Goal: Use online tool/utility: Utilize a website feature to perform a specific function

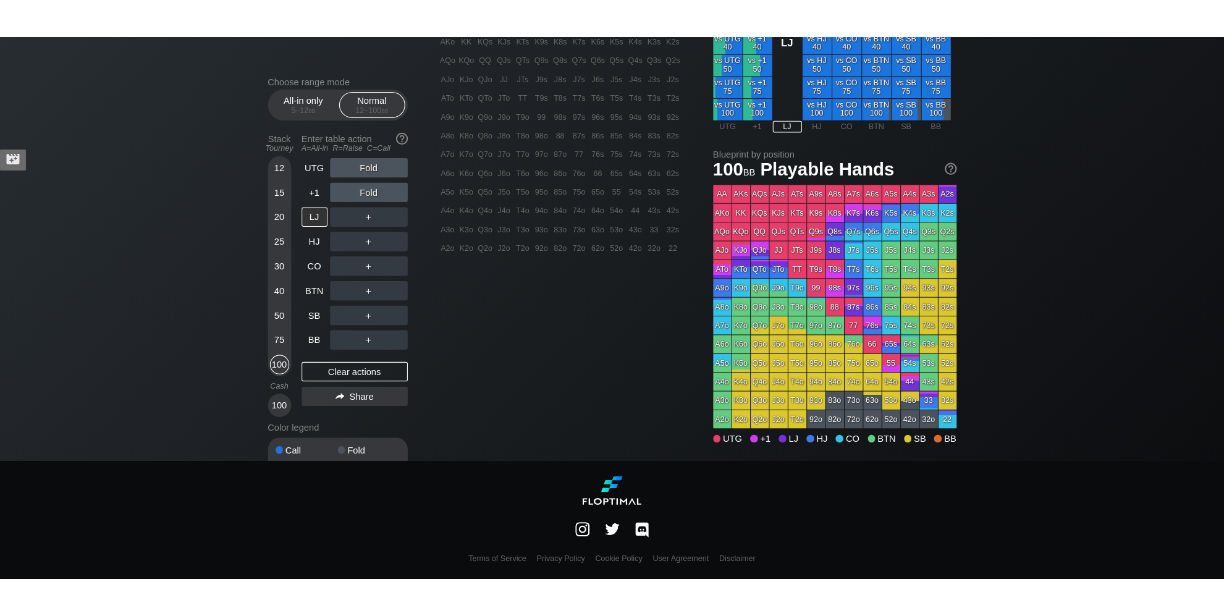
scroll to position [311, 0]
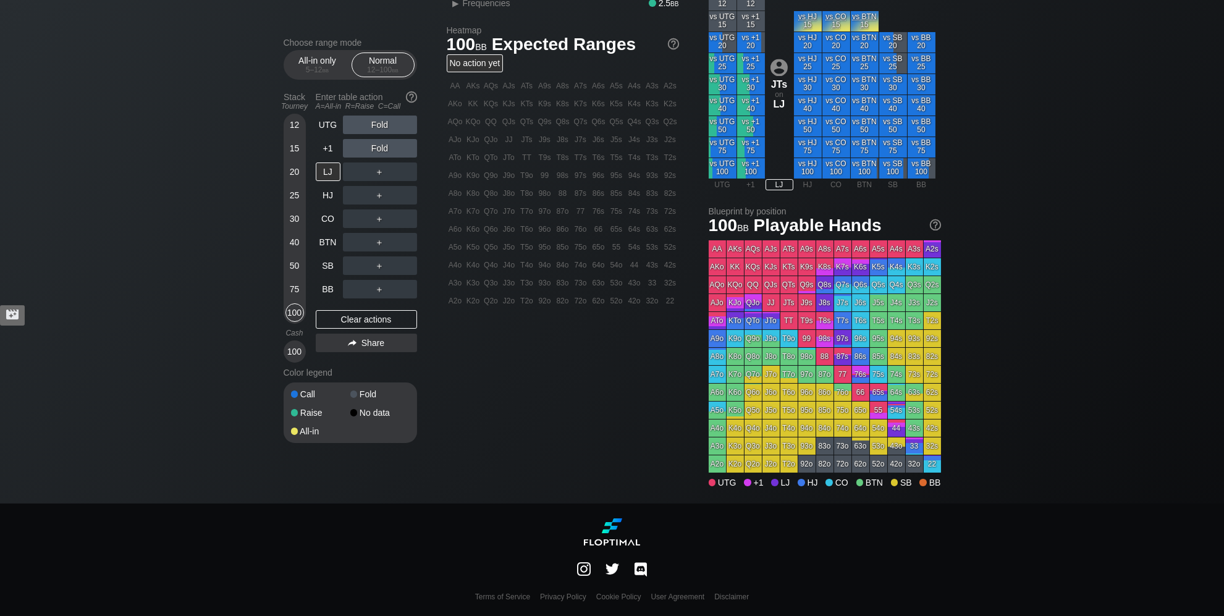
click at [209, 165] on div "Choose range mode All-in only 5 – 12 bb Normal 12 – 100 bb Stack Tourney Enter …" at bounding box center [612, 109] width 1224 height 789
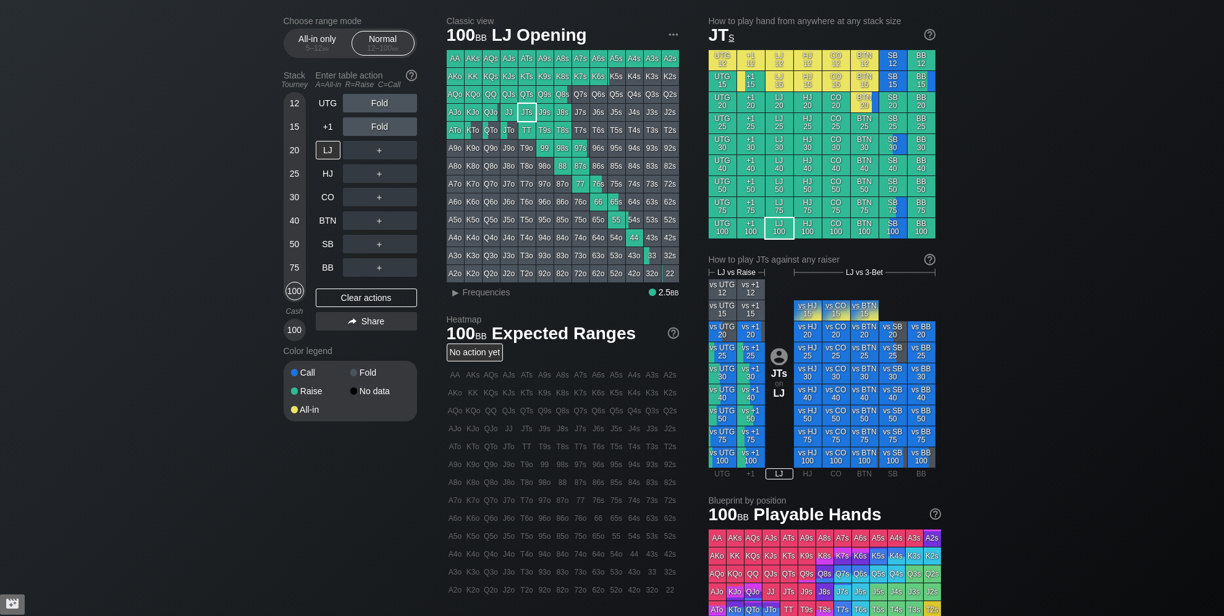
scroll to position [0, 0]
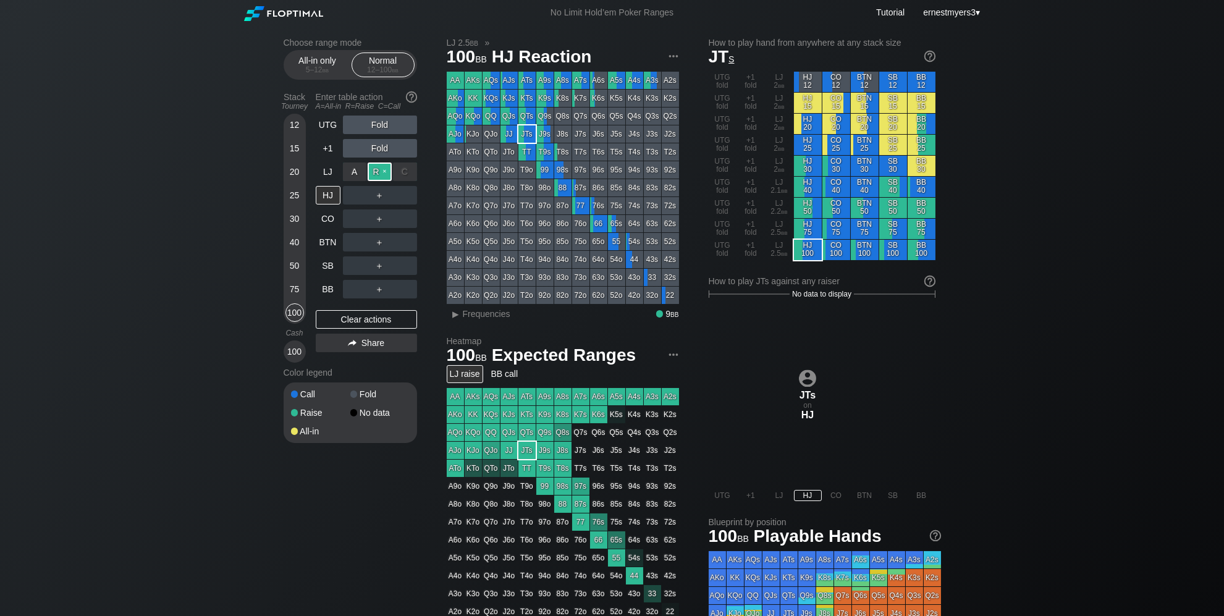
click at [373, 172] on div "R ✕" at bounding box center [380, 171] width 24 height 19
click at [456, 319] on div "▸" at bounding box center [456, 313] width 16 height 15
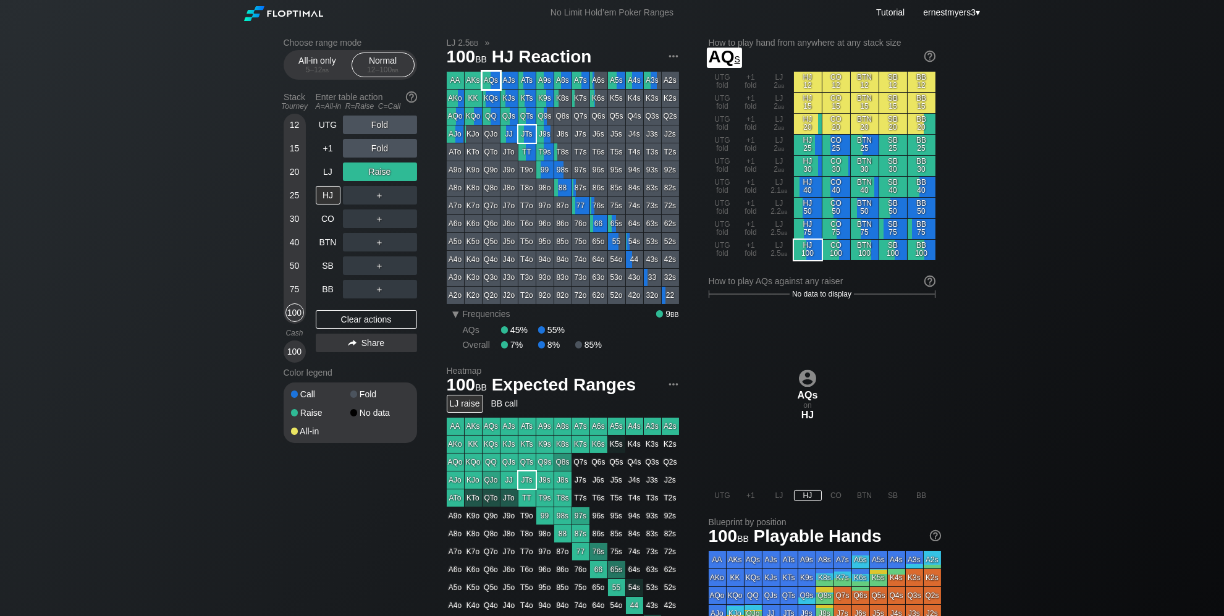
click at [487, 74] on div "AQs" at bounding box center [490, 80] width 17 height 17
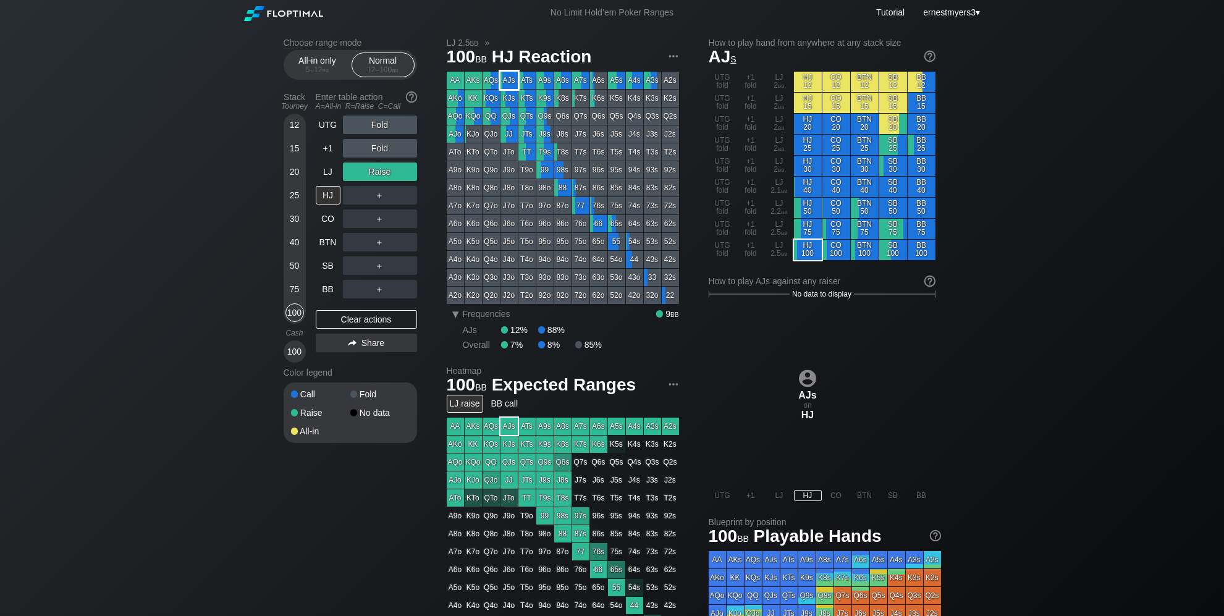
click at [509, 78] on div "AJs" at bounding box center [508, 80] width 17 height 17
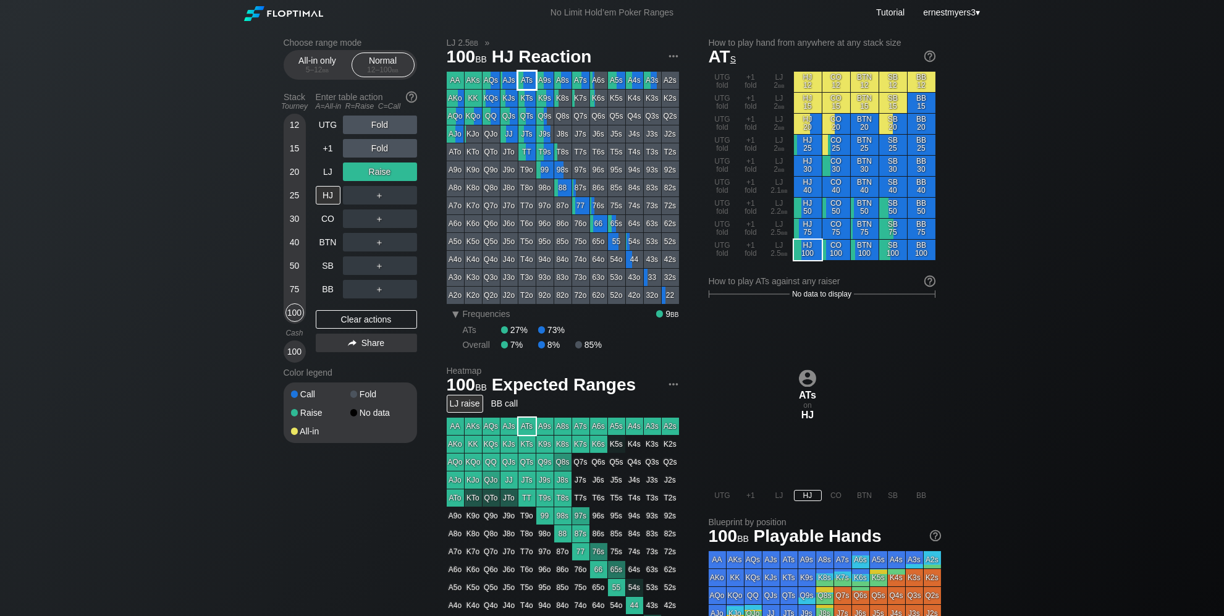
click at [529, 78] on div "ATs" at bounding box center [526, 80] width 17 height 17
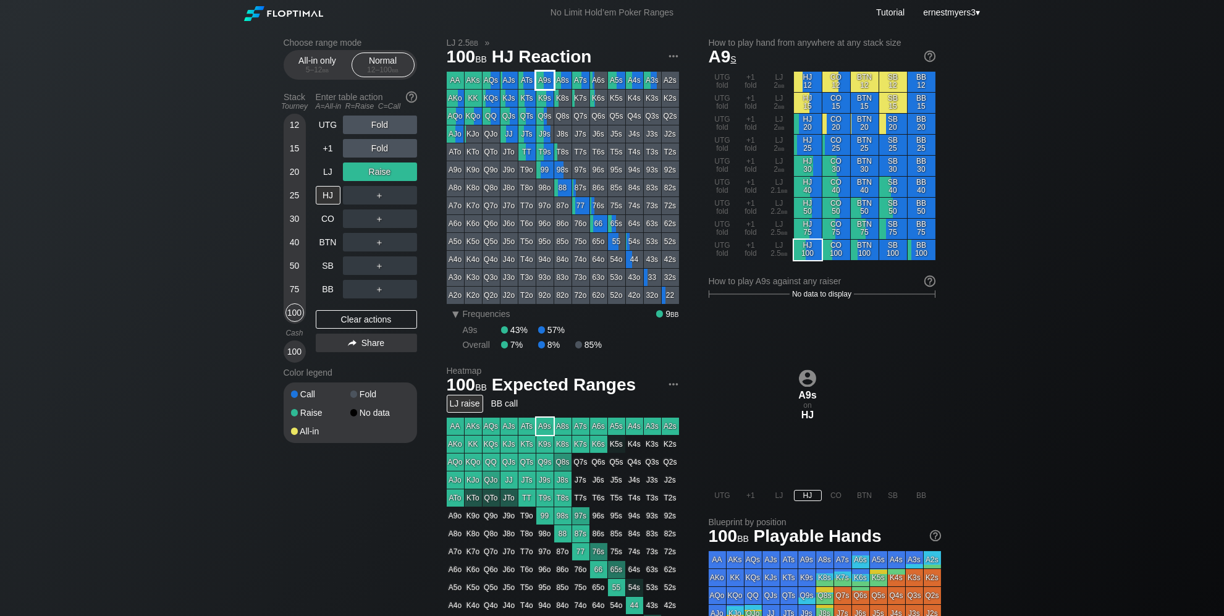
click at [539, 79] on div "A9s" at bounding box center [544, 80] width 17 height 17
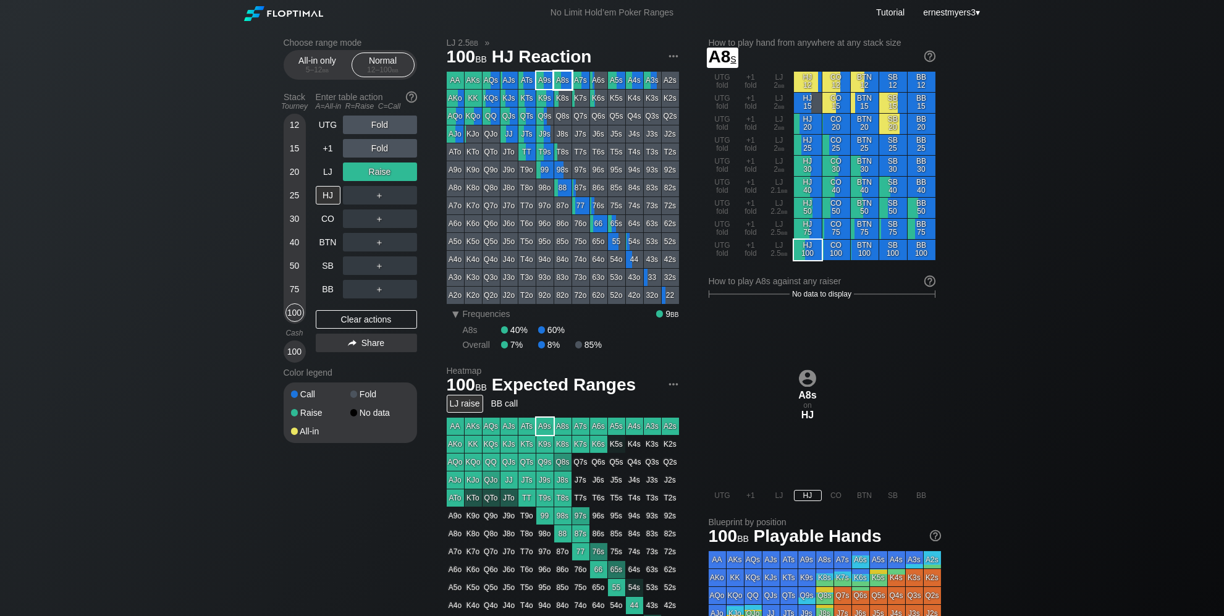
click at [572, 80] on div "A7s" at bounding box center [580, 80] width 17 height 17
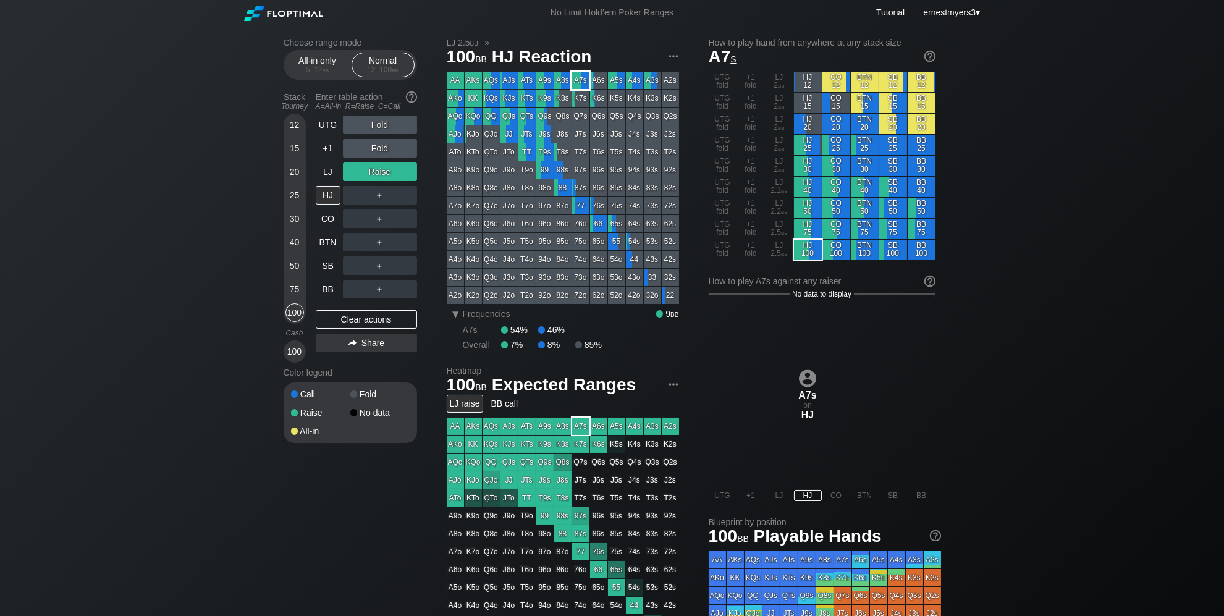
click at [579, 80] on div "A7s" at bounding box center [580, 80] width 17 height 17
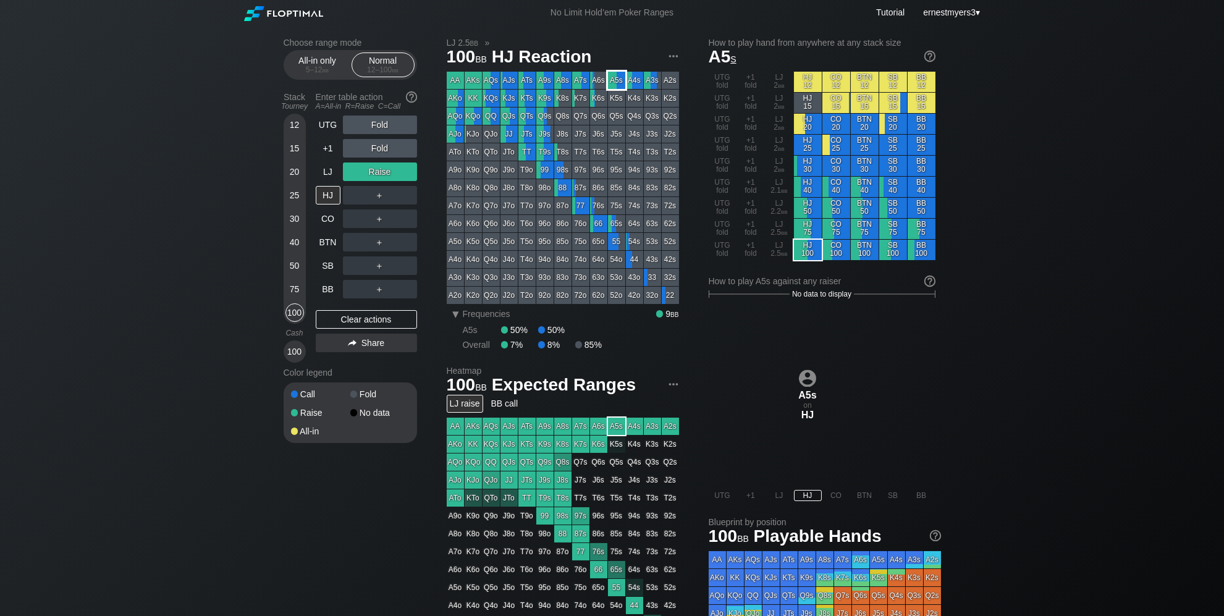
click at [621, 78] on div "A5s" at bounding box center [616, 80] width 17 height 17
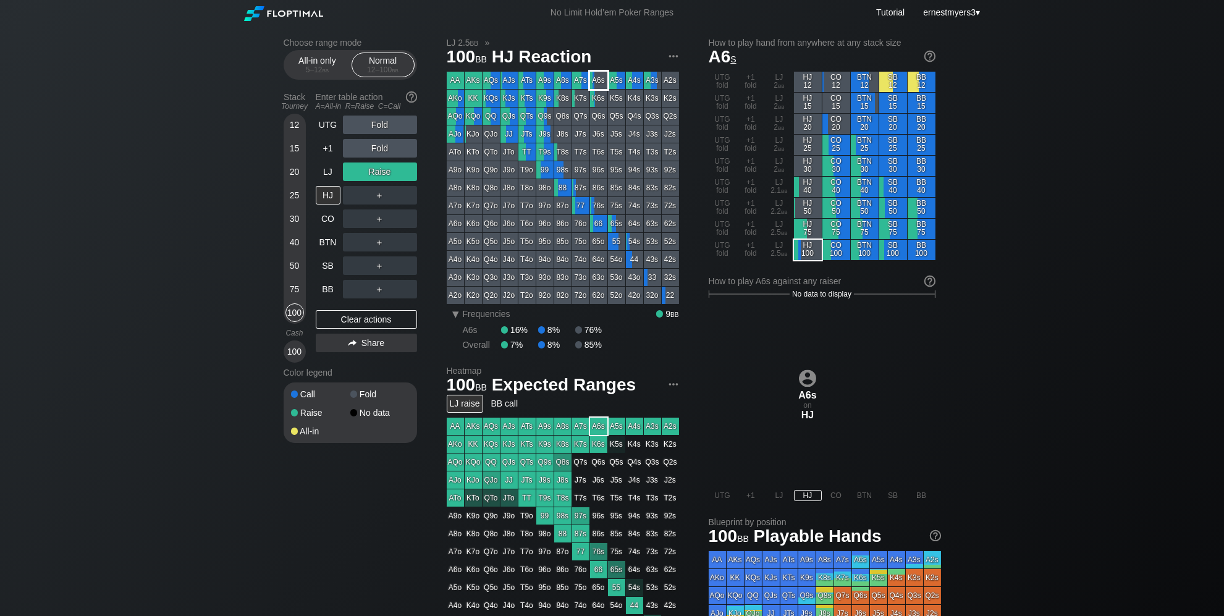
click at [599, 78] on div "A6s" at bounding box center [598, 80] width 17 height 17
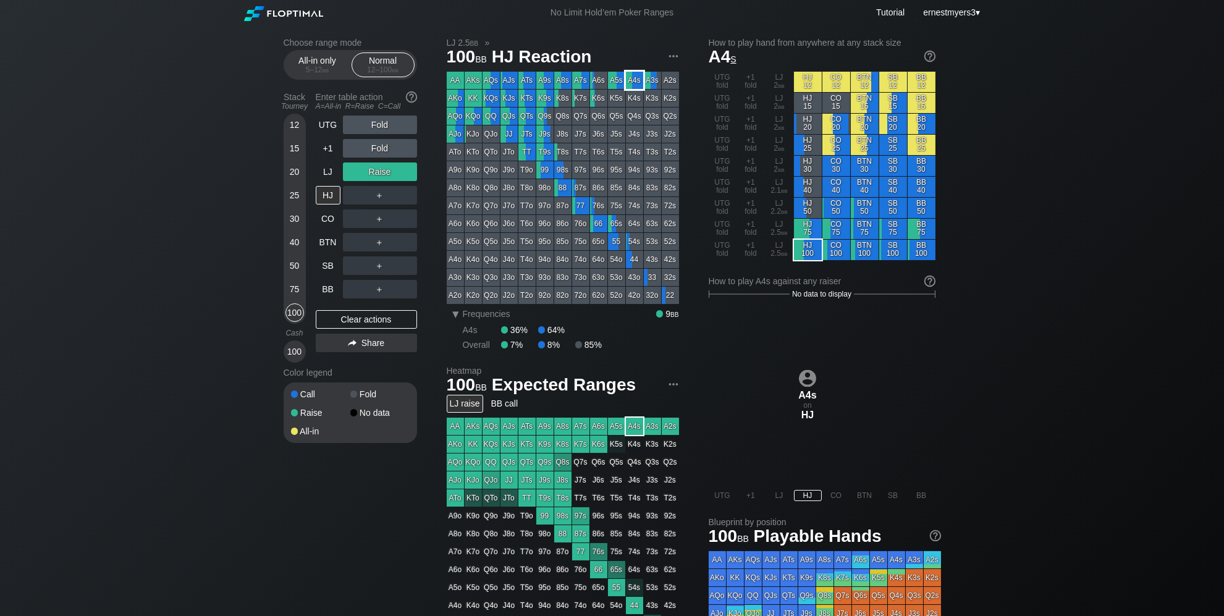
click at [635, 78] on div "A4s" at bounding box center [634, 80] width 17 height 17
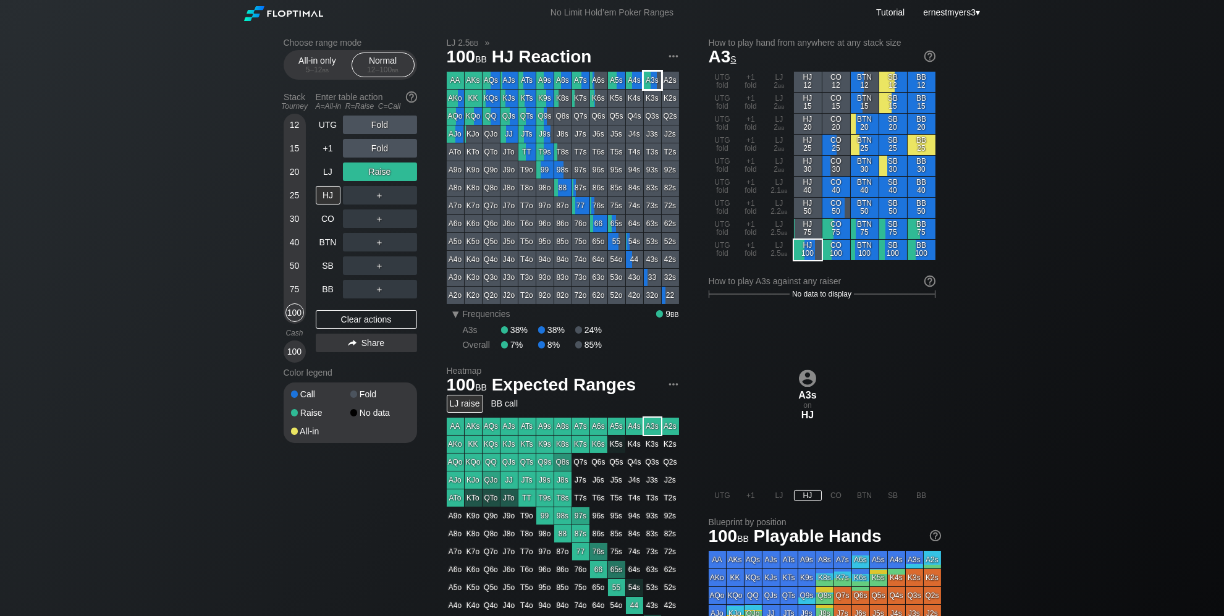
click at [657, 80] on div "A3s" at bounding box center [652, 80] width 17 height 17
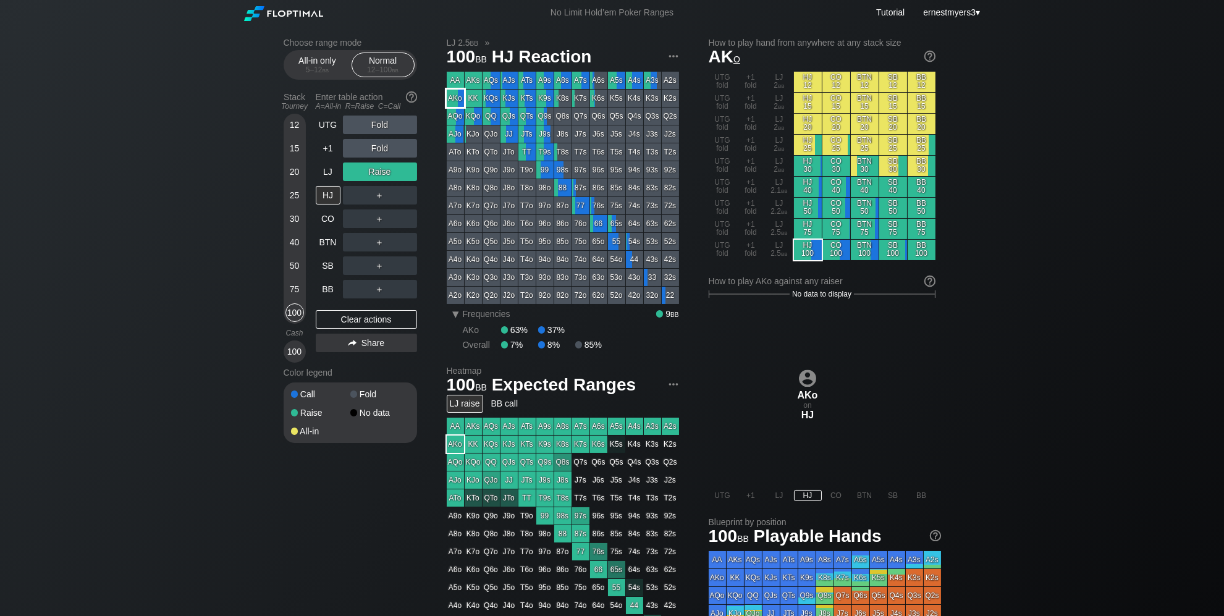
click at [449, 102] on div "AKo" at bounding box center [455, 98] width 17 height 17
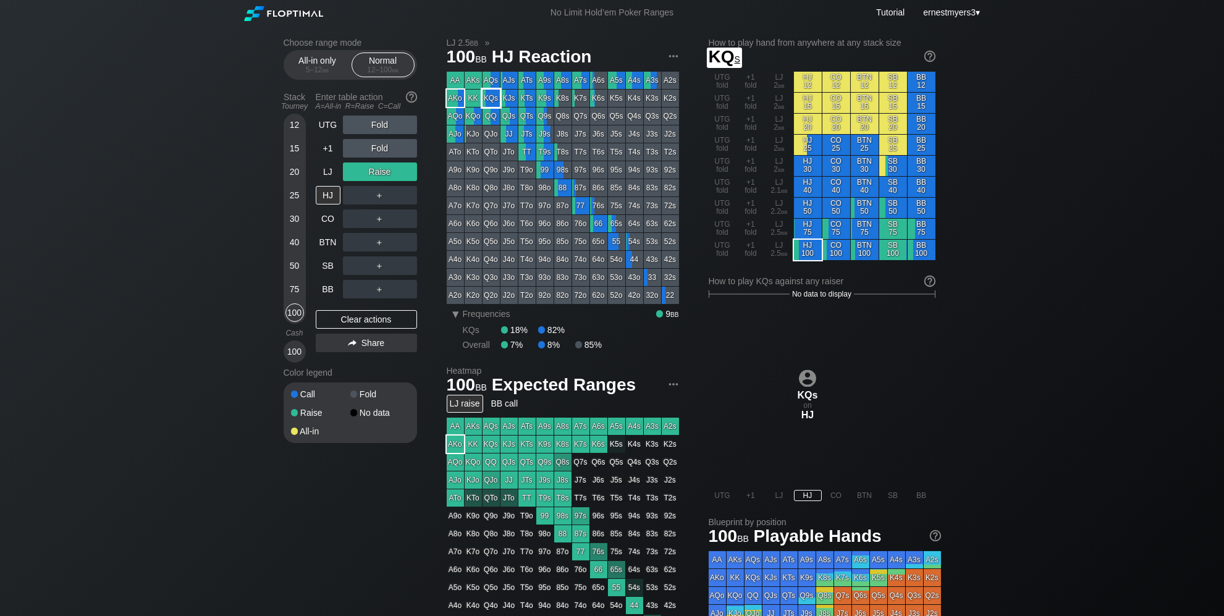
click at [489, 101] on div "KQs" at bounding box center [490, 98] width 17 height 17
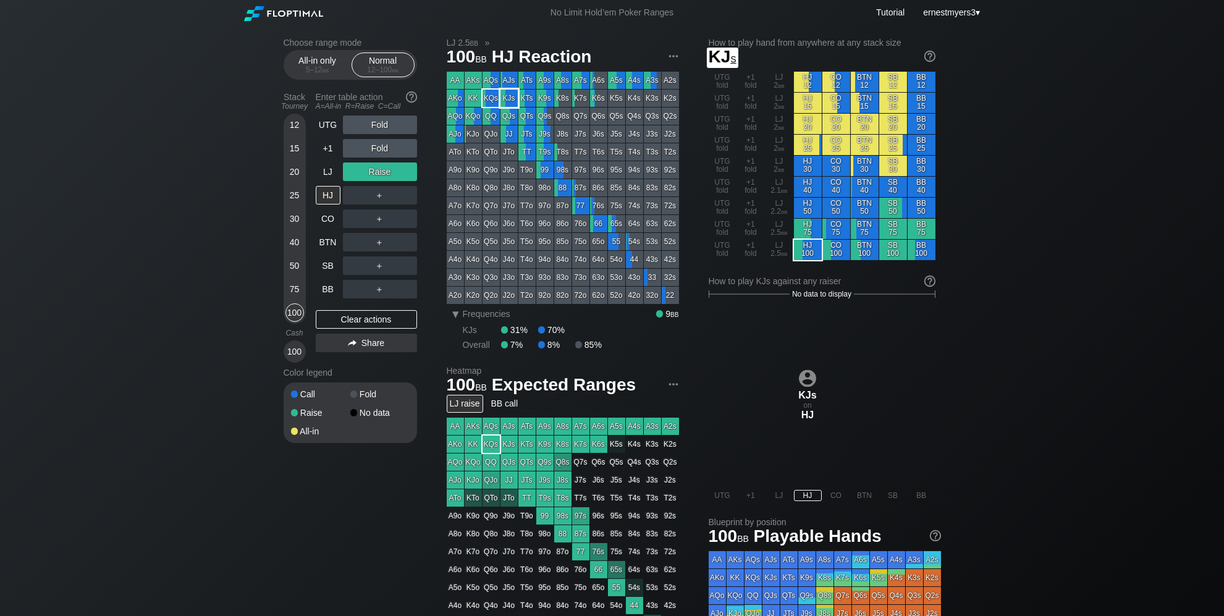
click at [508, 103] on div "KJs" at bounding box center [508, 98] width 17 height 17
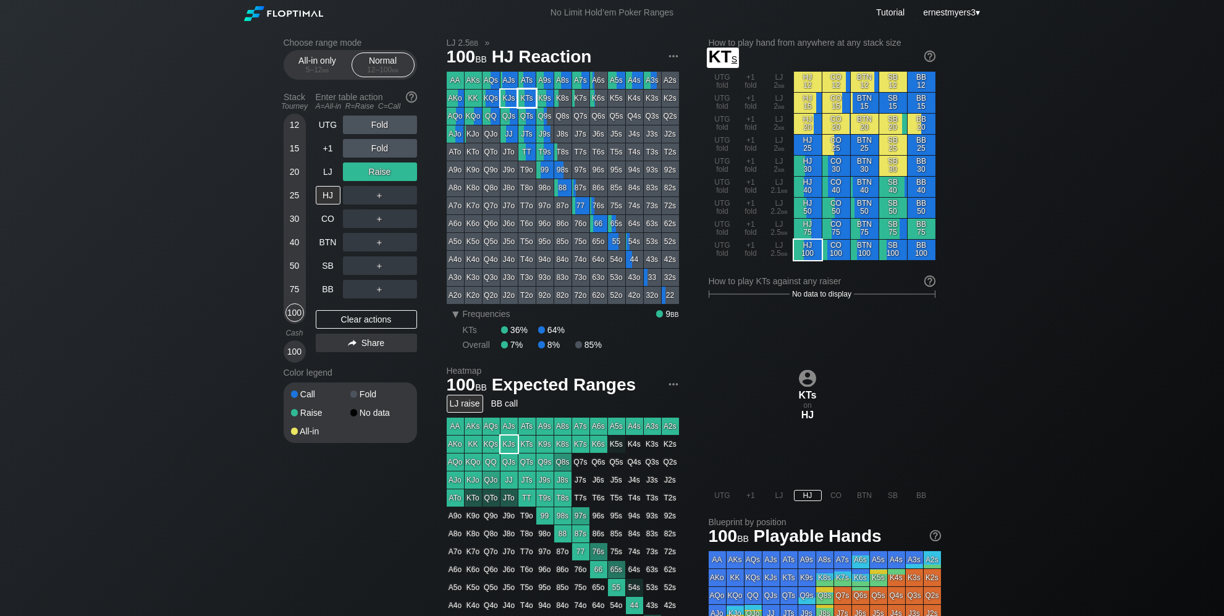
click at [527, 103] on div "KTs" at bounding box center [526, 98] width 17 height 17
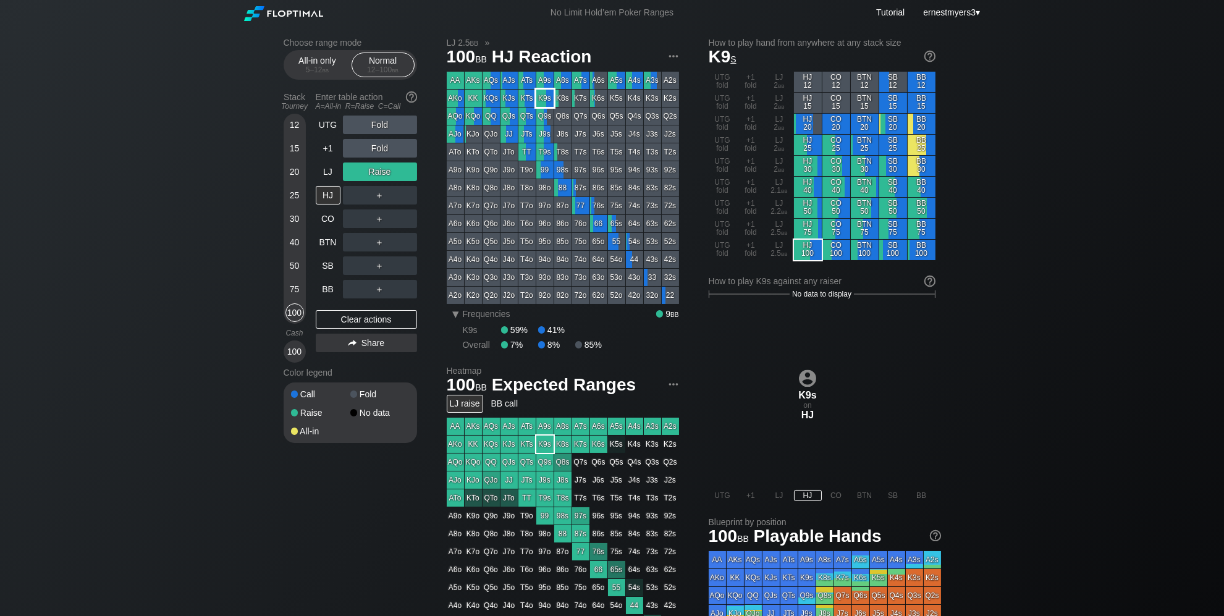
click at [544, 103] on div "K9s" at bounding box center [544, 98] width 17 height 17
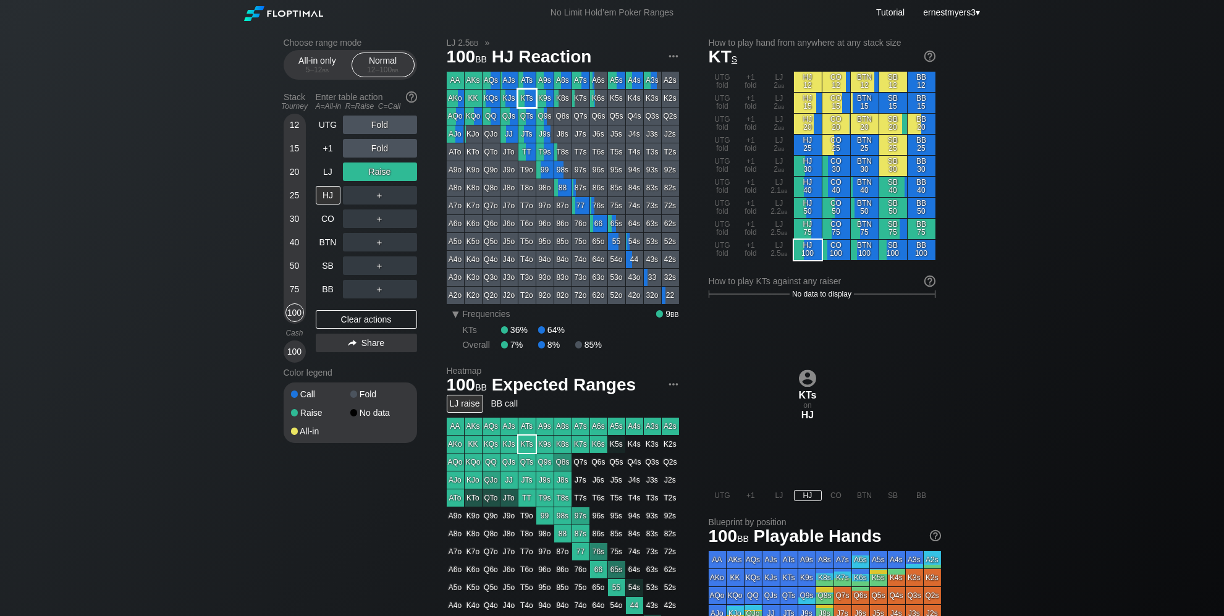
click at [533, 101] on div "KTs" at bounding box center [526, 98] width 17 height 17
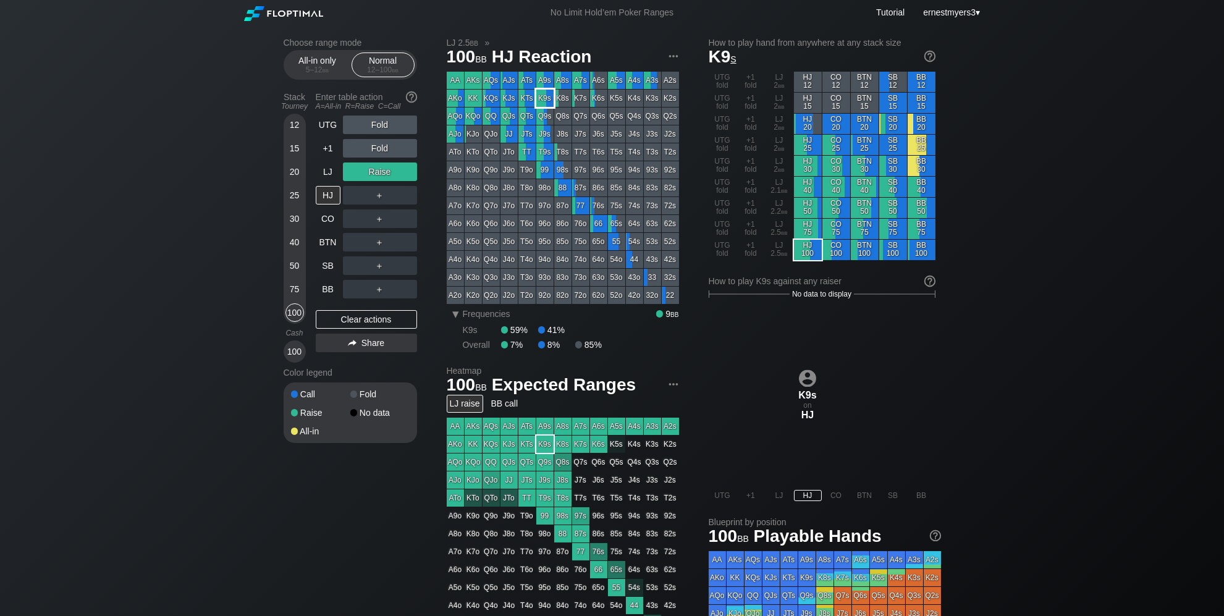
click at [546, 99] on div "K9s" at bounding box center [544, 98] width 17 height 17
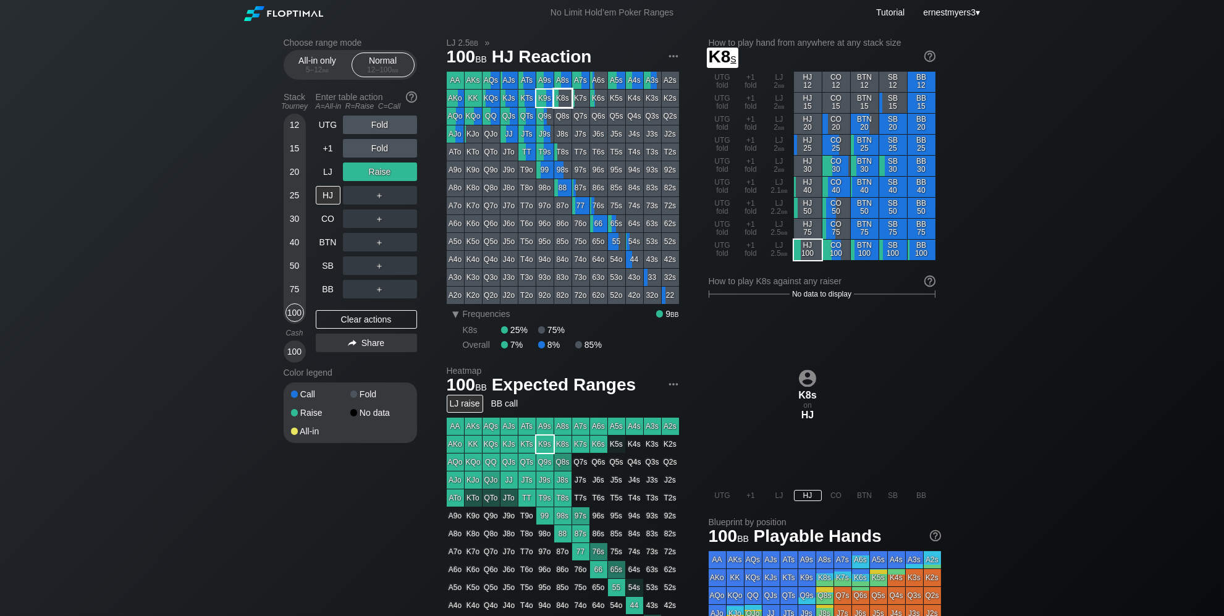
click at [570, 102] on div "K8s" at bounding box center [562, 98] width 17 height 17
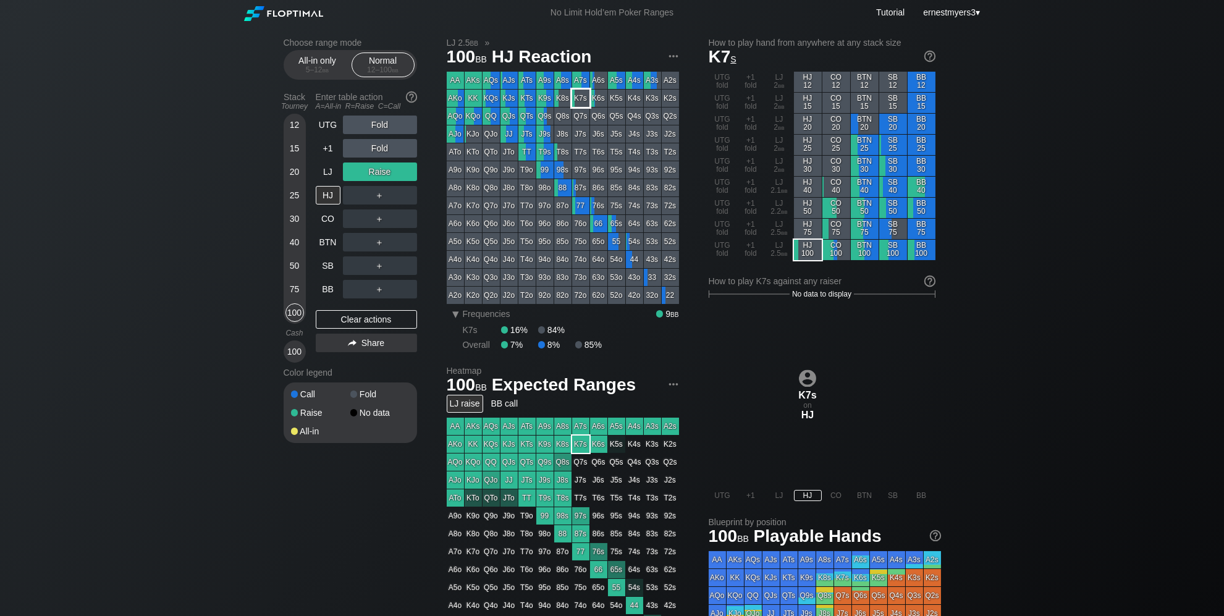
click at [586, 100] on div "K7s" at bounding box center [580, 98] width 17 height 17
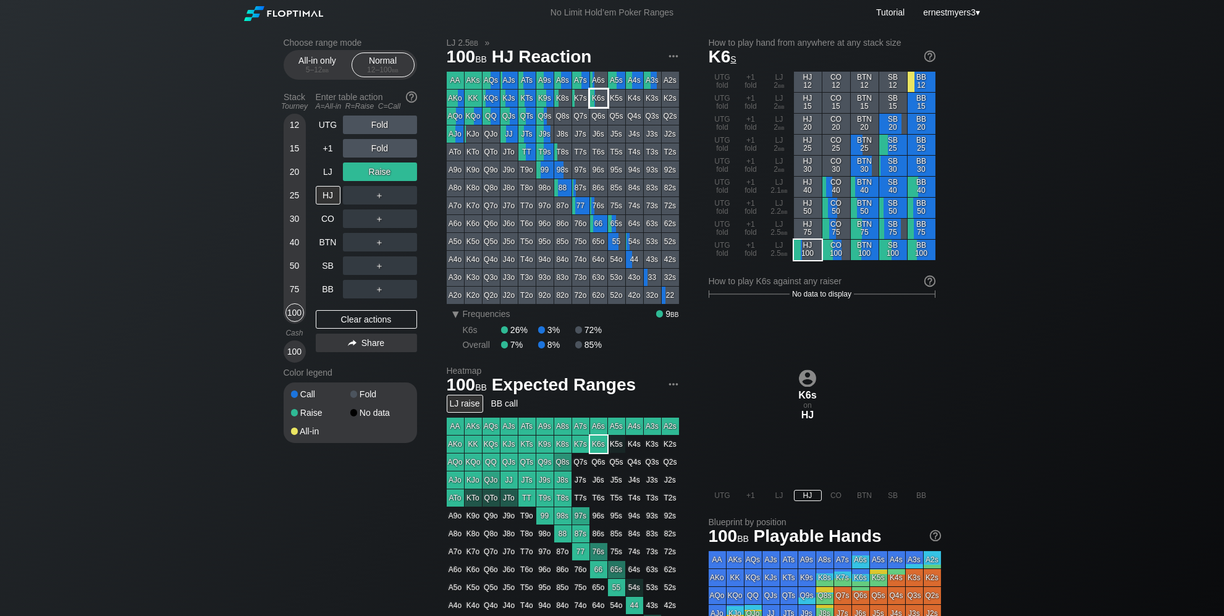
click at [605, 101] on div "K6s" at bounding box center [598, 98] width 17 height 17
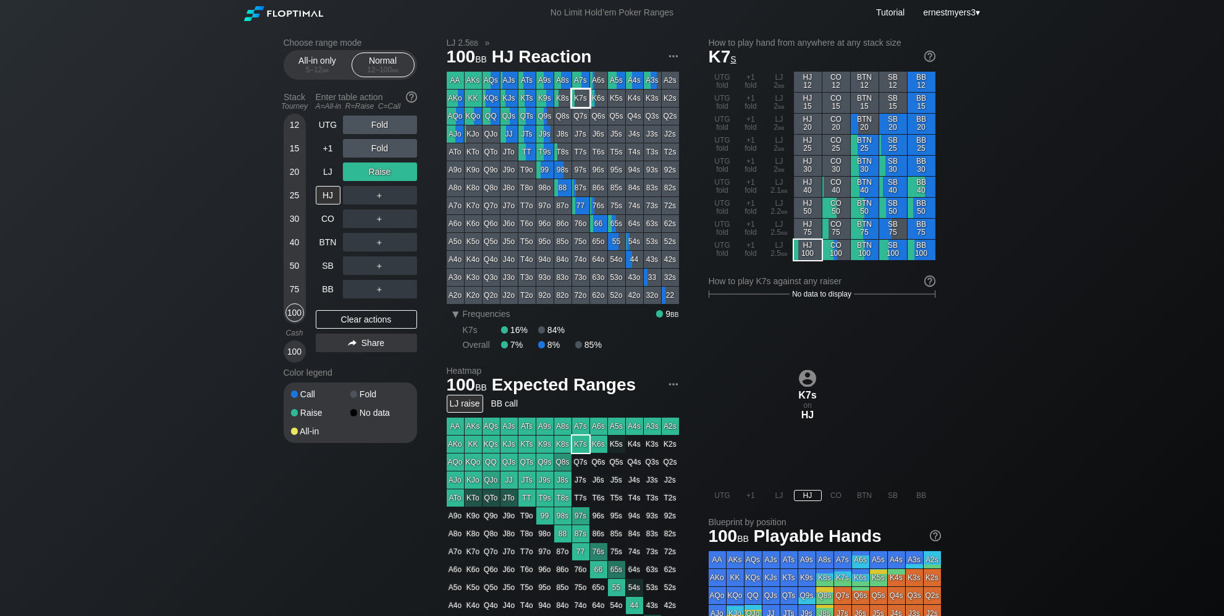
click at [584, 100] on div "K7s" at bounding box center [580, 98] width 17 height 17
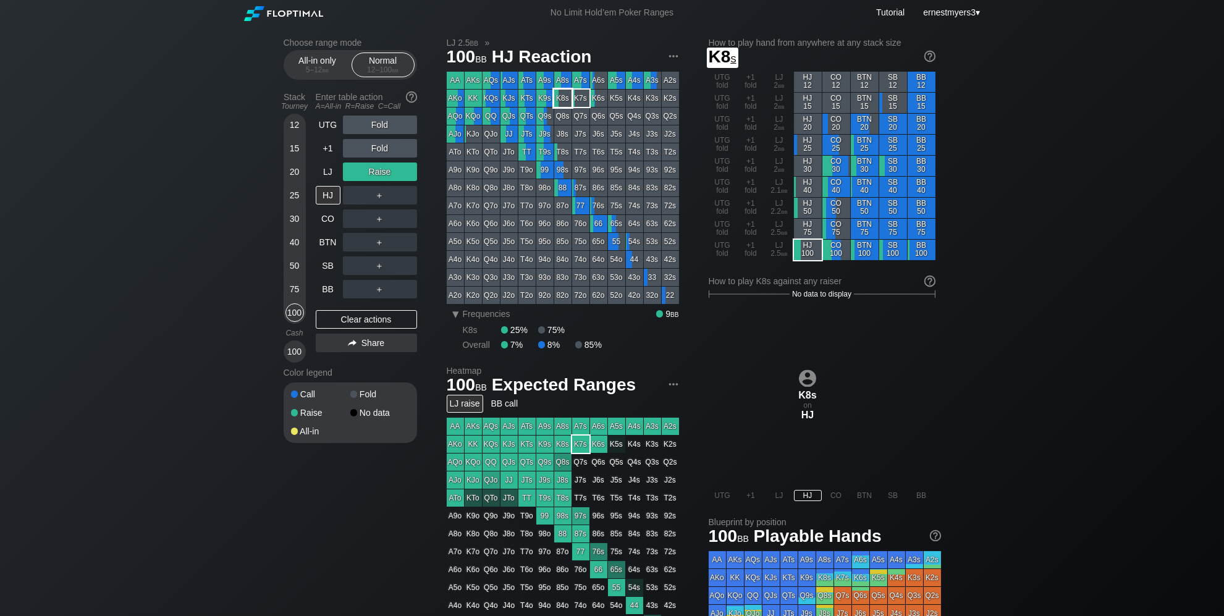
click at [558, 99] on div "K8s" at bounding box center [562, 98] width 17 height 17
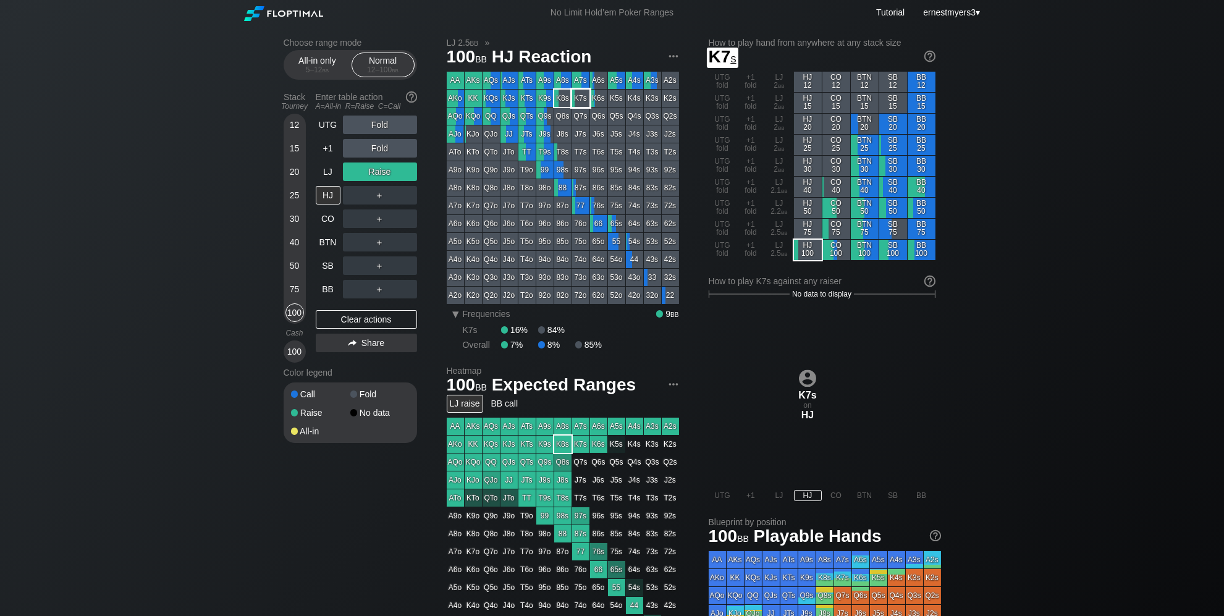
click at [577, 100] on div "K7s" at bounding box center [580, 98] width 17 height 17
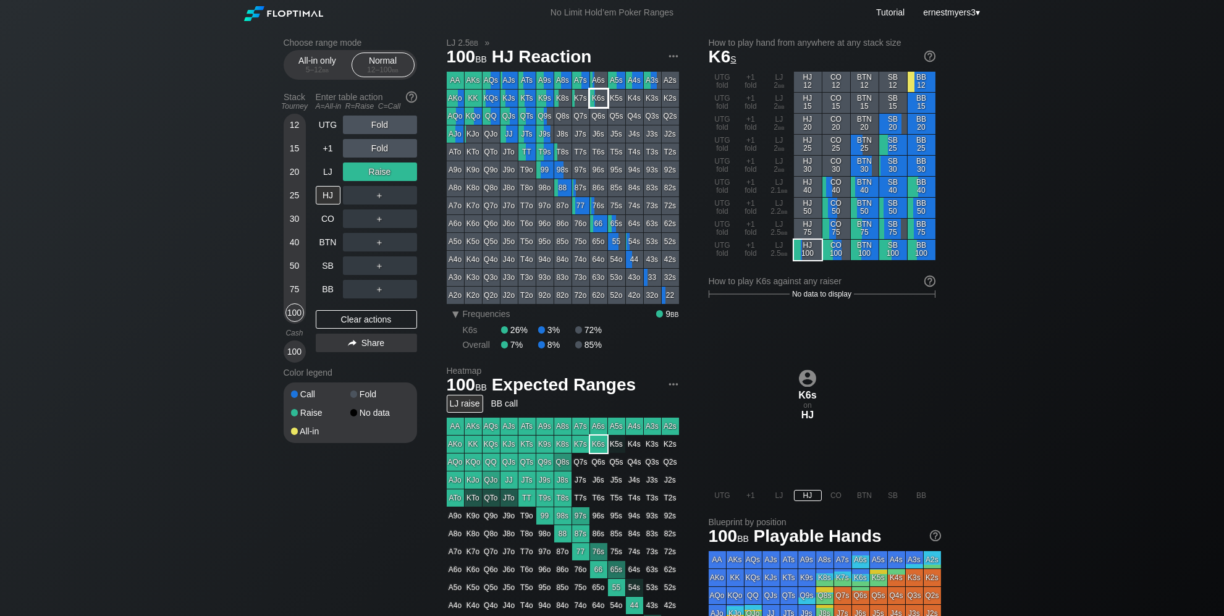
click at [592, 101] on div "K6s" at bounding box center [598, 98] width 17 height 17
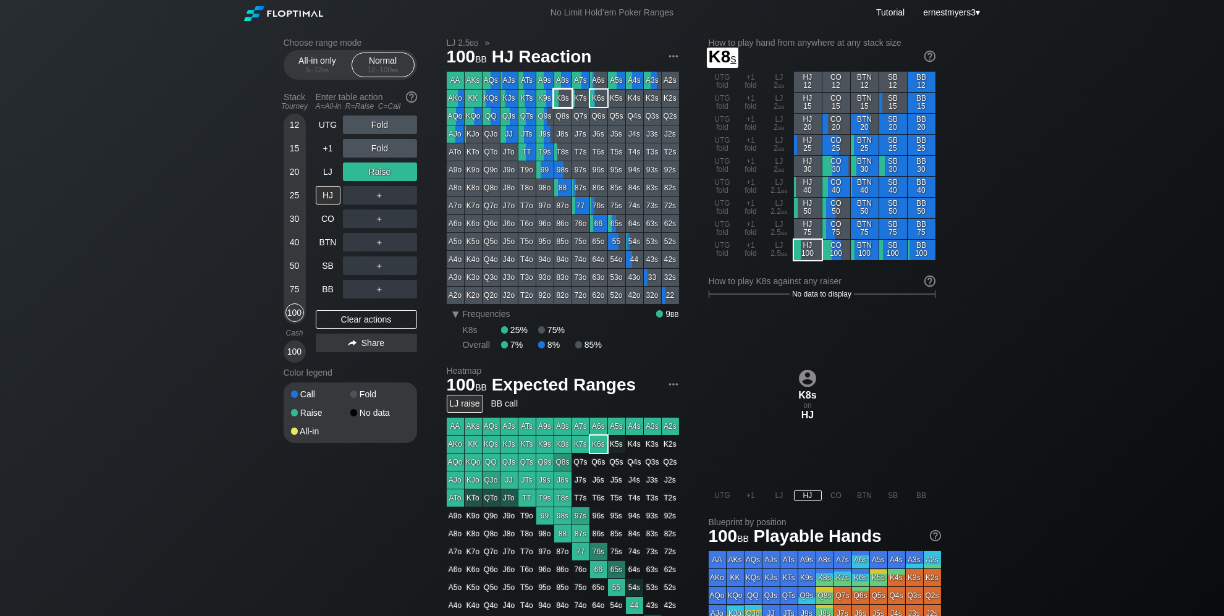
click at [557, 99] on div "K8s" at bounding box center [562, 98] width 17 height 17
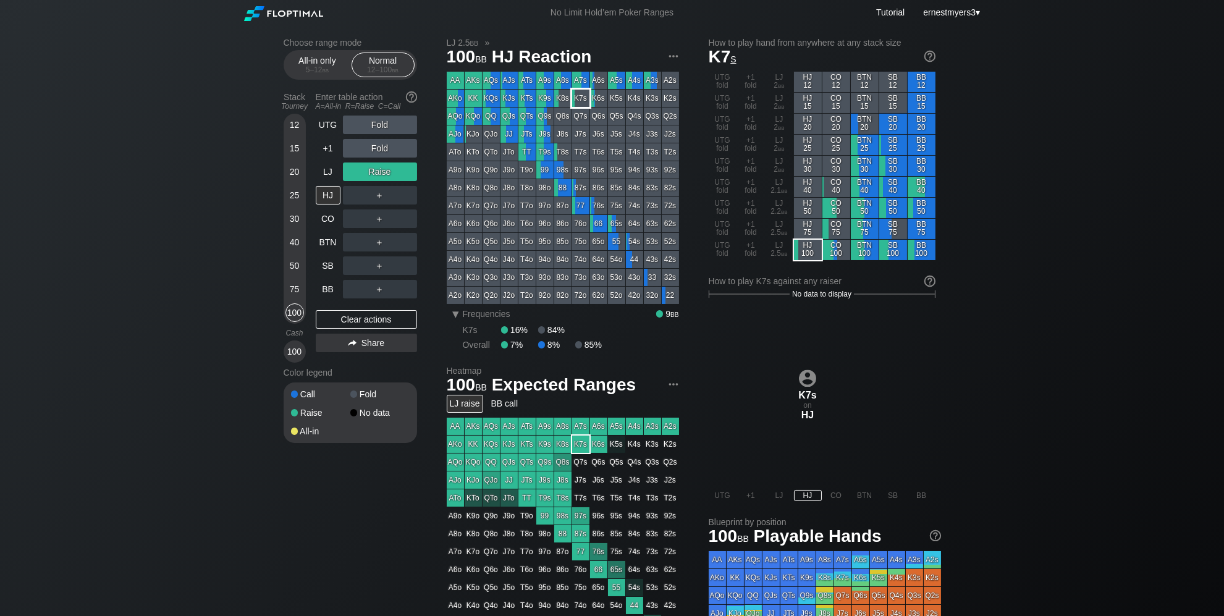
click at [574, 99] on div "K7s" at bounding box center [580, 98] width 17 height 17
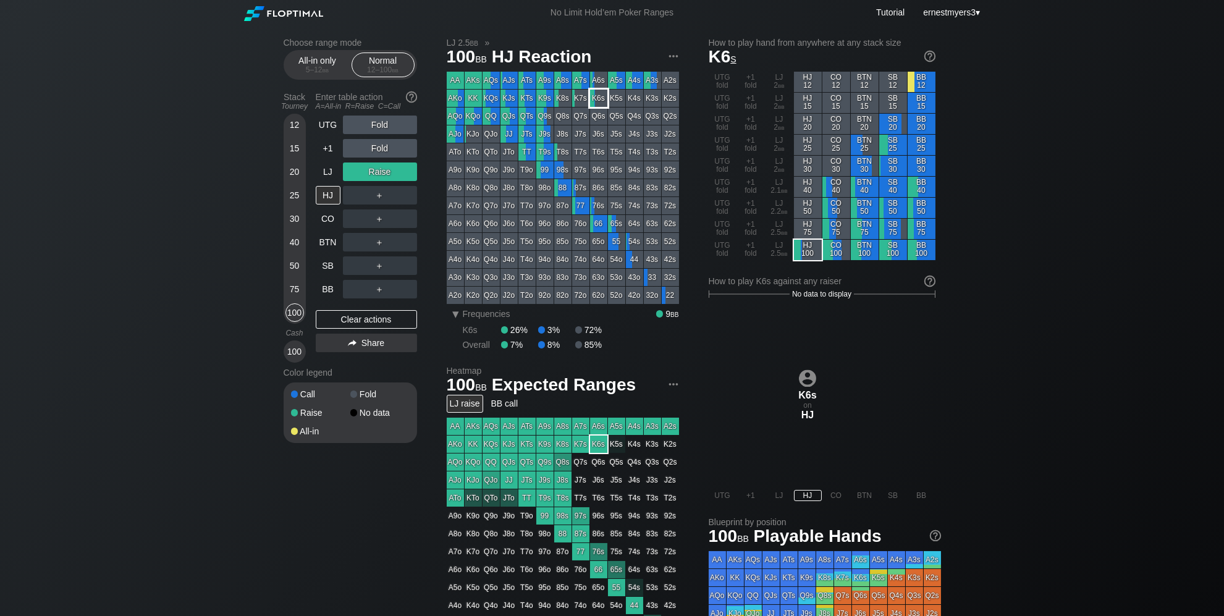
click at [601, 101] on div "K6s" at bounding box center [598, 98] width 17 height 17
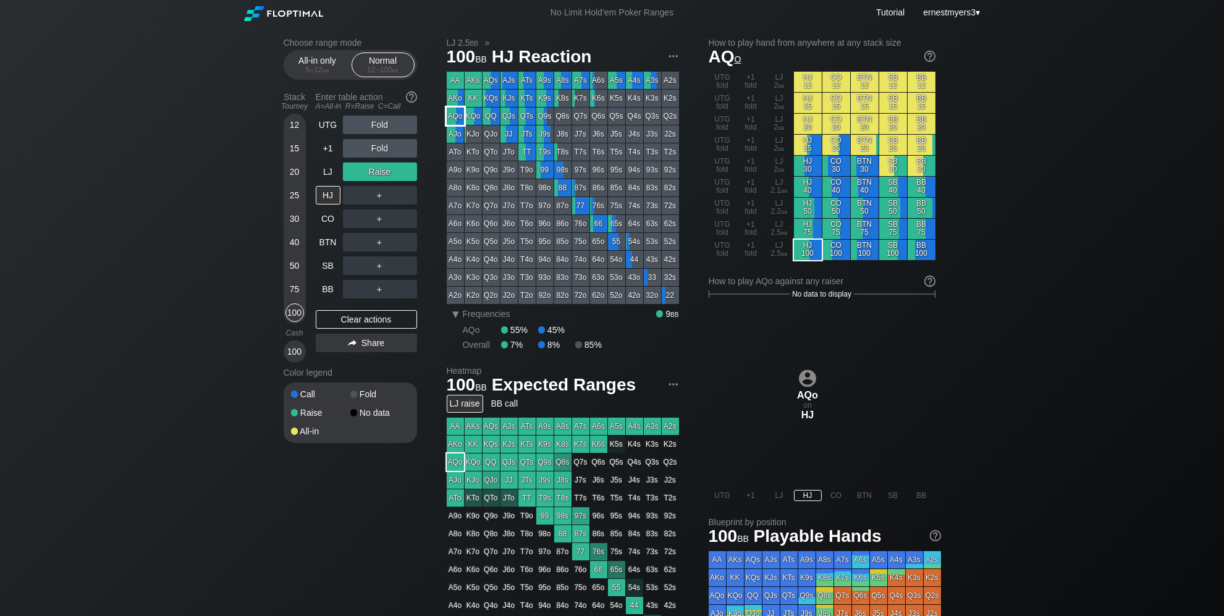
click at [457, 114] on div "AQo" at bounding box center [455, 115] width 17 height 17
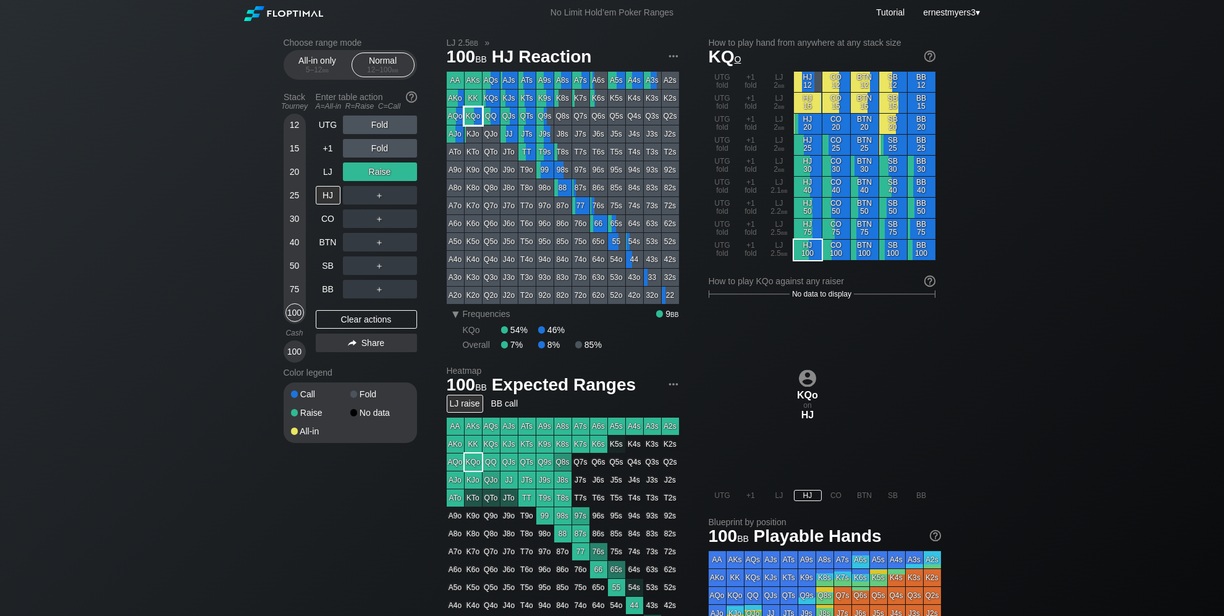
click at [473, 115] on div "KQo" at bounding box center [473, 115] width 17 height 17
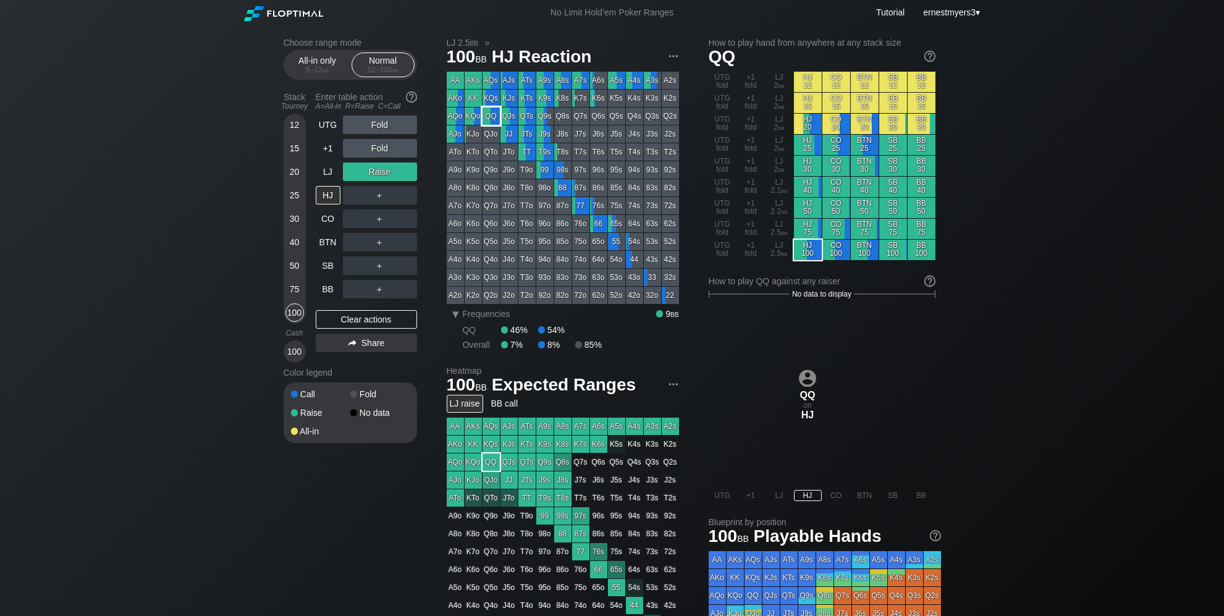
click at [494, 114] on div "QQ" at bounding box center [490, 115] width 17 height 17
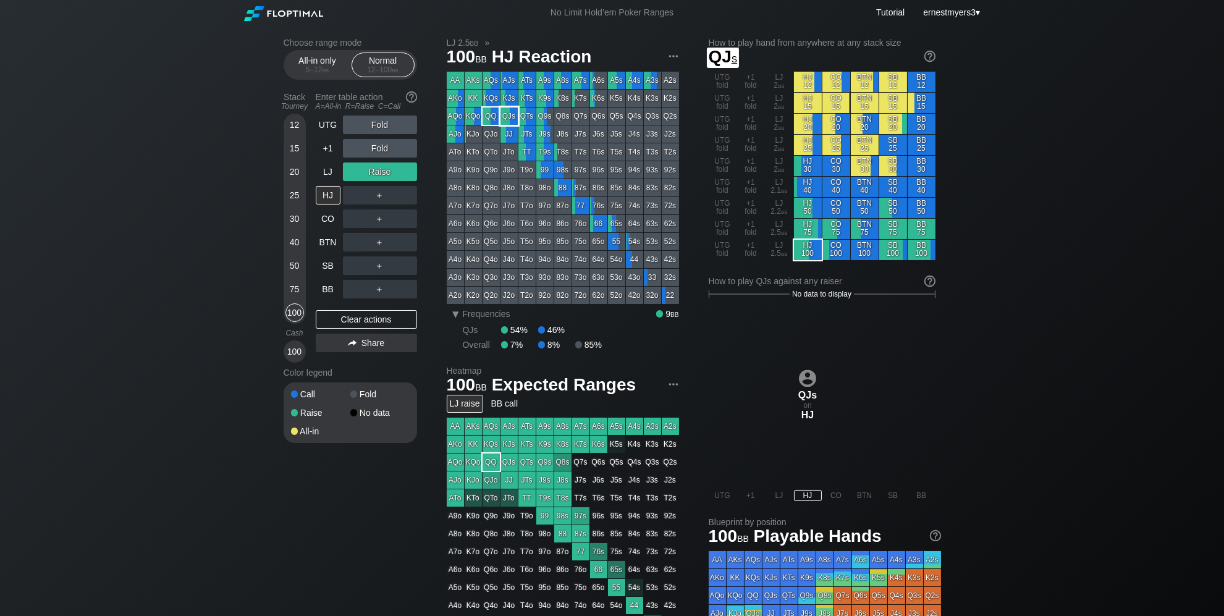
click at [511, 114] on div "QJs" at bounding box center [508, 115] width 17 height 17
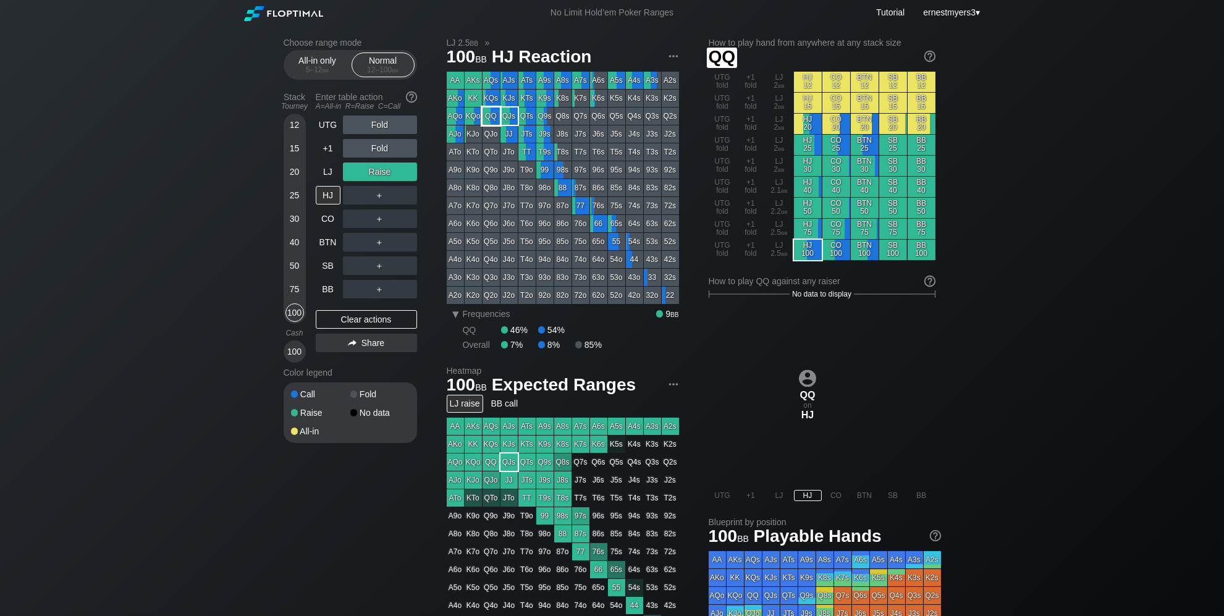
click at [496, 115] on div "QQ" at bounding box center [490, 115] width 17 height 17
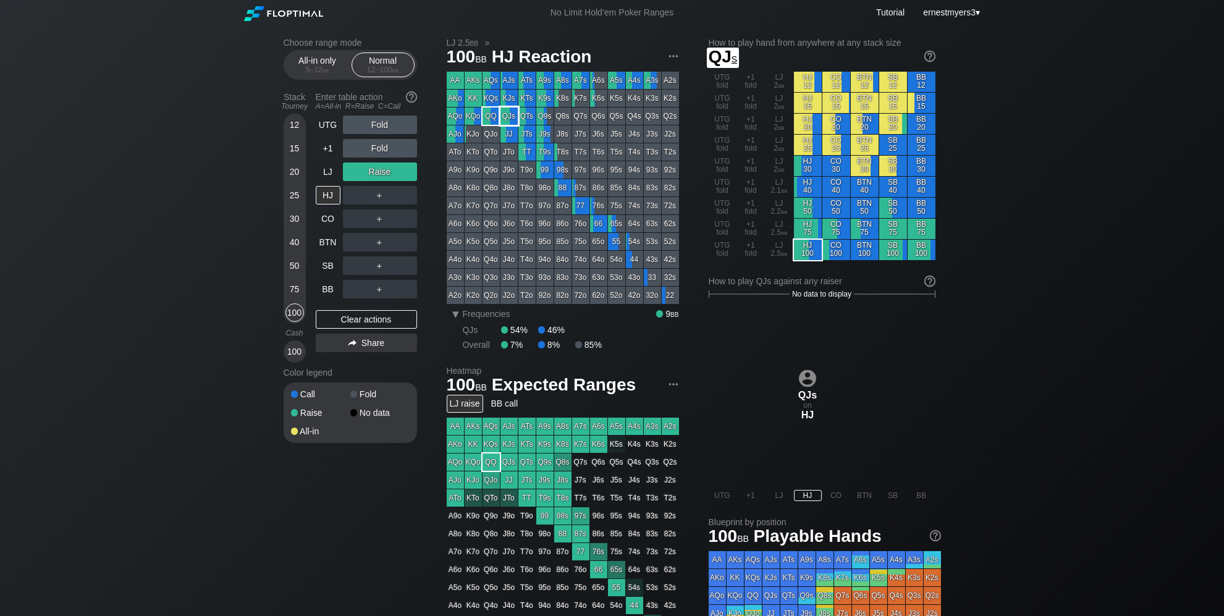
click at [512, 117] on div "QJs" at bounding box center [508, 115] width 17 height 17
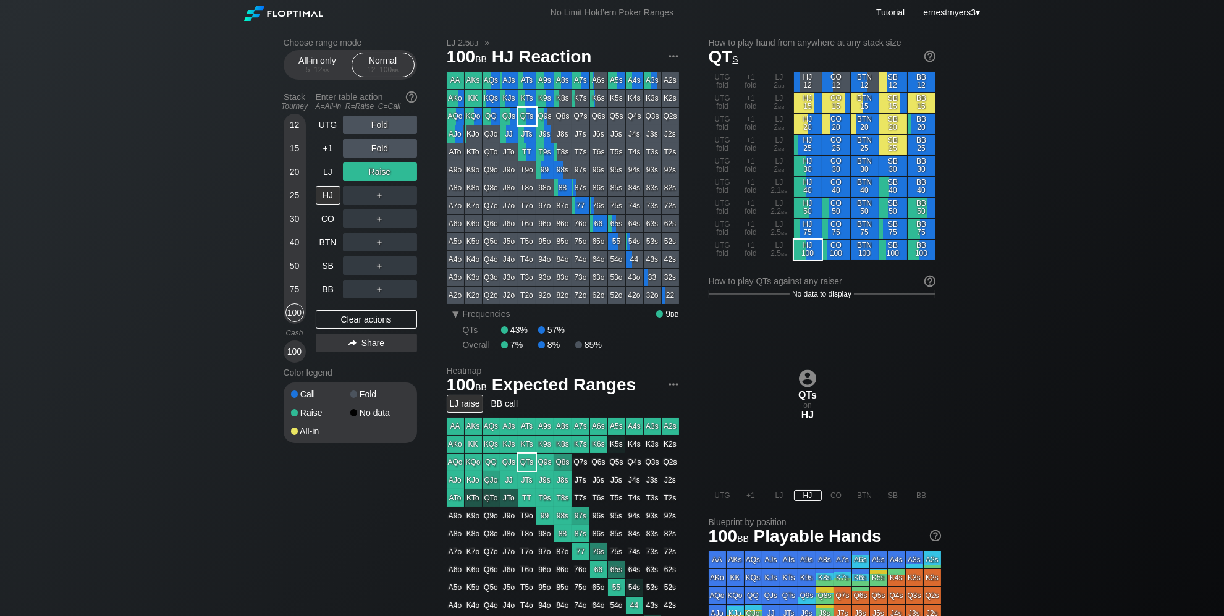
click at [525, 116] on div "QTs" at bounding box center [526, 115] width 17 height 17
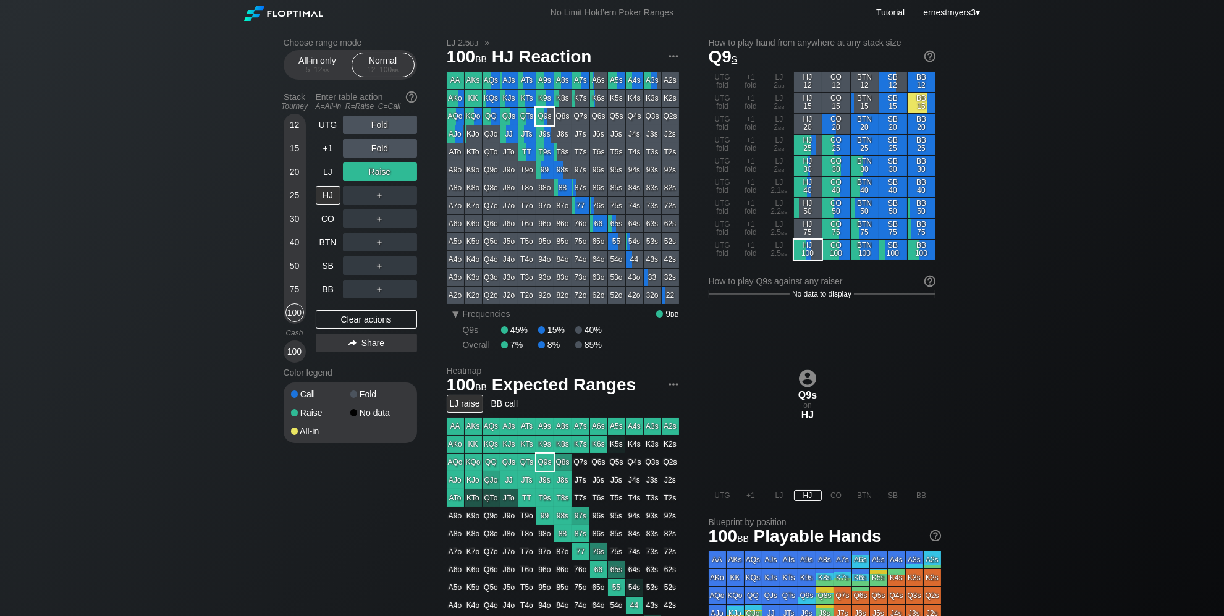
click at [538, 117] on div "Q9s" at bounding box center [544, 115] width 17 height 17
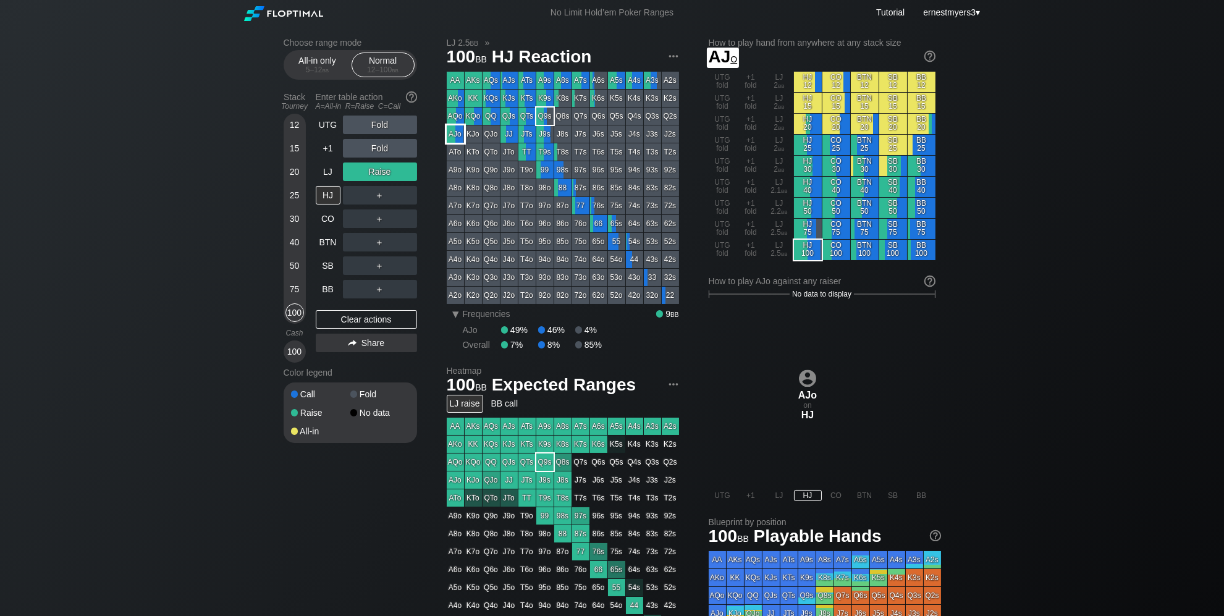
click at [455, 137] on div "AJo" at bounding box center [455, 133] width 17 height 17
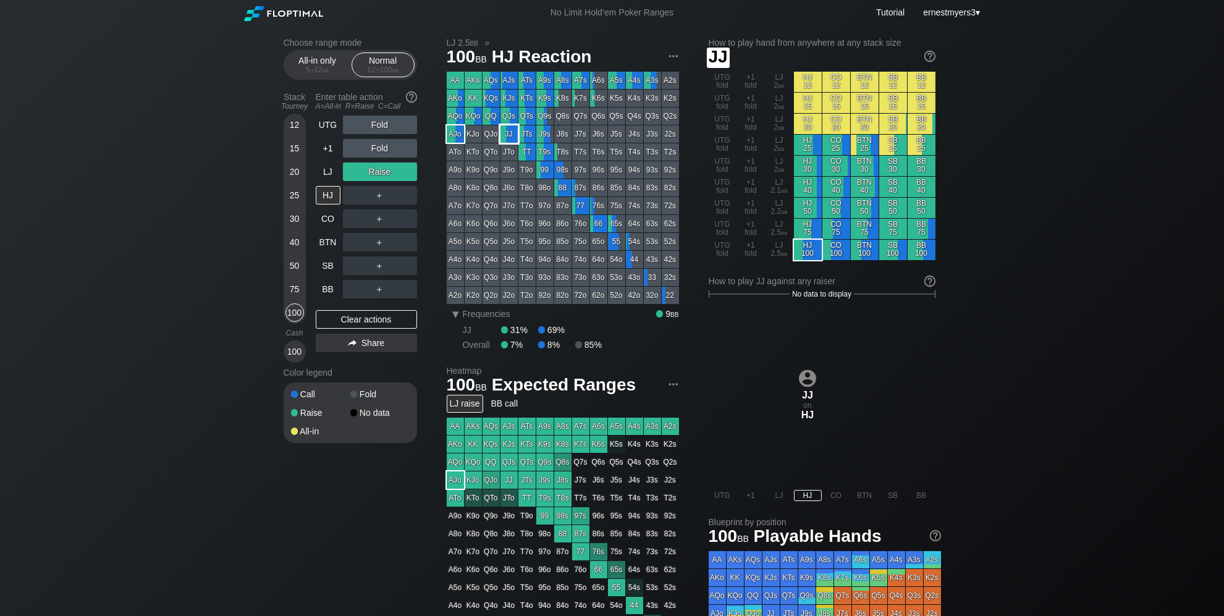
click at [514, 137] on div "JJ" at bounding box center [508, 133] width 17 height 17
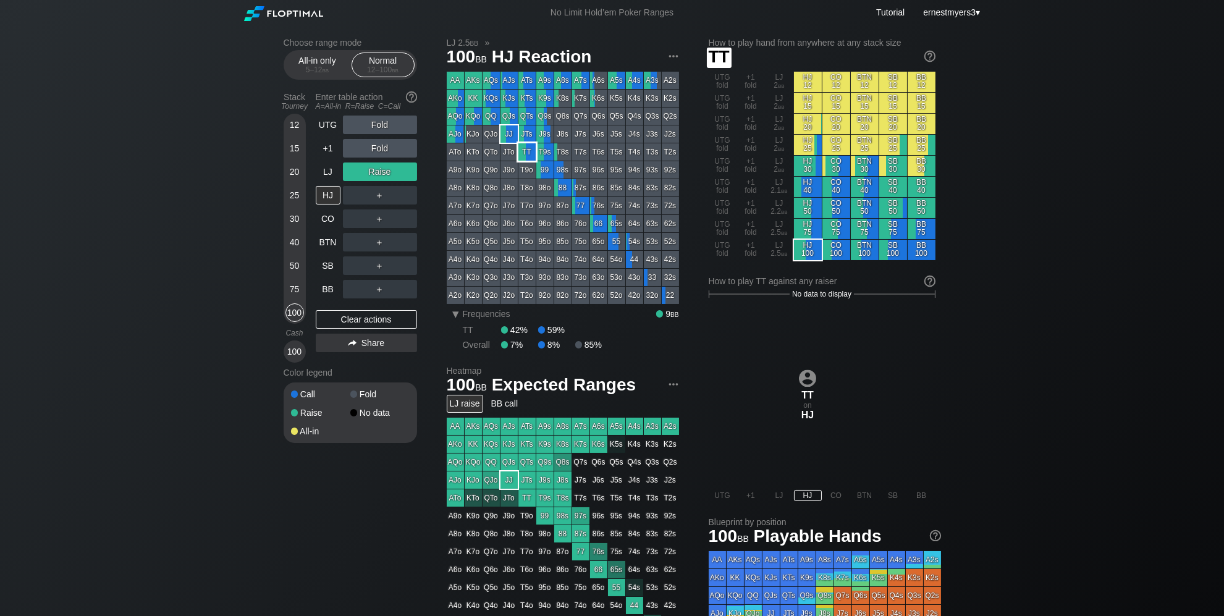
click at [528, 148] on div "TT" at bounding box center [526, 151] width 17 height 17
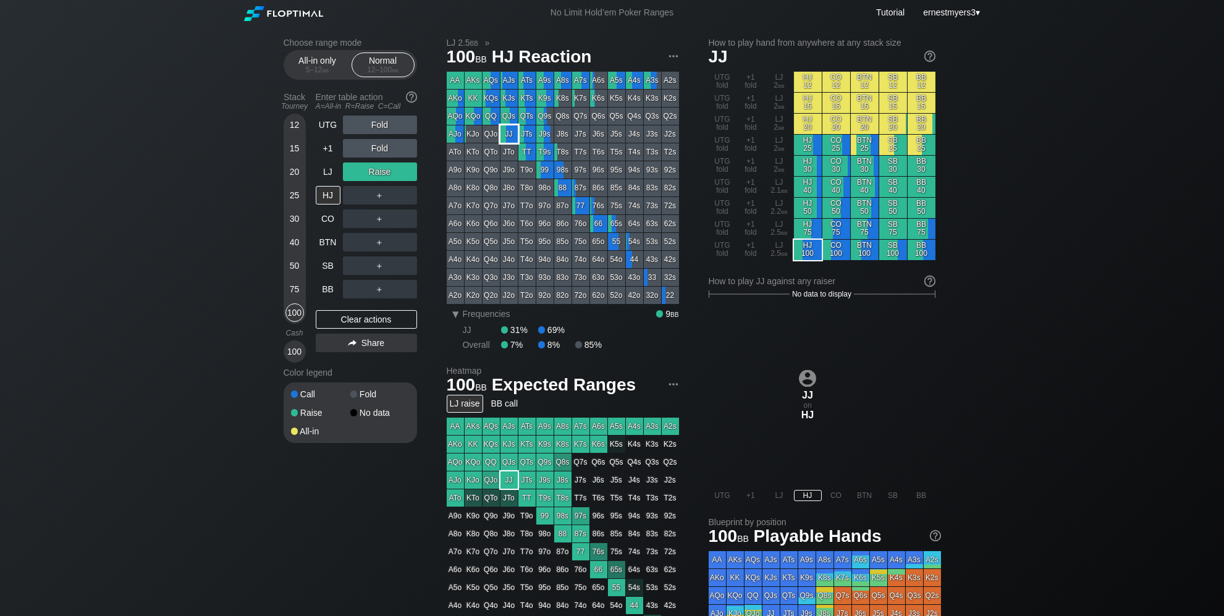
click at [515, 139] on div "JJ" at bounding box center [508, 133] width 17 height 17
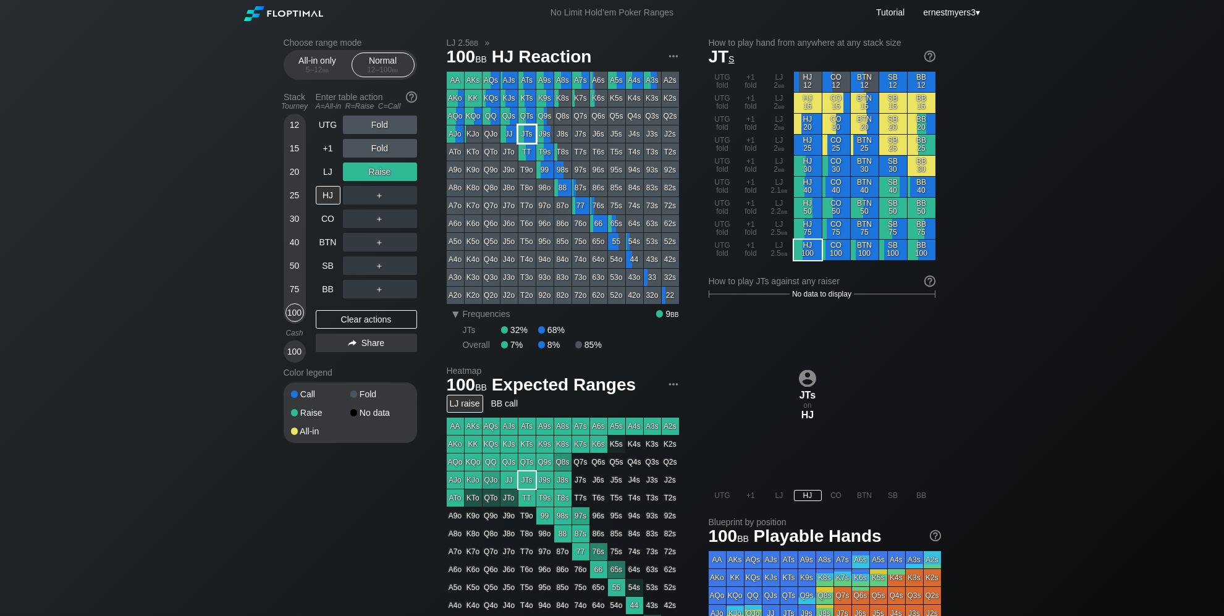
click at [525, 137] on div "JTs" at bounding box center [526, 133] width 17 height 17
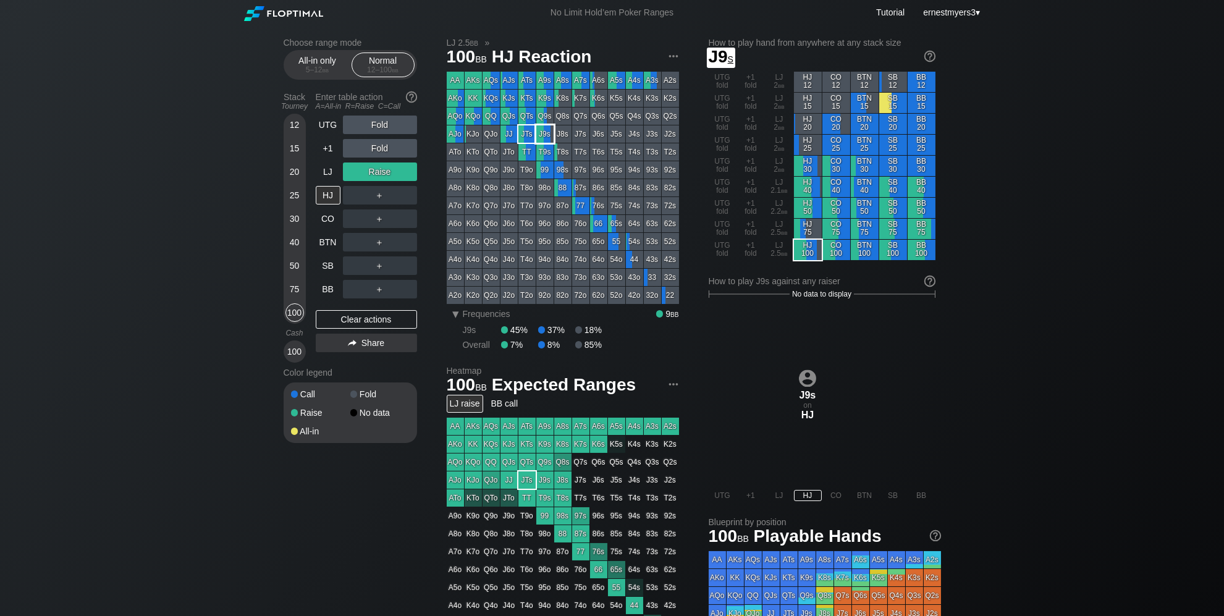
click at [541, 136] on div "J9s" at bounding box center [544, 133] width 17 height 17
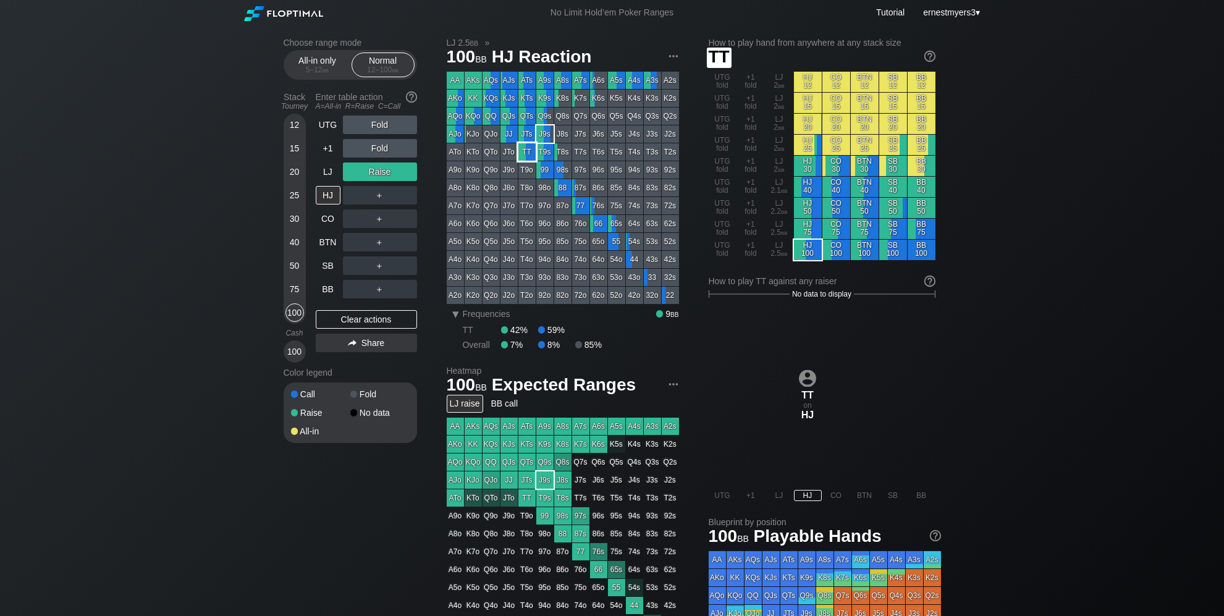
click at [526, 147] on div "TT" at bounding box center [526, 151] width 17 height 17
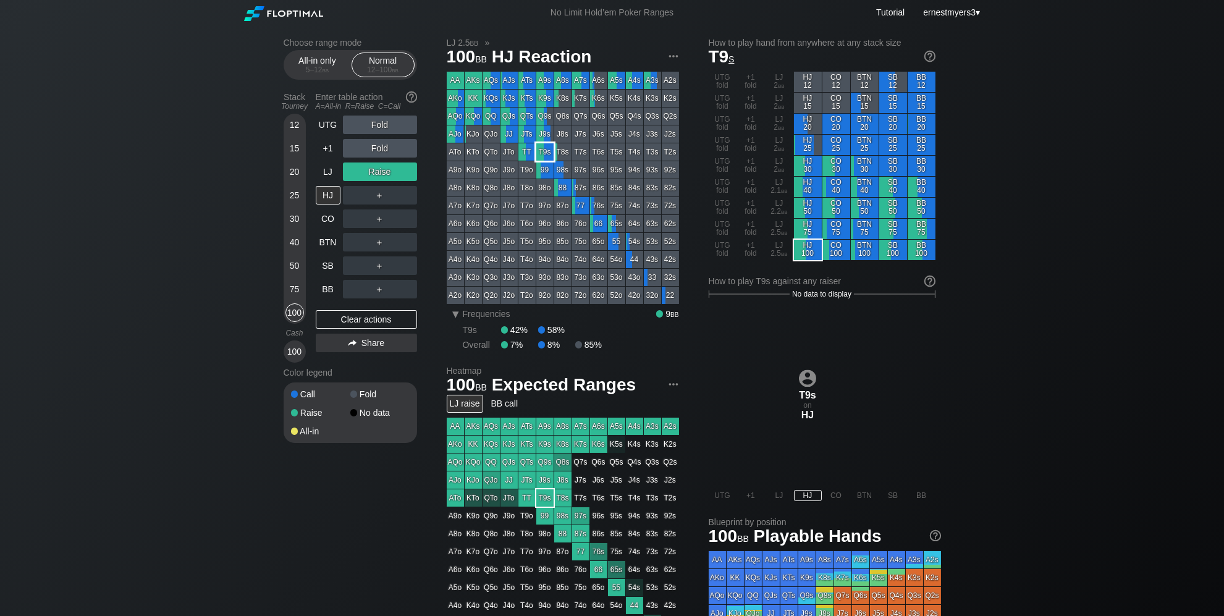
click at [541, 153] on div "T9s" at bounding box center [544, 151] width 17 height 17
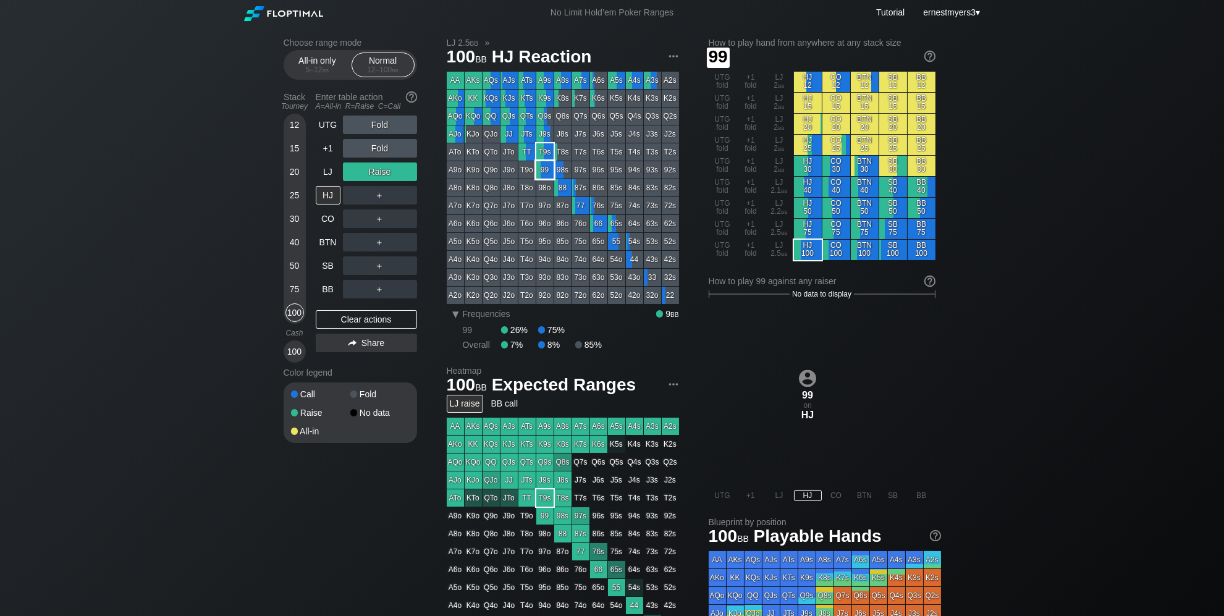
click at [542, 171] on div "99" at bounding box center [544, 169] width 17 height 17
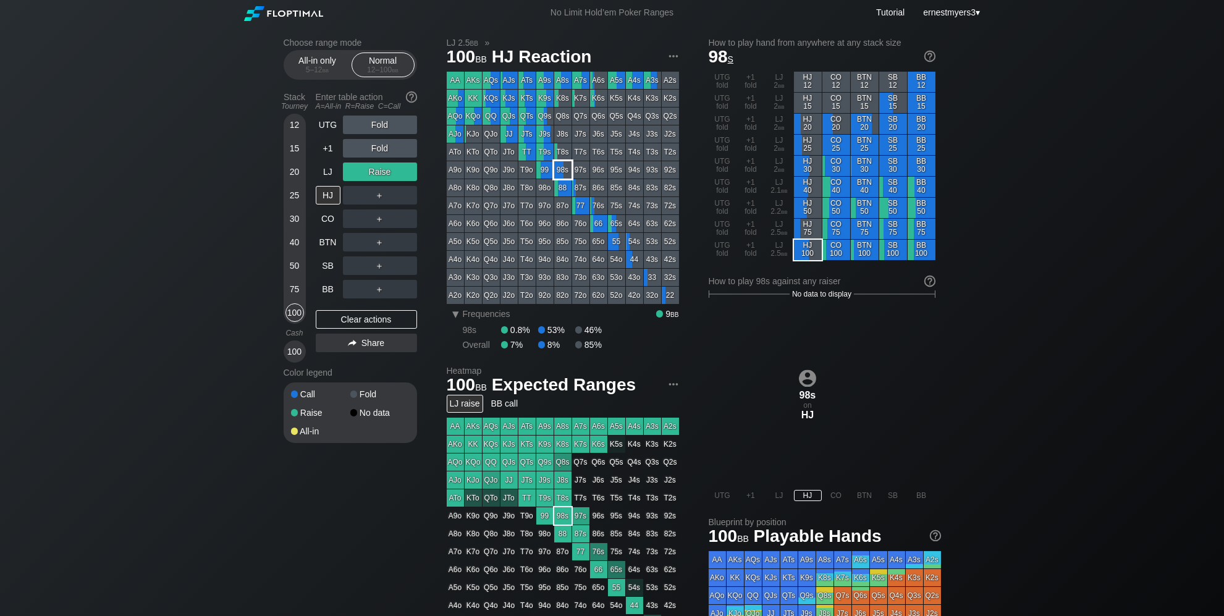
click at [558, 169] on div "98s" at bounding box center [562, 169] width 17 height 17
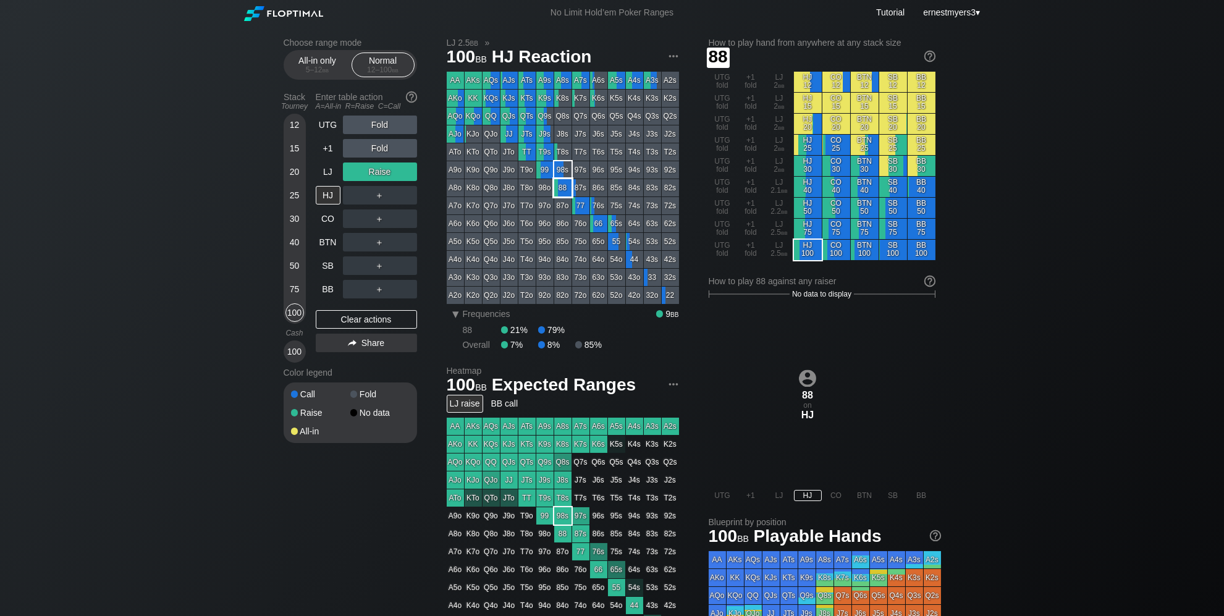
click at [563, 182] on div "88" at bounding box center [562, 187] width 17 height 17
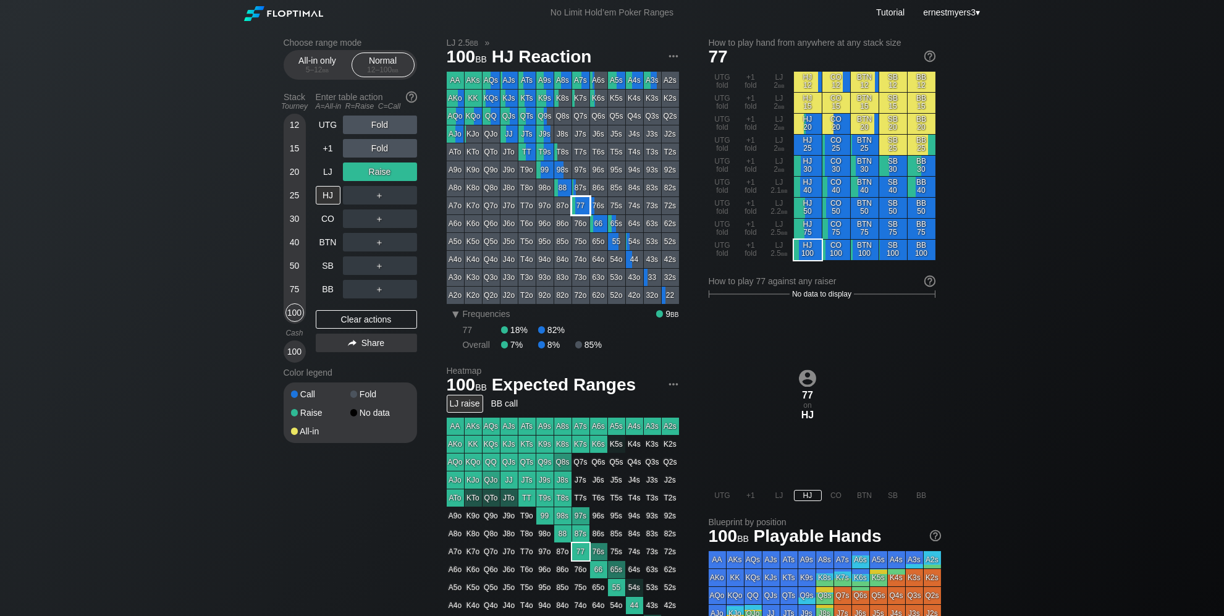
click at [578, 202] on div "77" at bounding box center [580, 205] width 17 height 17
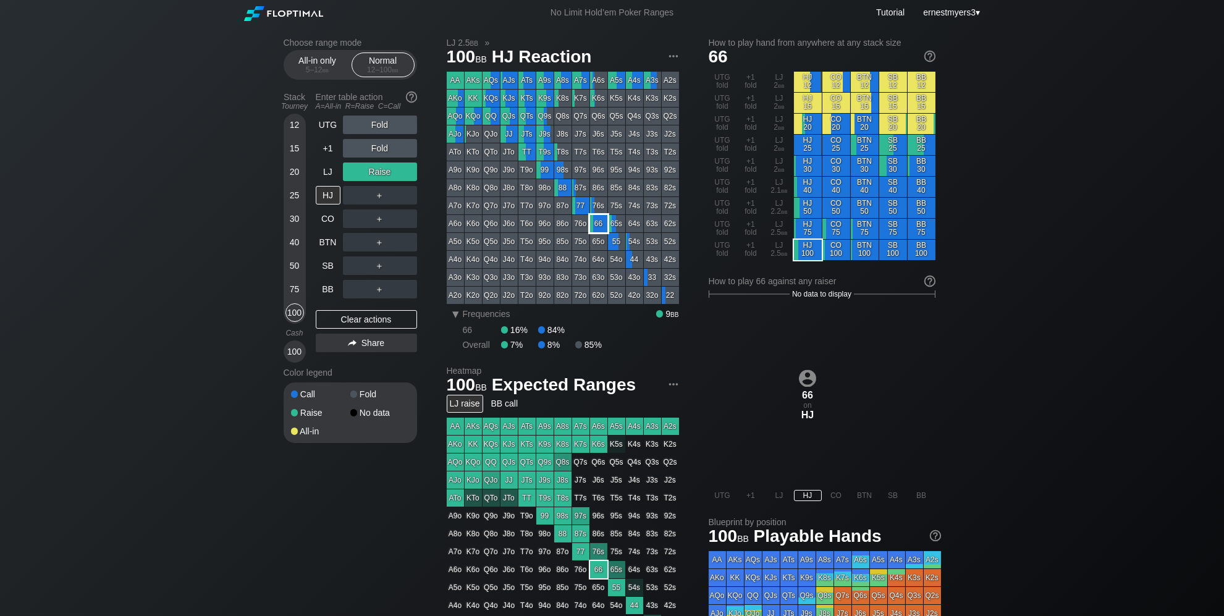
click at [601, 221] on div "66" at bounding box center [598, 223] width 17 height 17
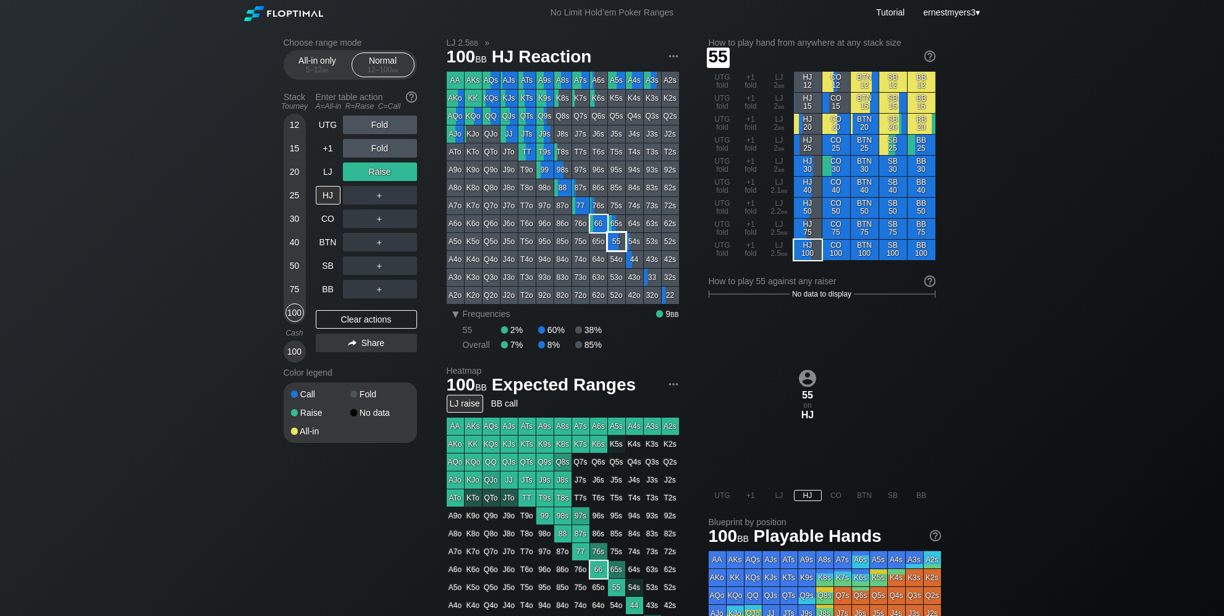
click at [616, 238] on div "55" at bounding box center [616, 241] width 17 height 17
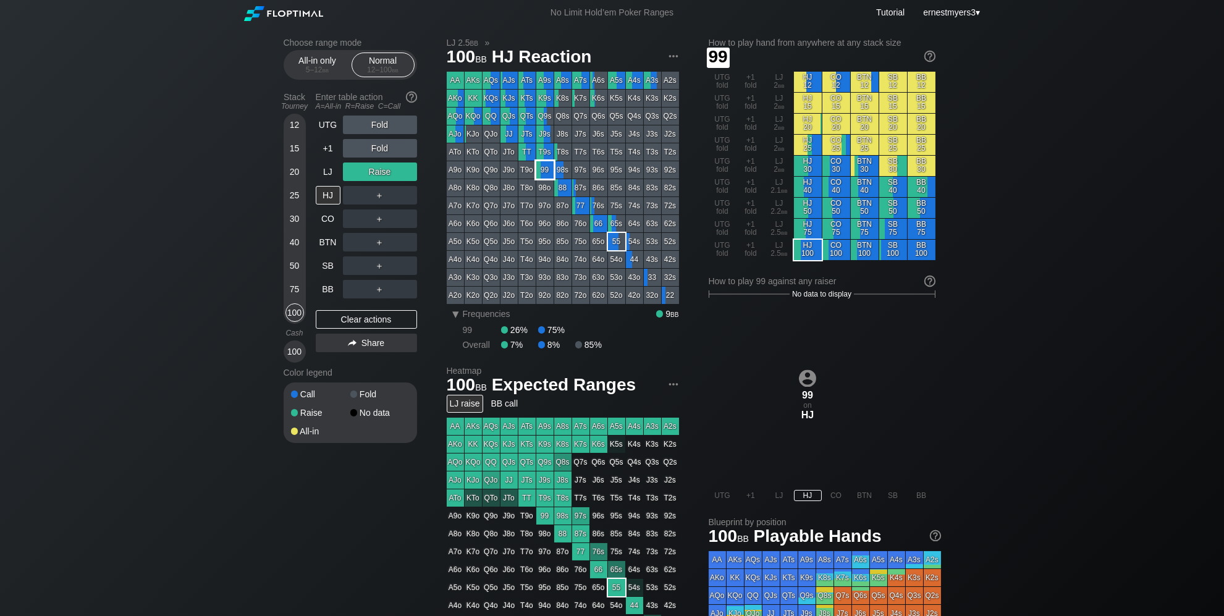
click at [549, 172] on div "99" at bounding box center [544, 169] width 17 height 17
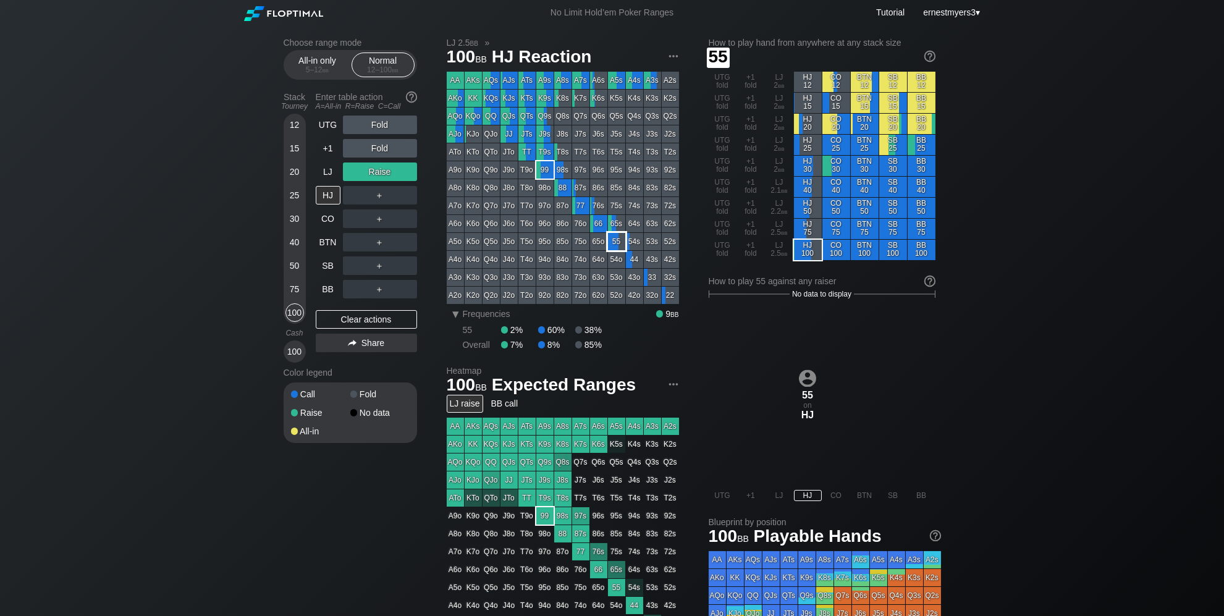
click at [619, 241] on div "55" at bounding box center [616, 241] width 17 height 17
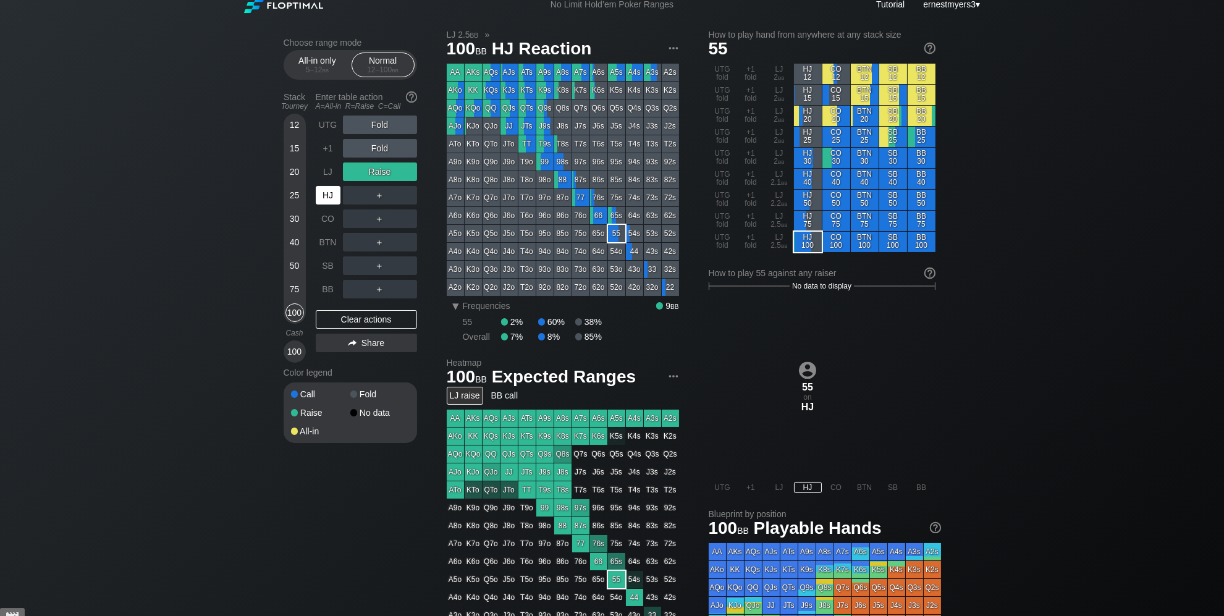
scroll to position [4, 0]
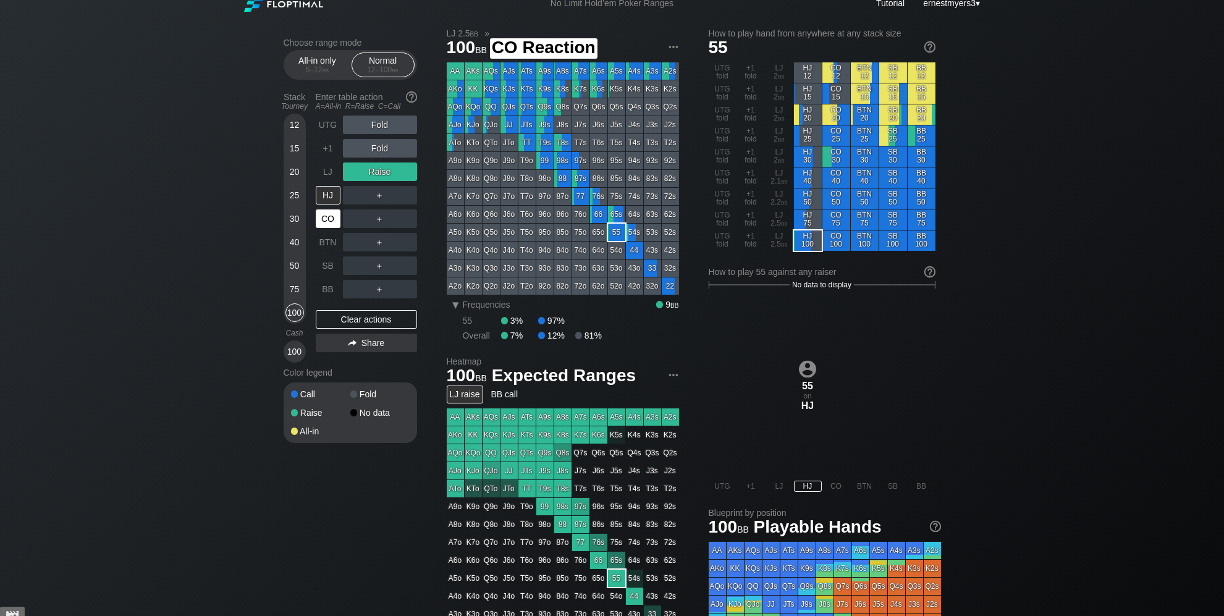
scroll to position [12, 0]
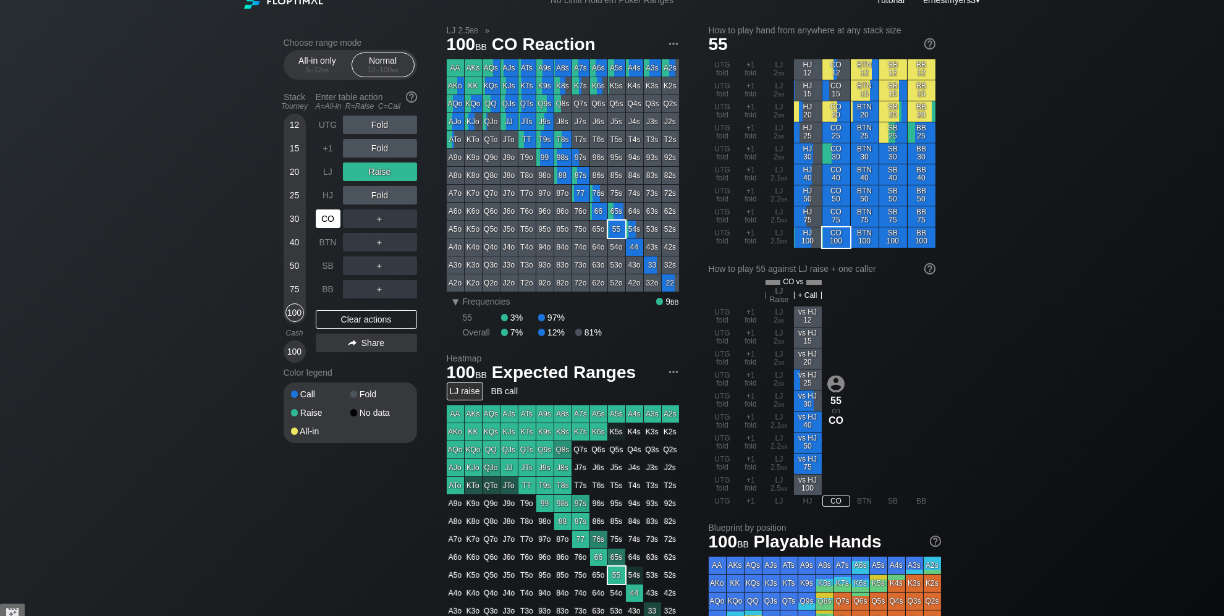
click at [328, 214] on div "CO" at bounding box center [328, 218] width 25 height 19
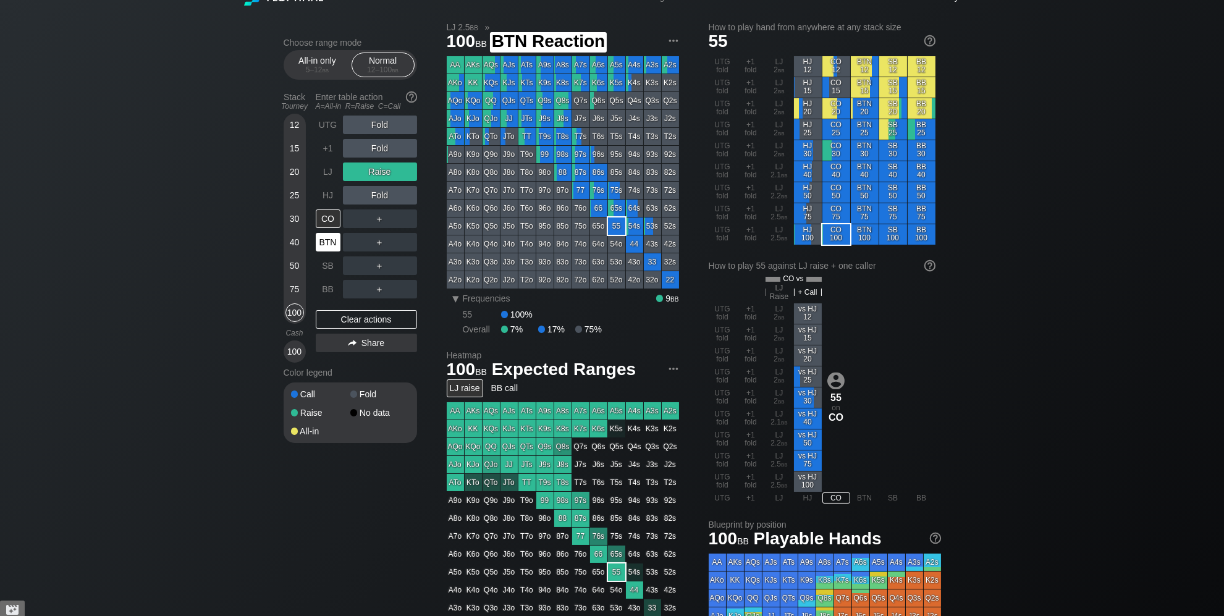
scroll to position [0, 0]
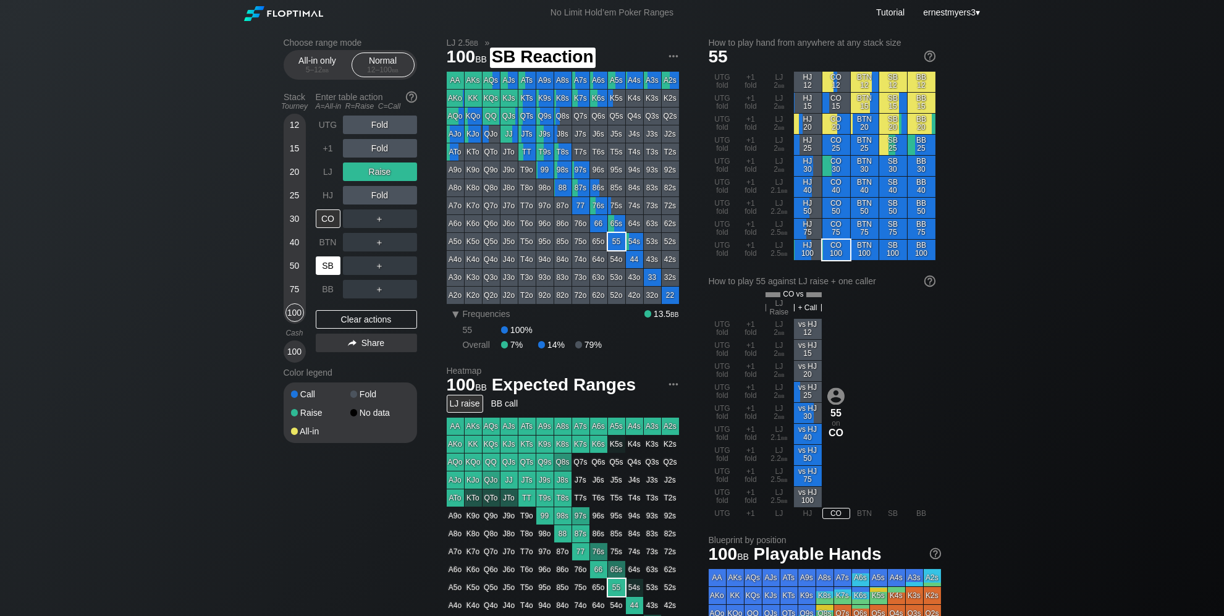
click at [331, 269] on div "SB" at bounding box center [328, 265] width 25 height 19
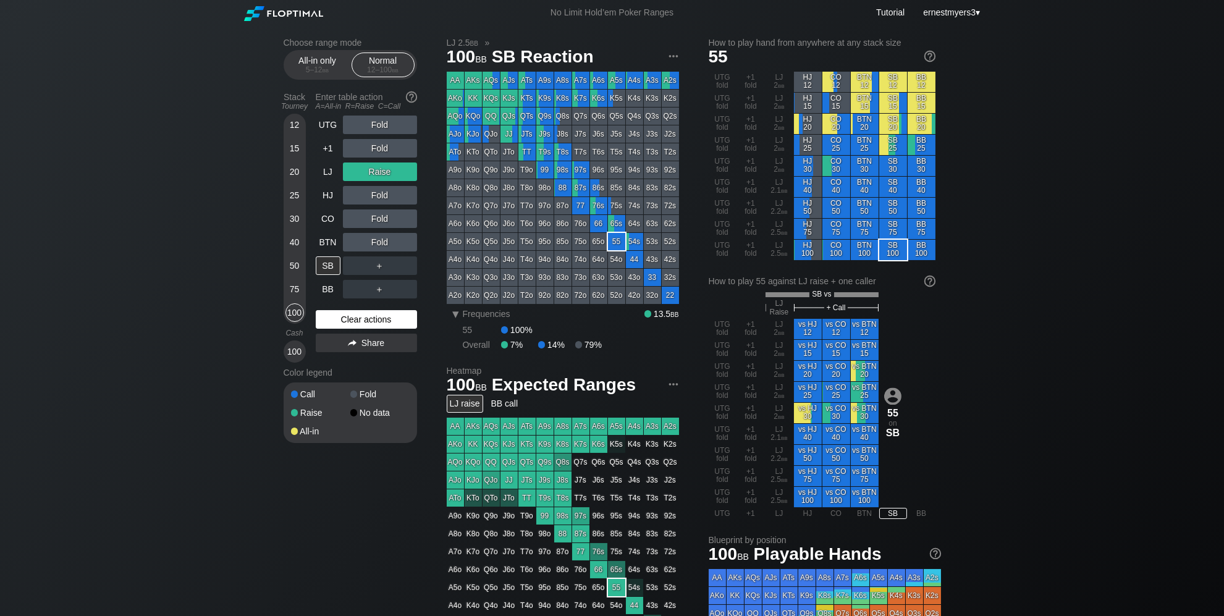
click at [377, 329] on div "Clear actions" at bounding box center [366, 319] width 101 height 19
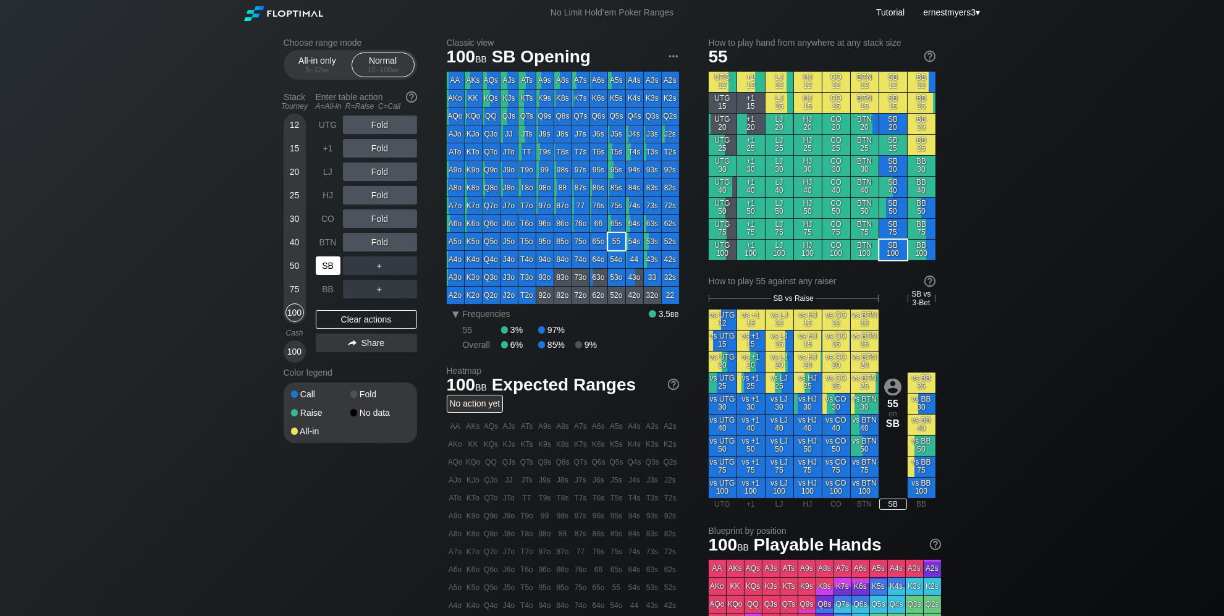
drag, startPoint x: 330, startPoint y: 271, endPoint x: 306, endPoint y: 287, distance: 28.6
click at [327, 274] on div "SB" at bounding box center [328, 265] width 25 height 19
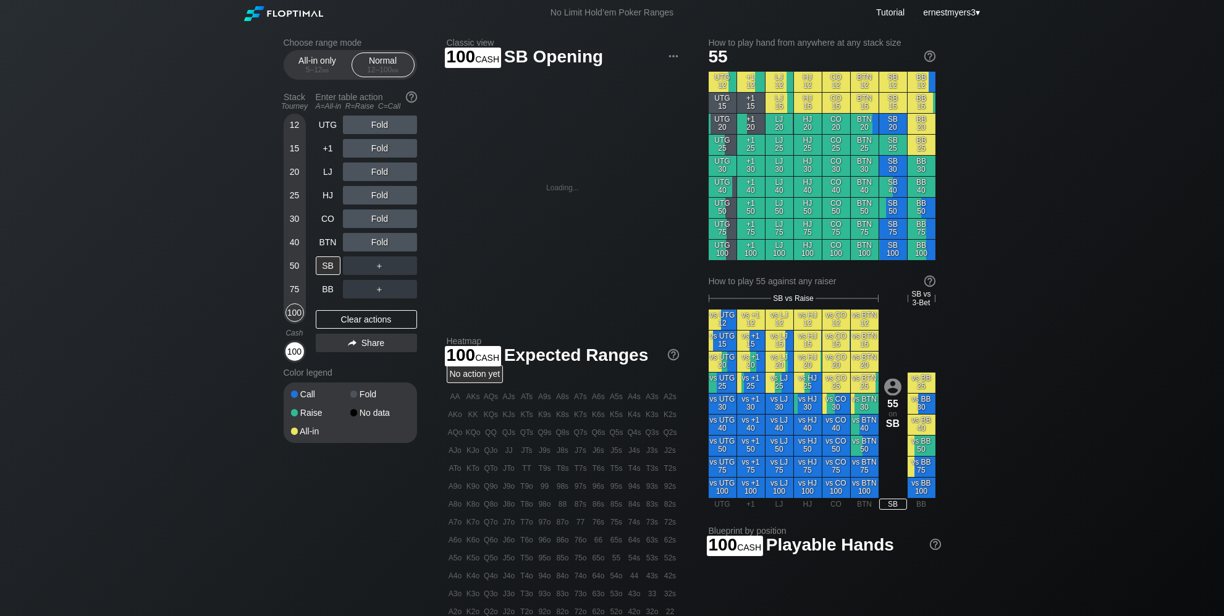
click at [296, 355] on div "100" at bounding box center [294, 351] width 19 height 19
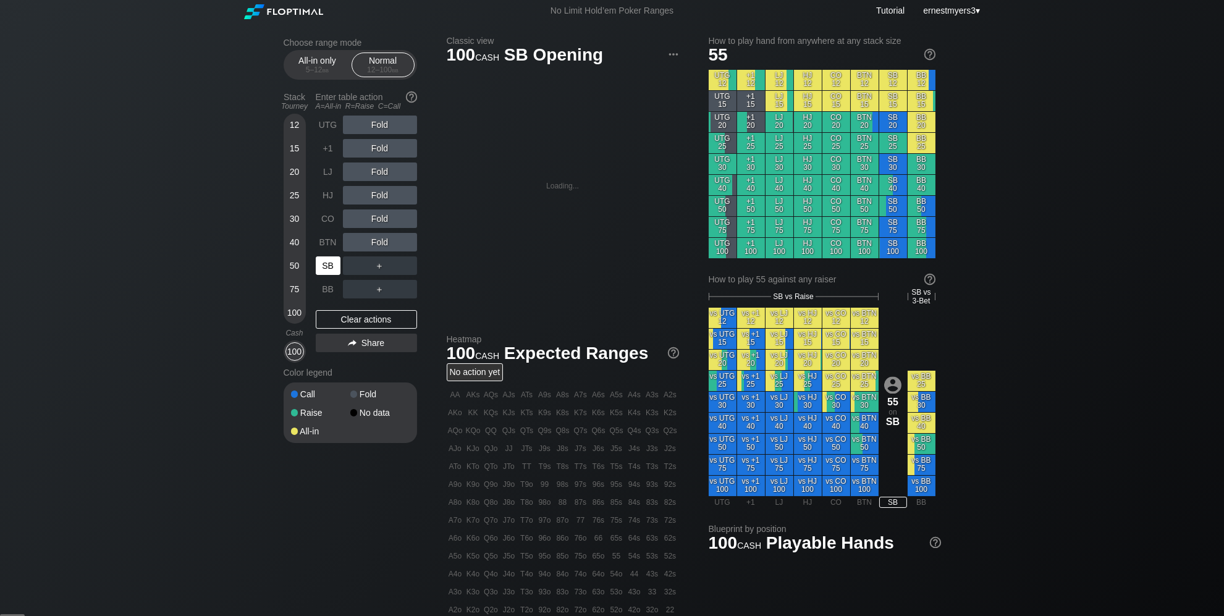
scroll to position [3, 0]
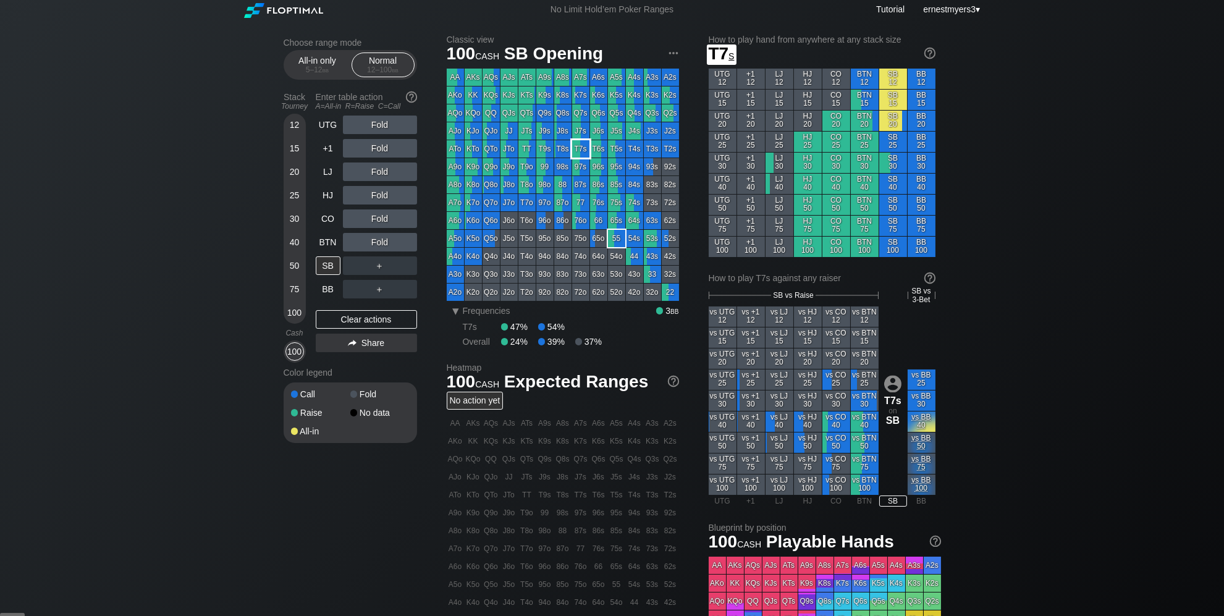
click at [584, 151] on div "T7s" at bounding box center [580, 148] width 17 height 17
click at [188, 180] on div "Choose range mode All-in only 5 – 12 bb Normal 12 – 100 bb Stack Tourney Enter …" at bounding box center [612, 421] width 1224 height 798
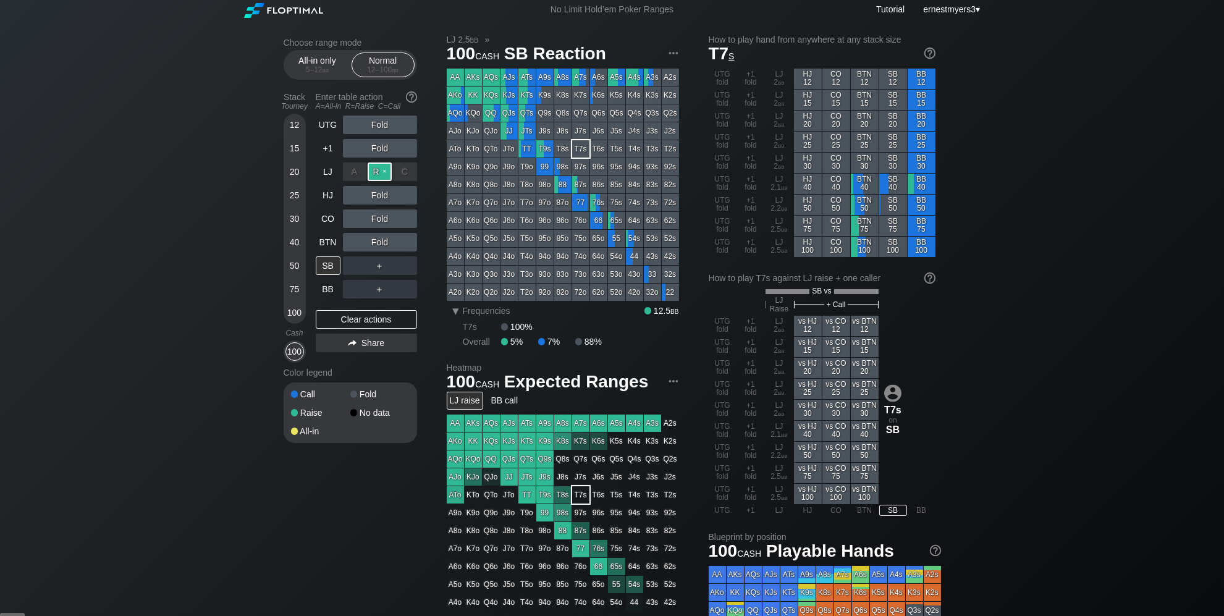
click at [380, 170] on div "R ✕" at bounding box center [380, 171] width 24 height 19
click at [352, 321] on div "Clear actions" at bounding box center [366, 319] width 101 height 19
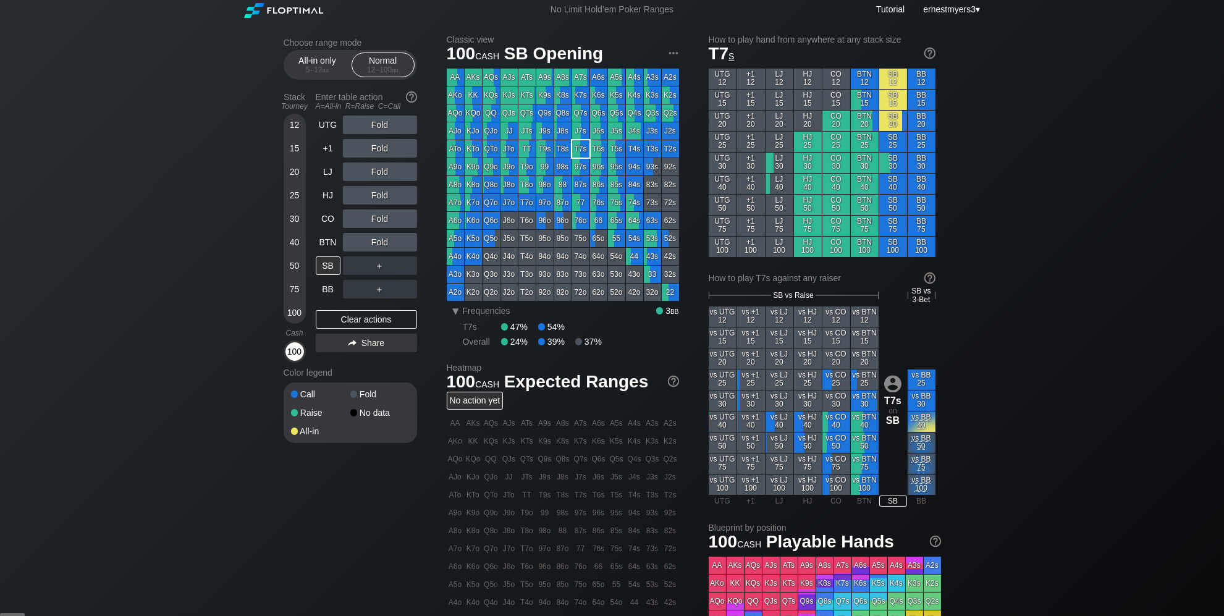
click at [291, 350] on div "100" at bounding box center [294, 351] width 19 height 19
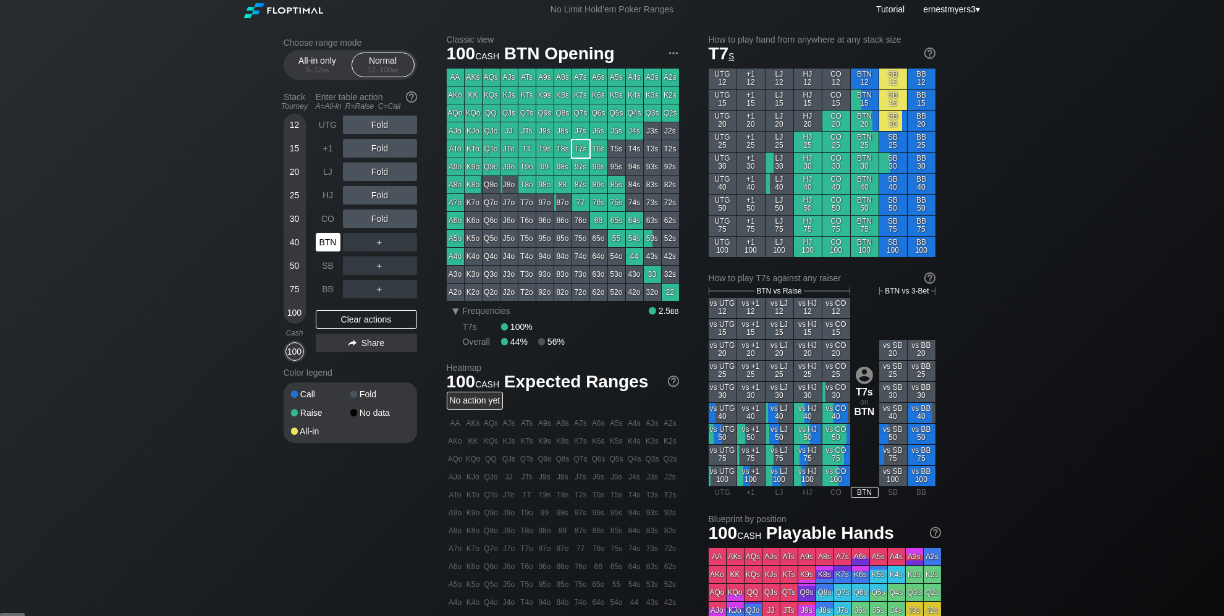
click at [323, 242] on div "BTN" at bounding box center [328, 242] width 25 height 19
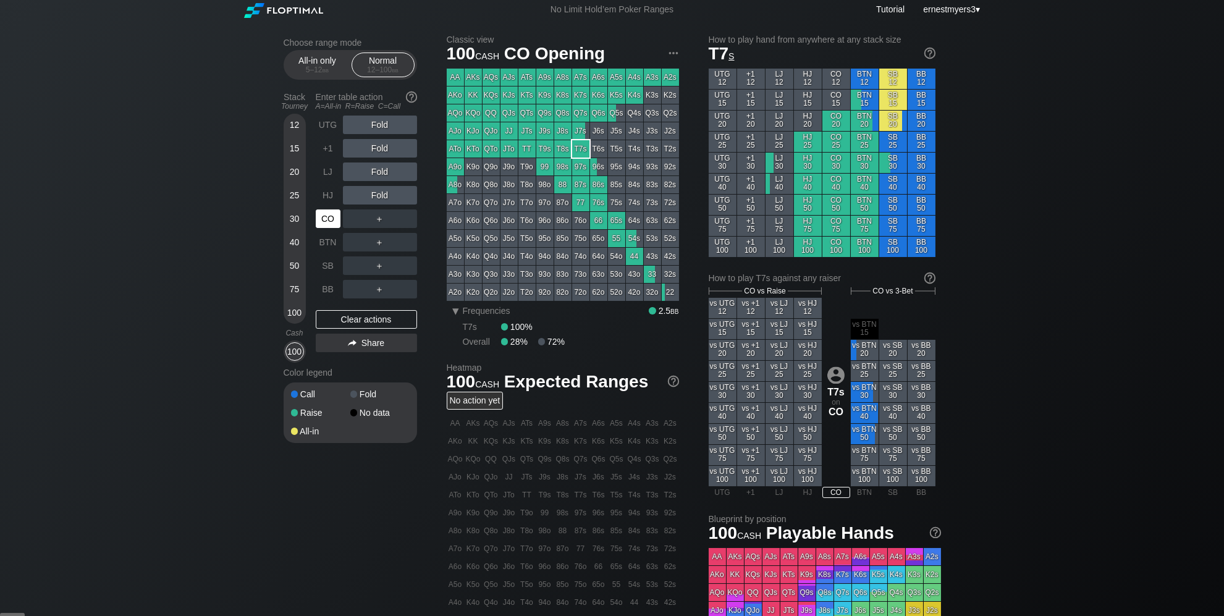
click at [326, 222] on div "CO" at bounding box center [328, 218] width 25 height 19
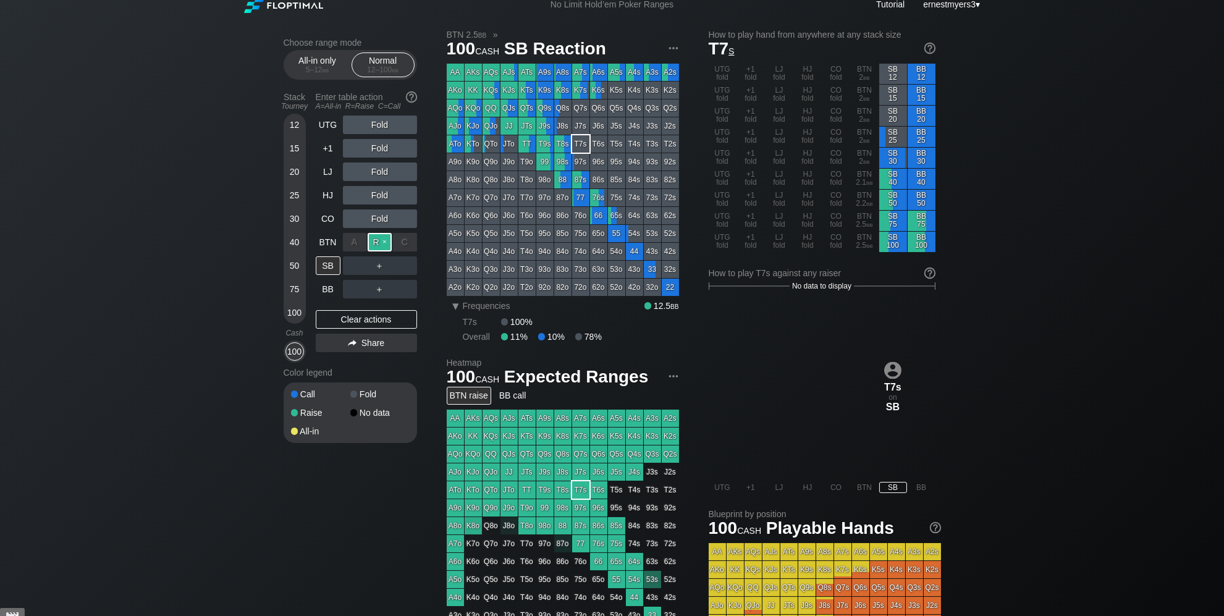
click at [374, 245] on div "R ✕" at bounding box center [380, 242] width 24 height 19
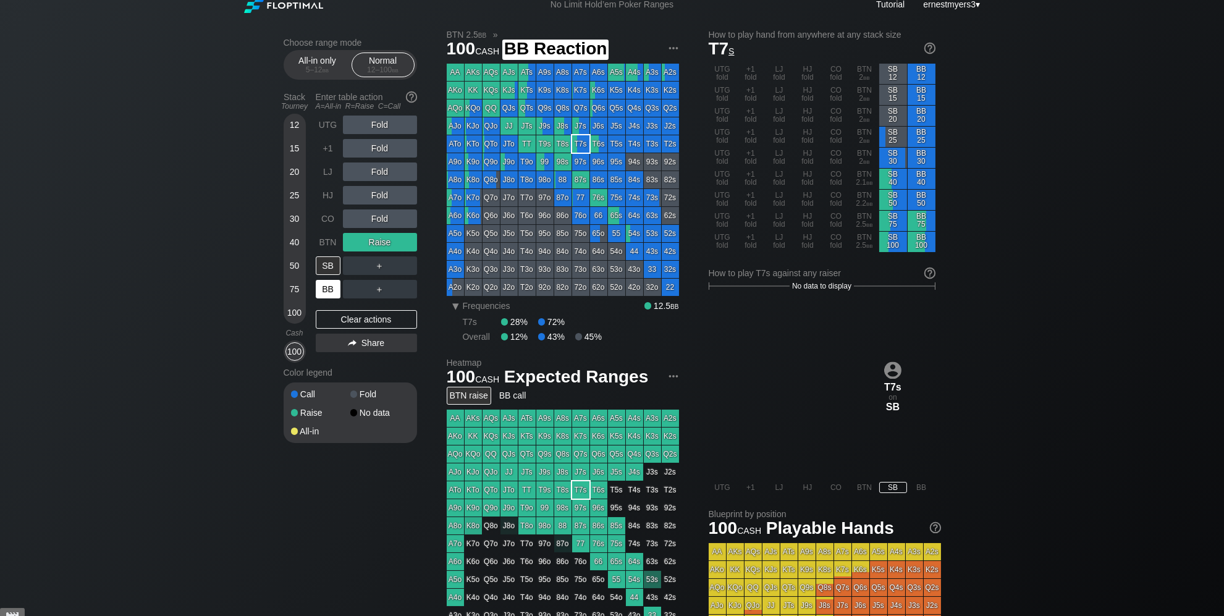
click at [326, 284] on div "BB" at bounding box center [328, 289] width 25 height 19
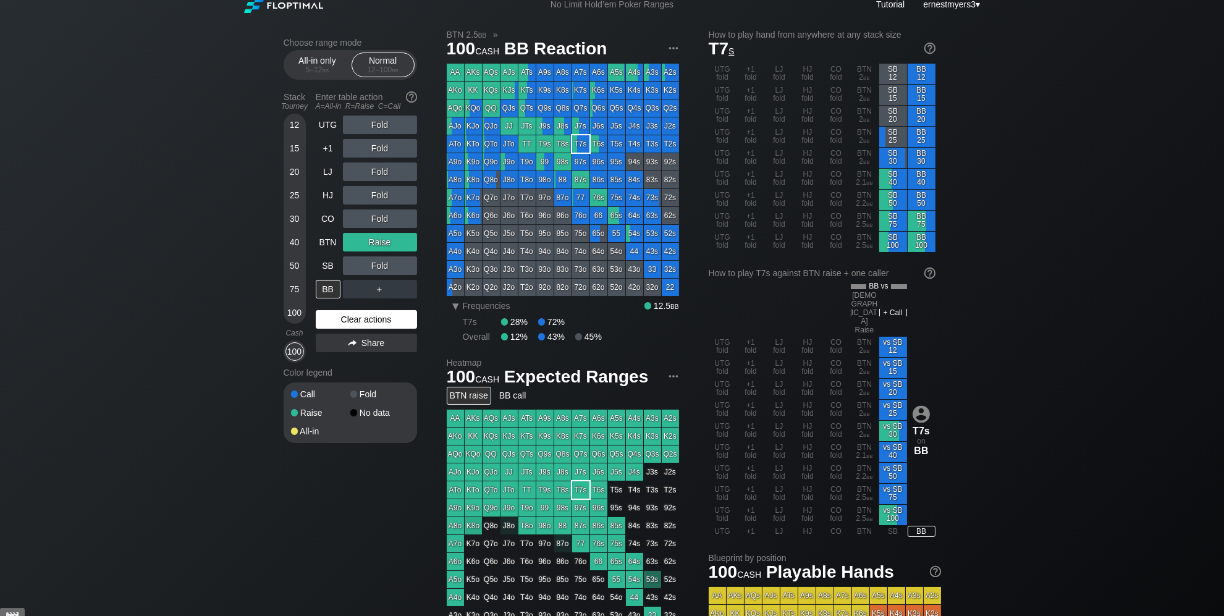
click at [333, 324] on div "Clear actions" at bounding box center [366, 319] width 101 height 19
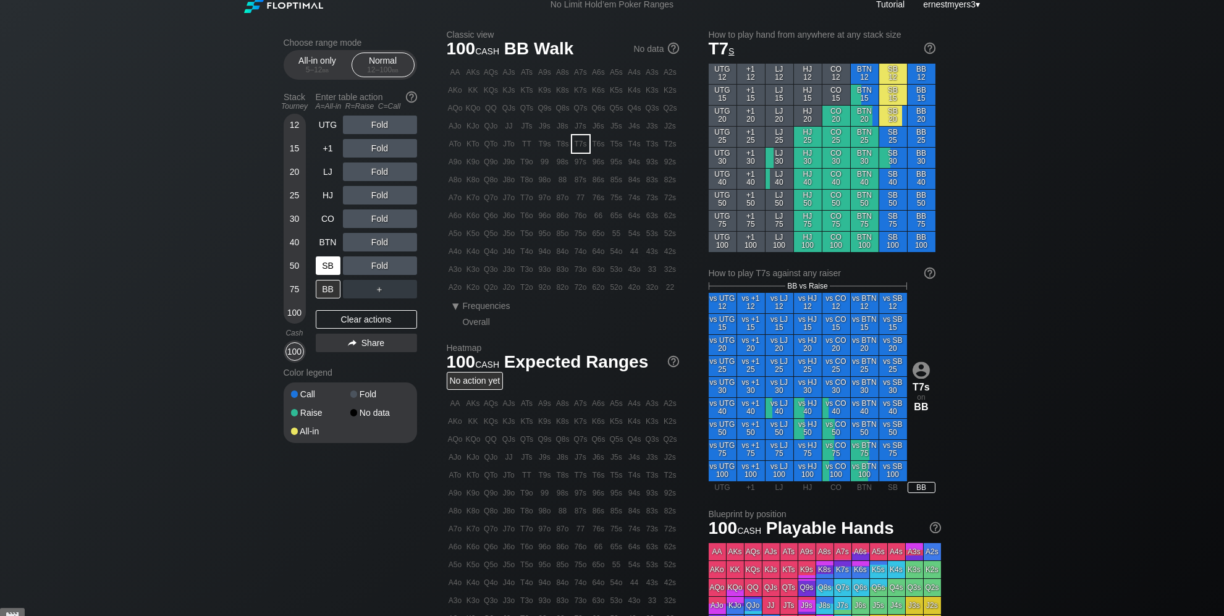
click at [331, 264] on div "SB" at bounding box center [328, 265] width 25 height 19
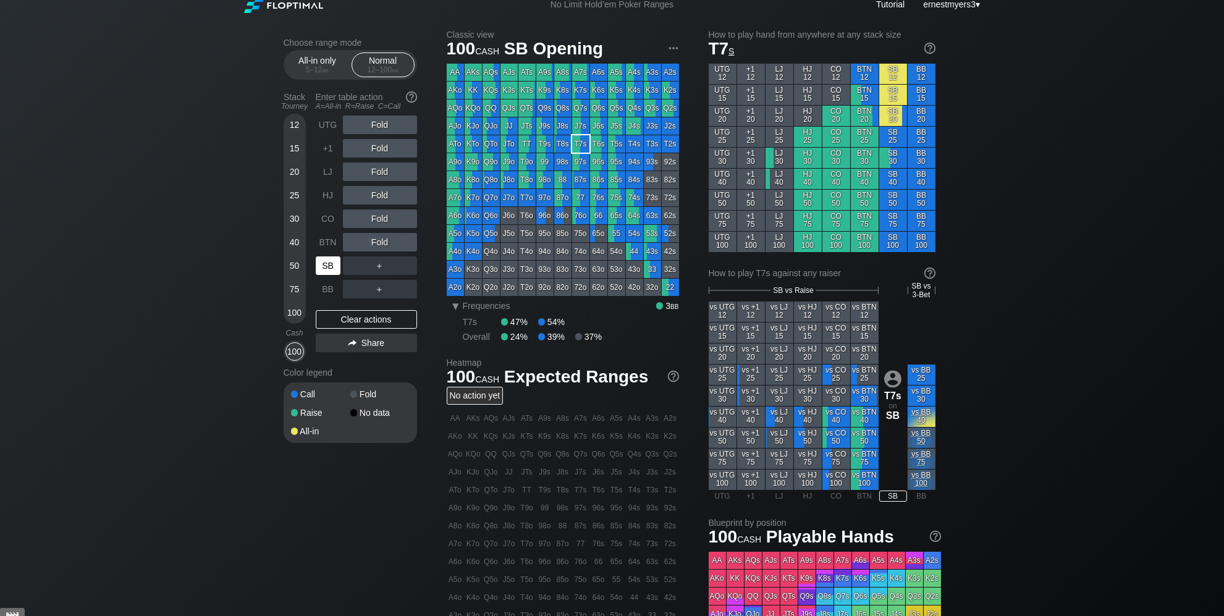
click at [331, 264] on div "SB" at bounding box center [328, 265] width 25 height 19
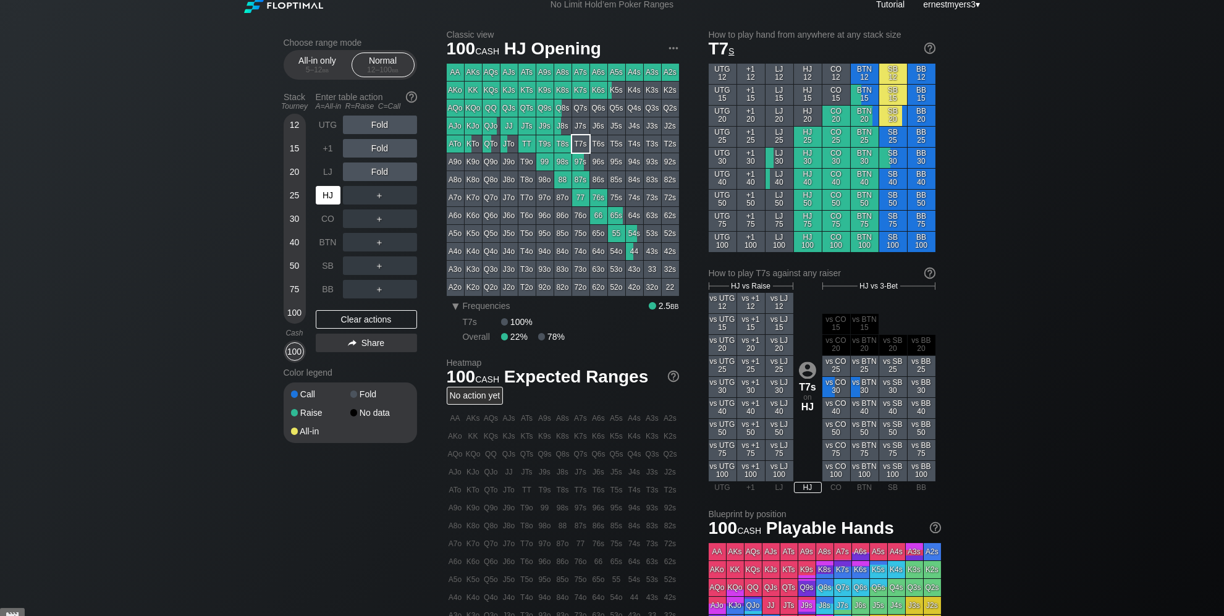
click at [328, 198] on div "HJ" at bounding box center [328, 195] width 25 height 19
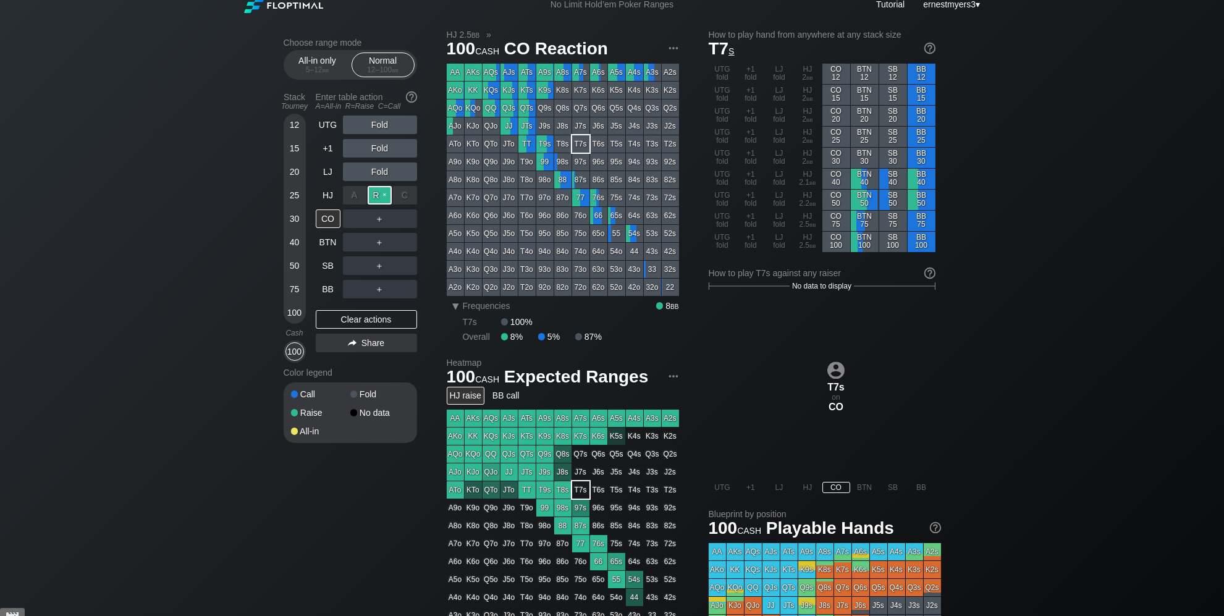
drag, startPoint x: 377, startPoint y: 198, endPoint x: 352, endPoint y: 209, distance: 27.7
click at [377, 198] on div "R ✕" at bounding box center [380, 195] width 24 height 19
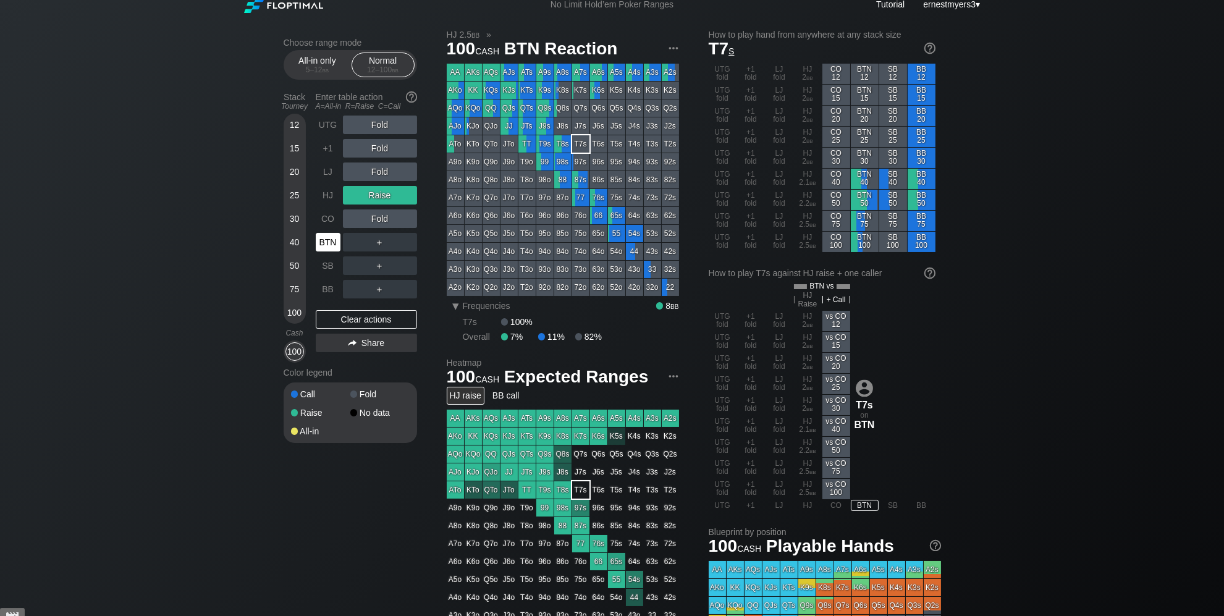
click at [327, 241] on div "BTN" at bounding box center [328, 242] width 25 height 19
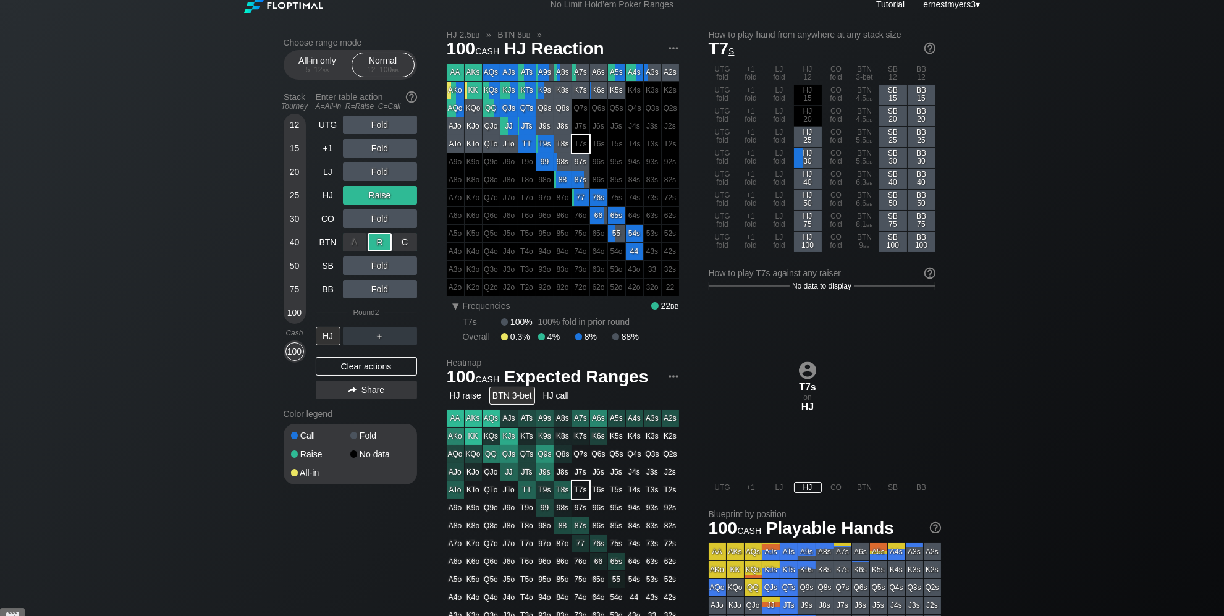
click at [380, 246] on div "R ✕" at bounding box center [380, 242] width 24 height 19
click at [333, 342] on div "HJ" at bounding box center [328, 336] width 25 height 19
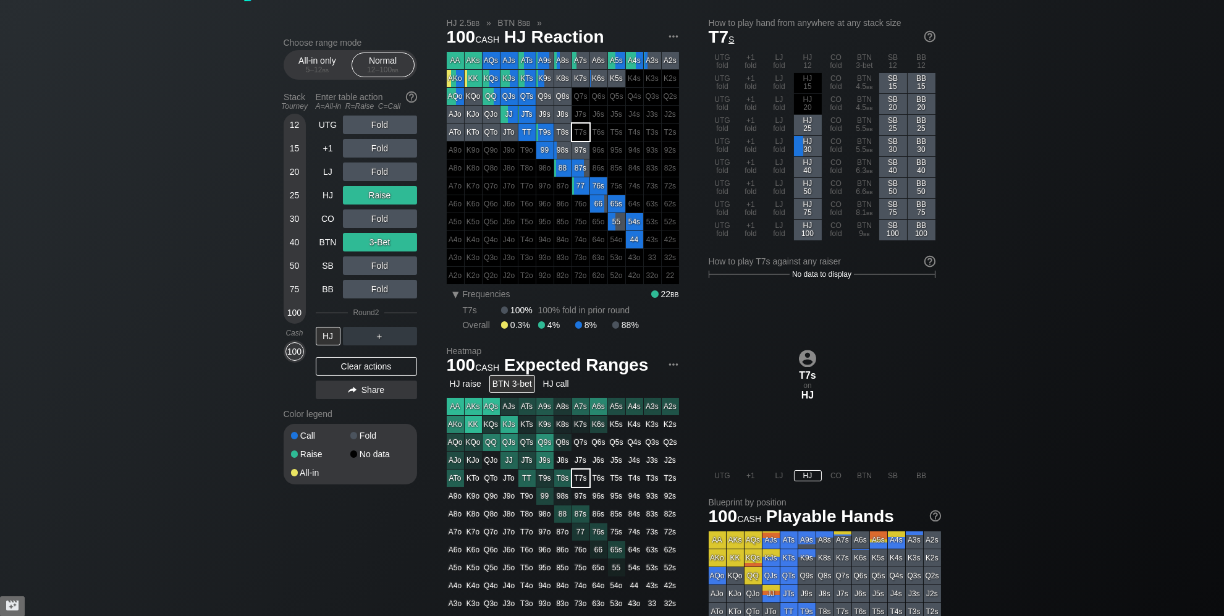
scroll to position [9, 0]
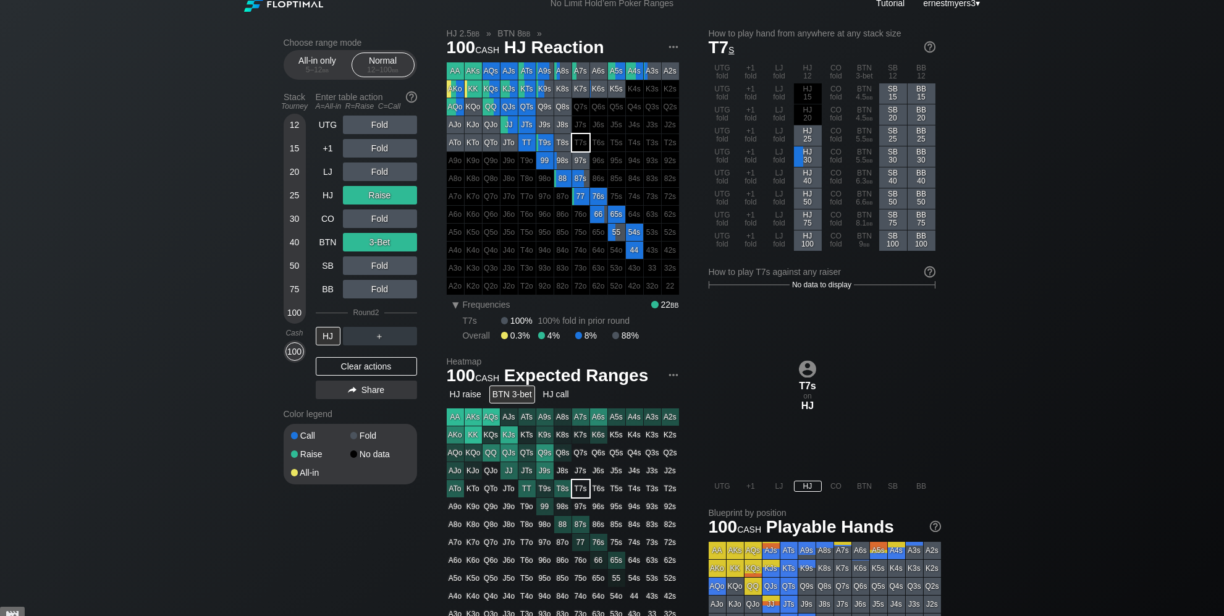
click at [340, 372] on div "Clear actions" at bounding box center [366, 366] width 101 height 19
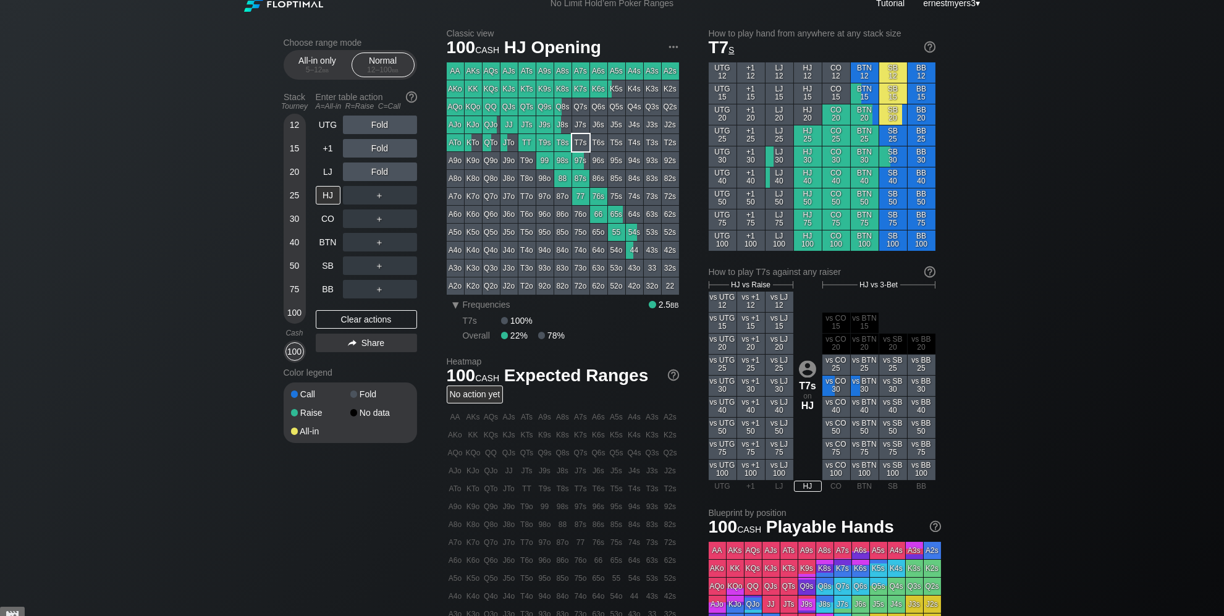
scroll to position [9, 0]
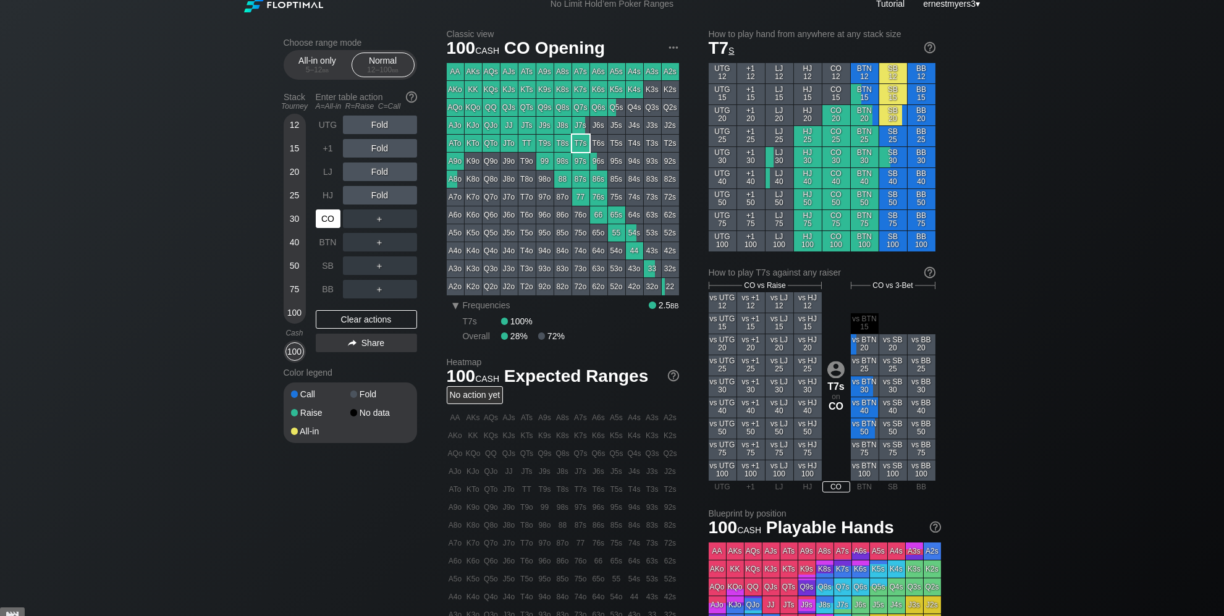
click at [321, 219] on div "CO" at bounding box center [328, 218] width 25 height 19
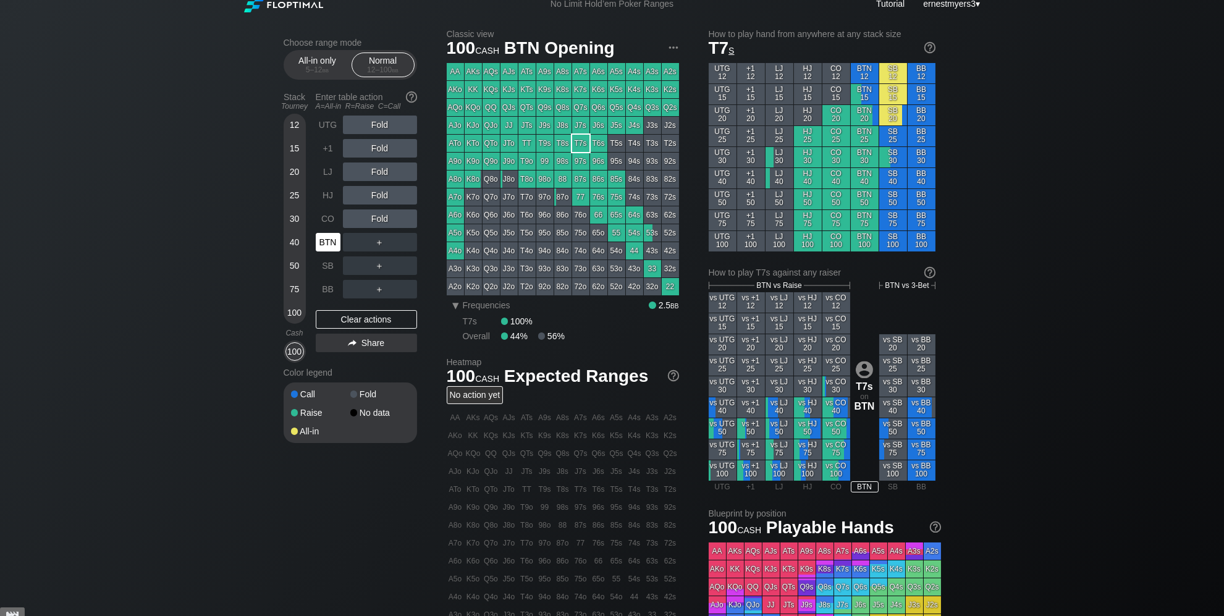
click at [327, 247] on div "BTN" at bounding box center [328, 242] width 25 height 19
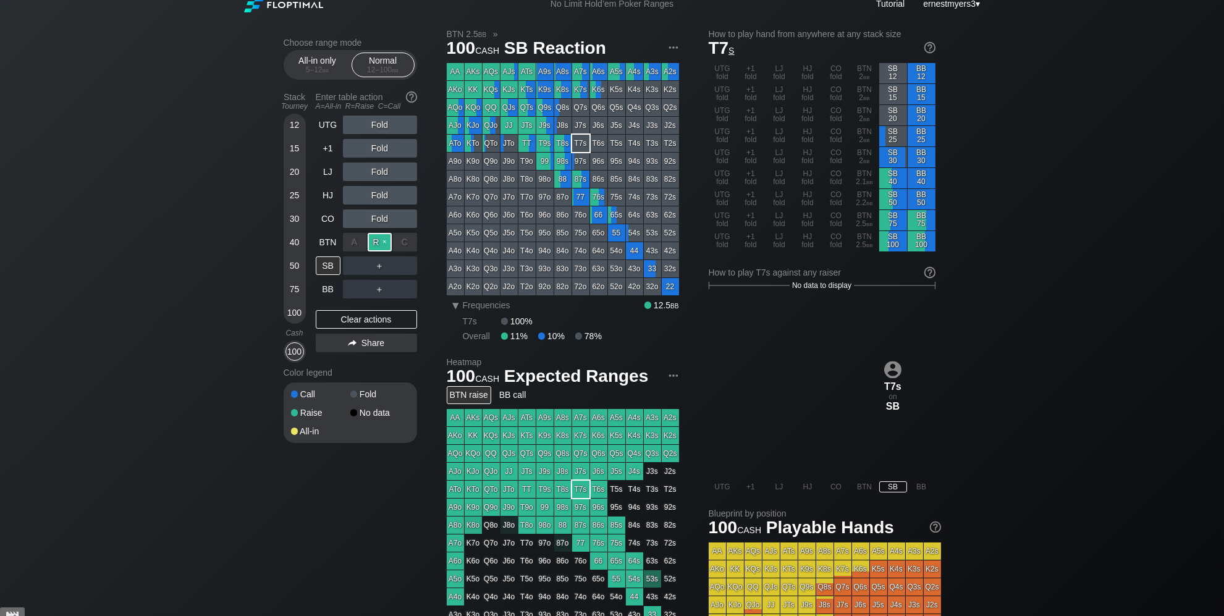
click at [381, 243] on div "R ✕" at bounding box center [380, 242] width 24 height 19
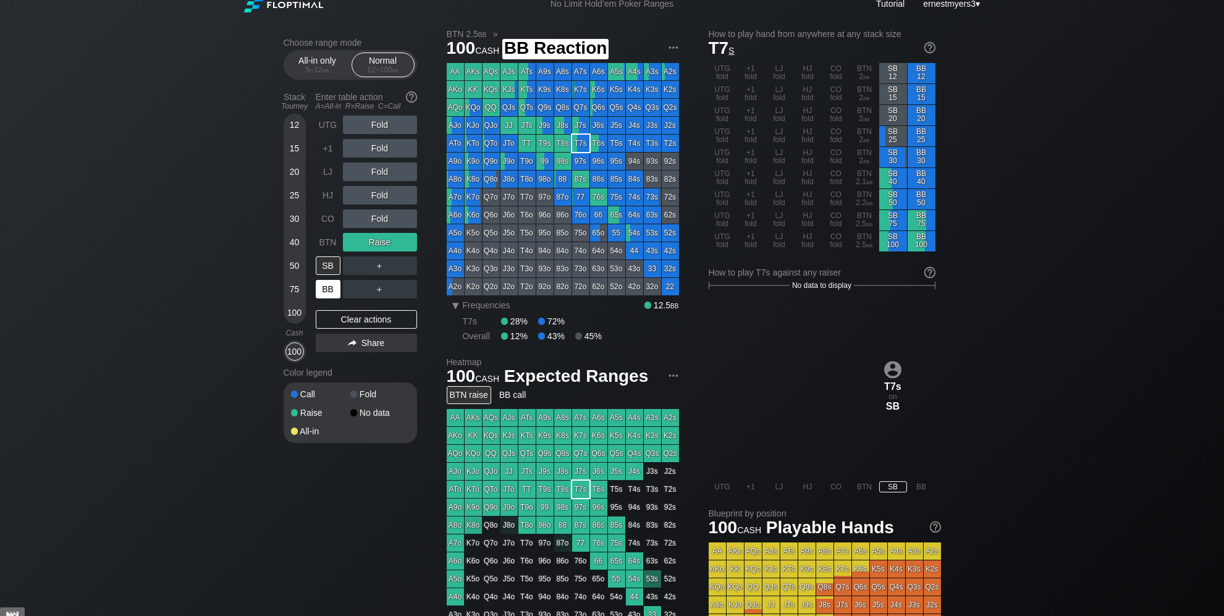
click at [332, 292] on div "BB" at bounding box center [328, 289] width 25 height 19
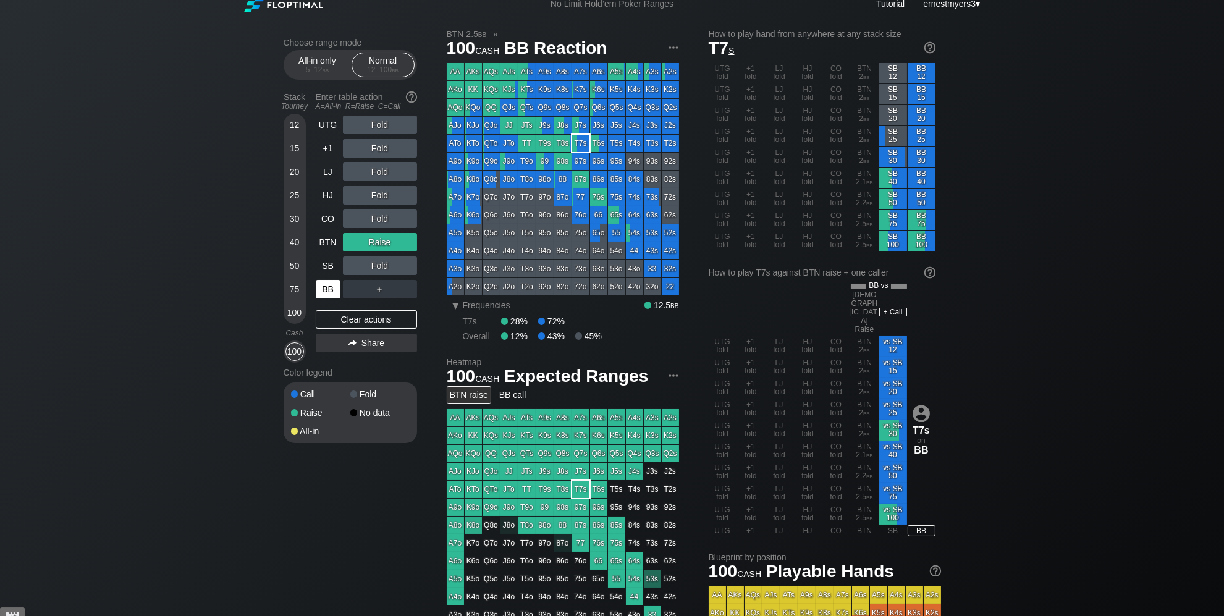
drag, startPoint x: 350, startPoint y: 321, endPoint x: 342, endPoint y: 296, distance: 26.8
click at [348, 316] on div "Clear actions" at bounding box center [366, 319] width 101 height 19
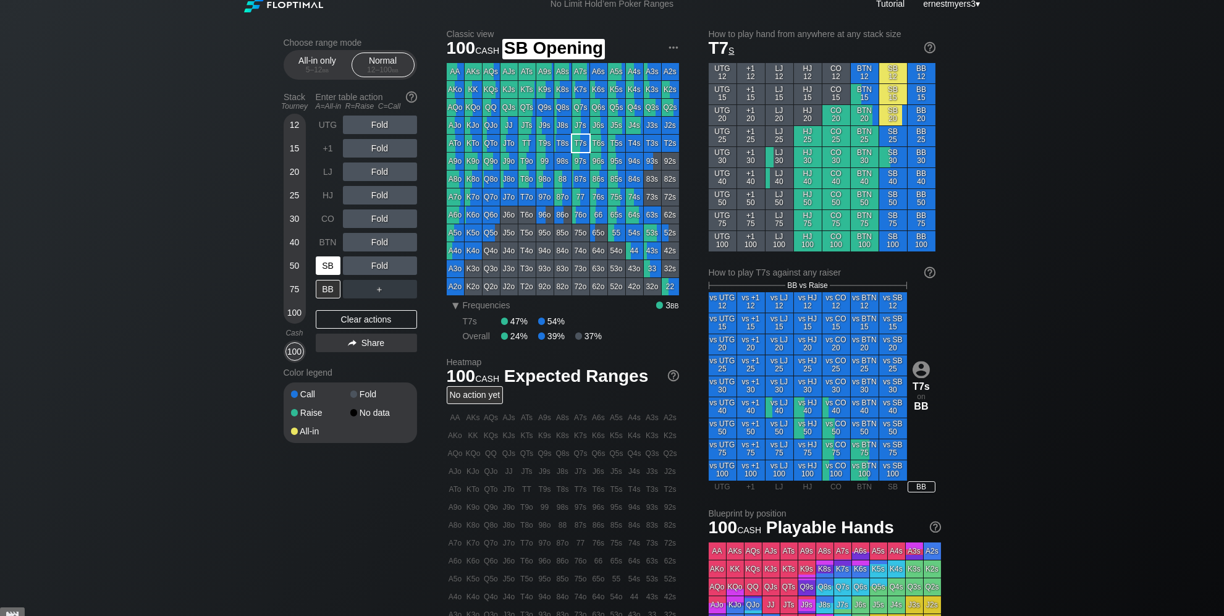
click at [334, 263] on div "SB" at bounding box center [328, 265] width 25 height 19
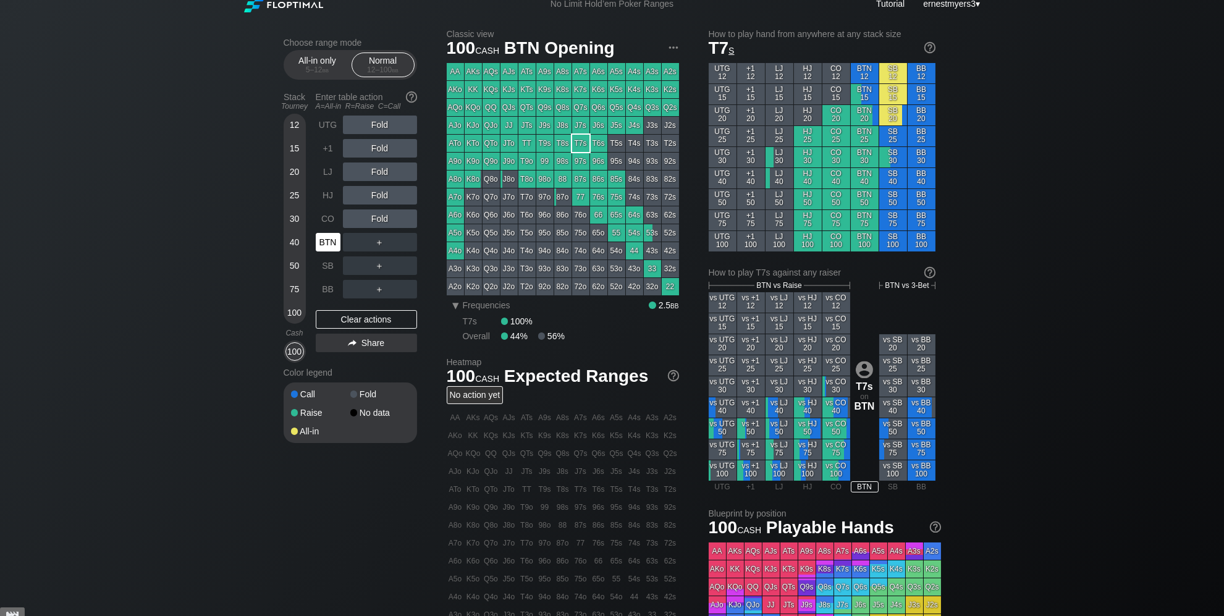
click at [326, 244] on div "BTN" at bounding box center [328, 242] width 25 height 19
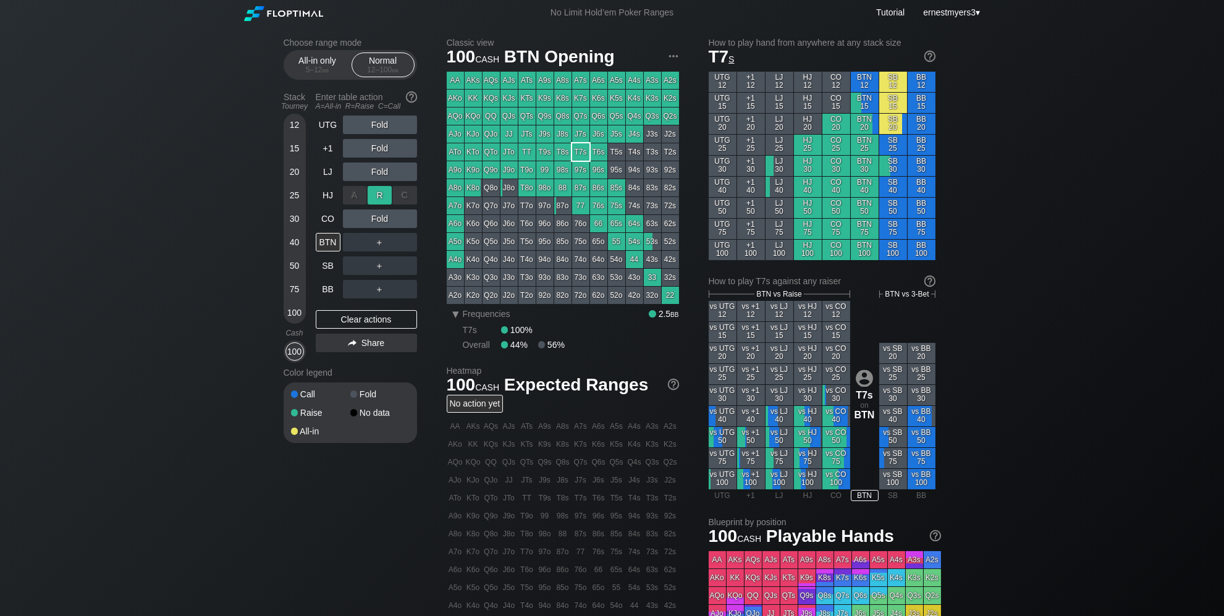
click at [377, 196] on div "R ✕" at bounding box center [380, 195] width 24 height 19
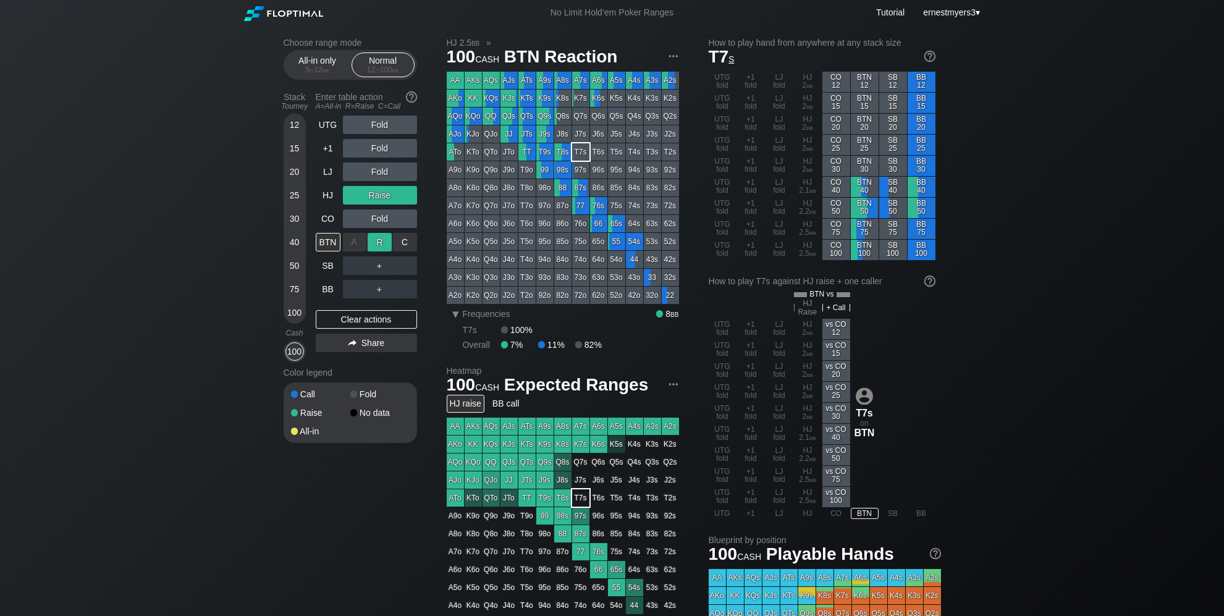
click at [379, 245] on div "R ✕" at bounding box center [380, 242] width 24 height 19
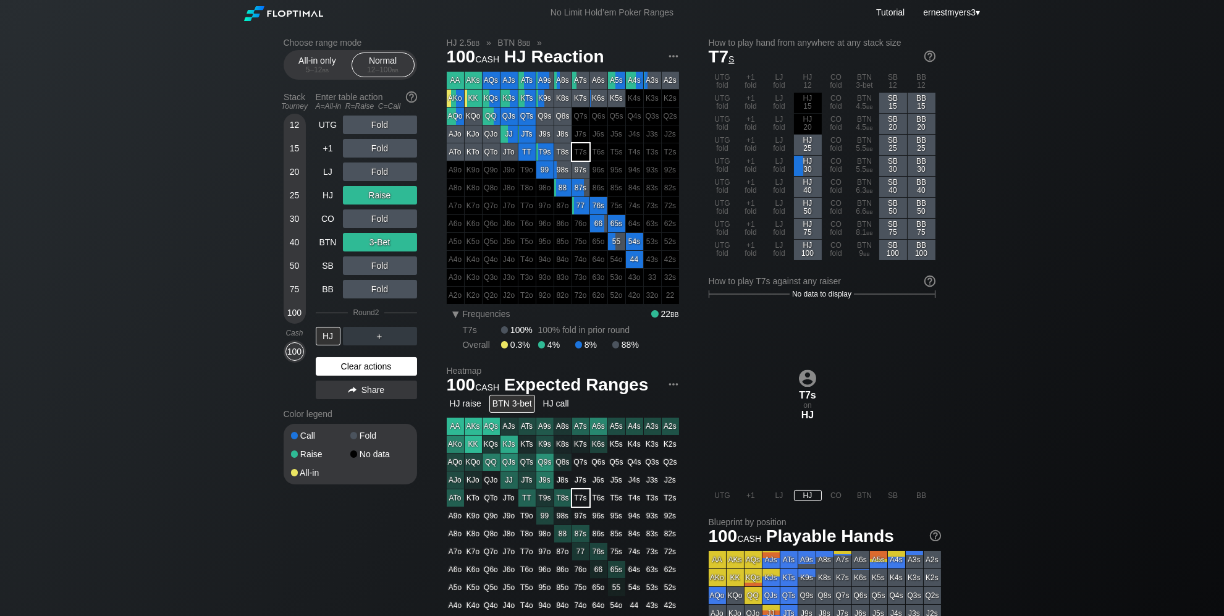
click at [359, 360] on div "Clear actions" at bounding box center [366, 366] width 101 height 19
click at [359, 360] on div "UTG Fold +1 Fold LJ Fold HJ Raise CO Fold BTN 3-Bet SB Fold BB Fold Round 2 HJ …" at bounding box center [366, 260] width 101 height 289
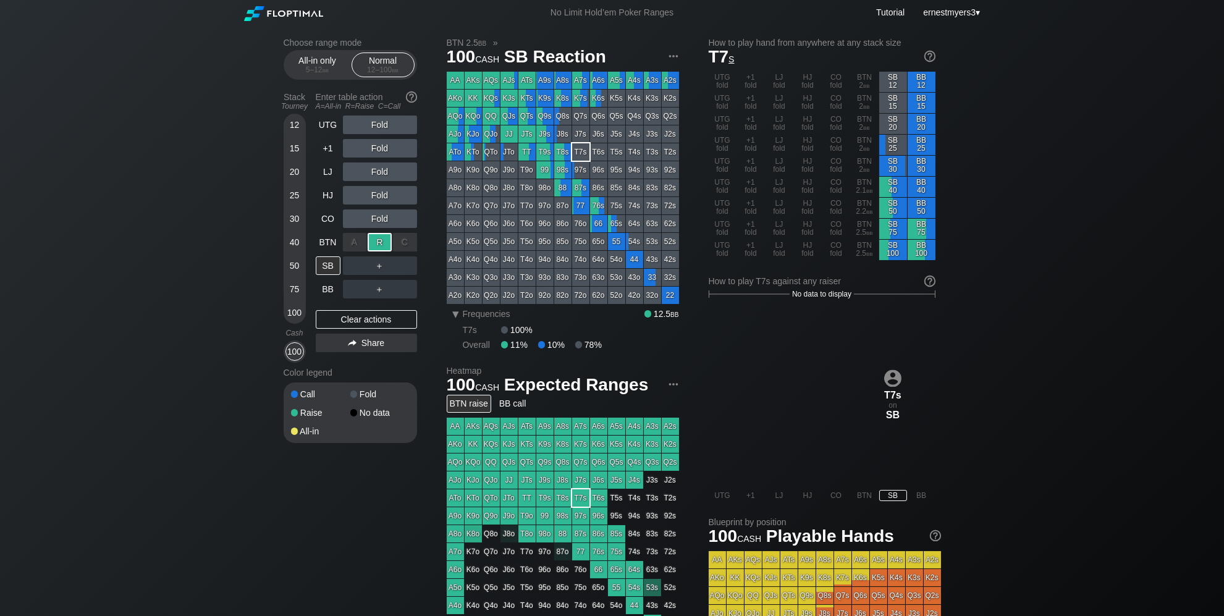
click at [377, 243] on div "R ✕" at bounding box center [380, 242] width 24 height 19
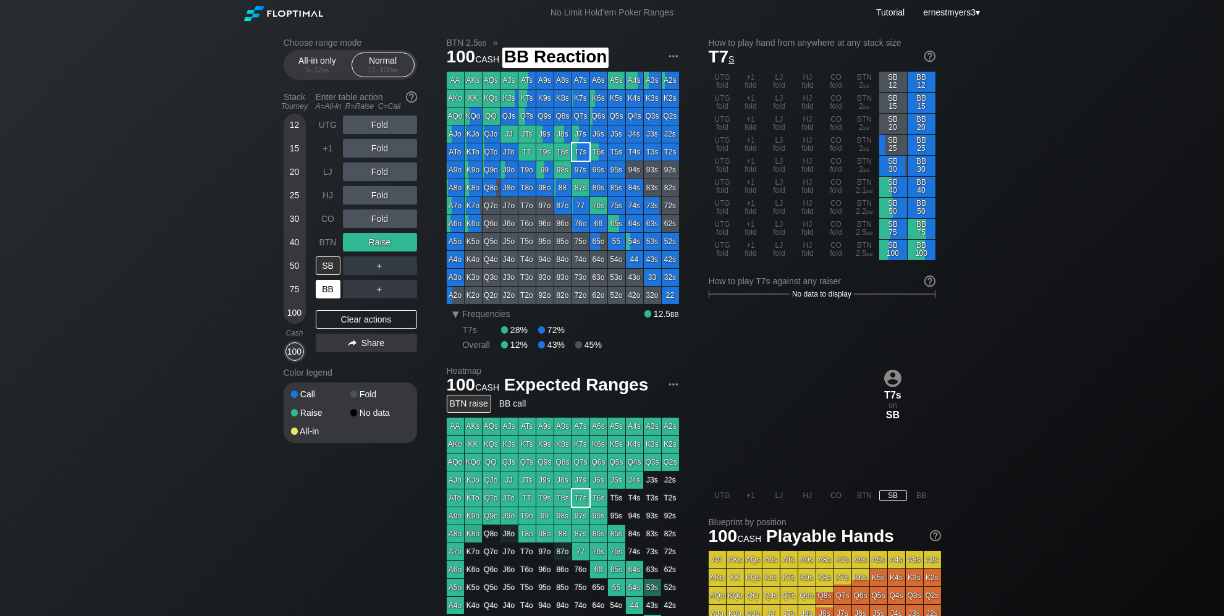
click at [327, 290] on div "BB" at bounding box center [328, 289] width 25 height 19
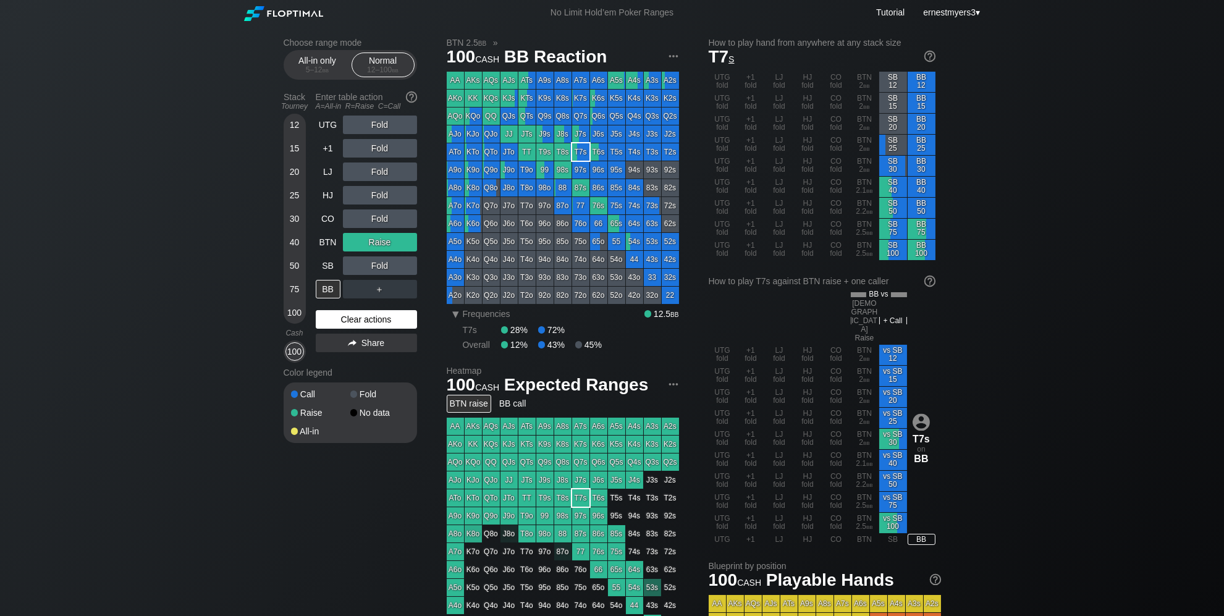
click at [348, 317] on div "Clear actions" at bounding box center [366, 319] width 101 height 19
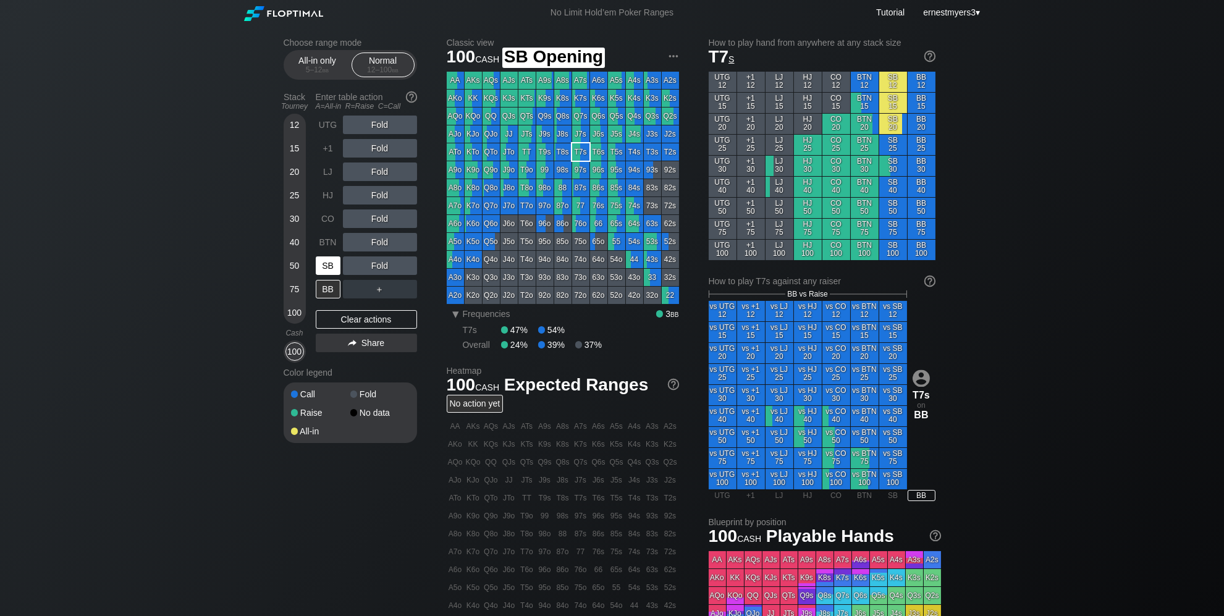
click at [332, 272] on div "SB" at bounding box center [328, 265] width 25 height 19
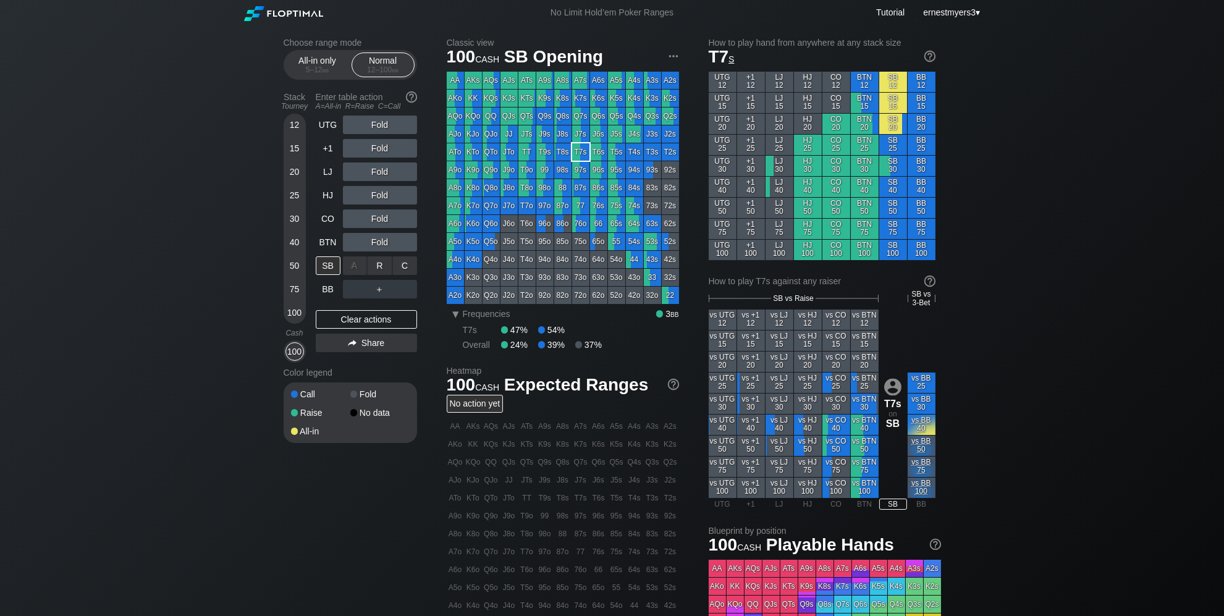
click at [406, 269] on div "C ✕" at bounding box center [405, 265] width 24 height 19
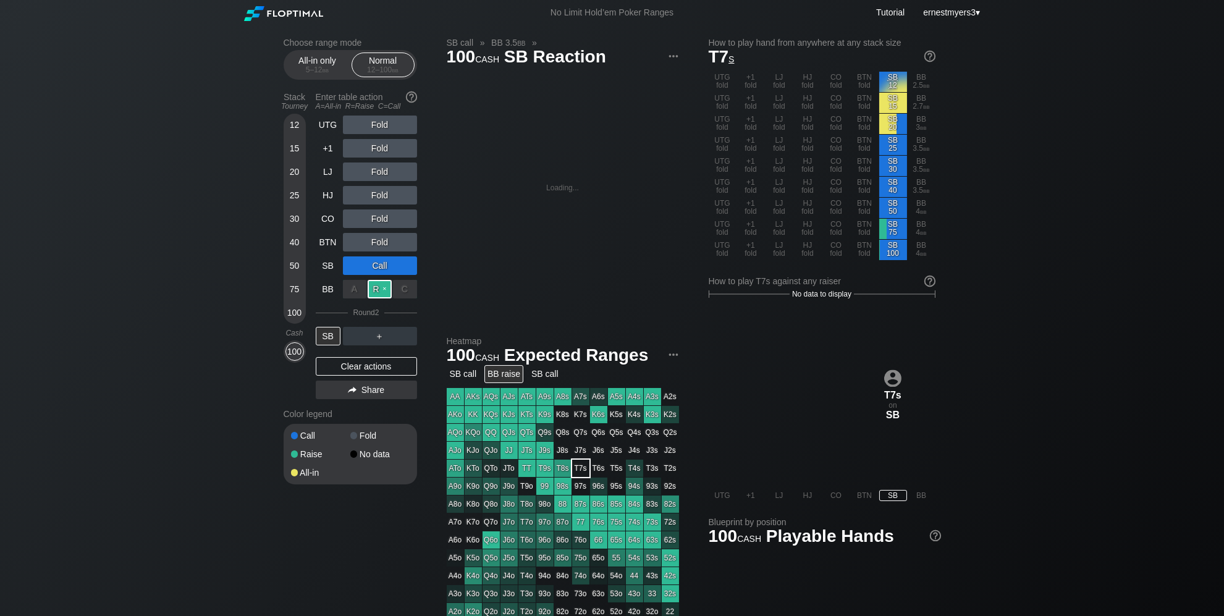
click at [384, 290] on div "R ✕" at bounding box center [380, 289] width 24 height 19
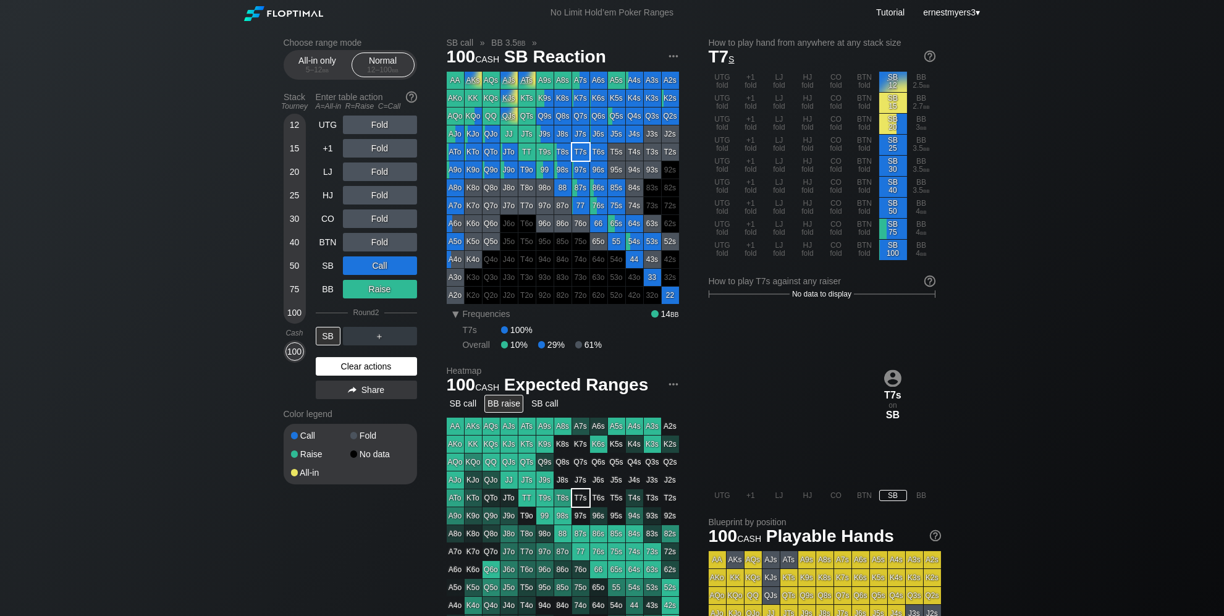
click at [373, 362] on div "Clear actions" at bounding box center [366, 366] width 101 height 19
click at [373, 362] on div "UTG Fold +1 Fold LJ Fold HJ Fold CO Fold BTN Fold SB Call BB Raise Round 2 SB ＋…" at bounding box center [366, 260] width 101 height 289
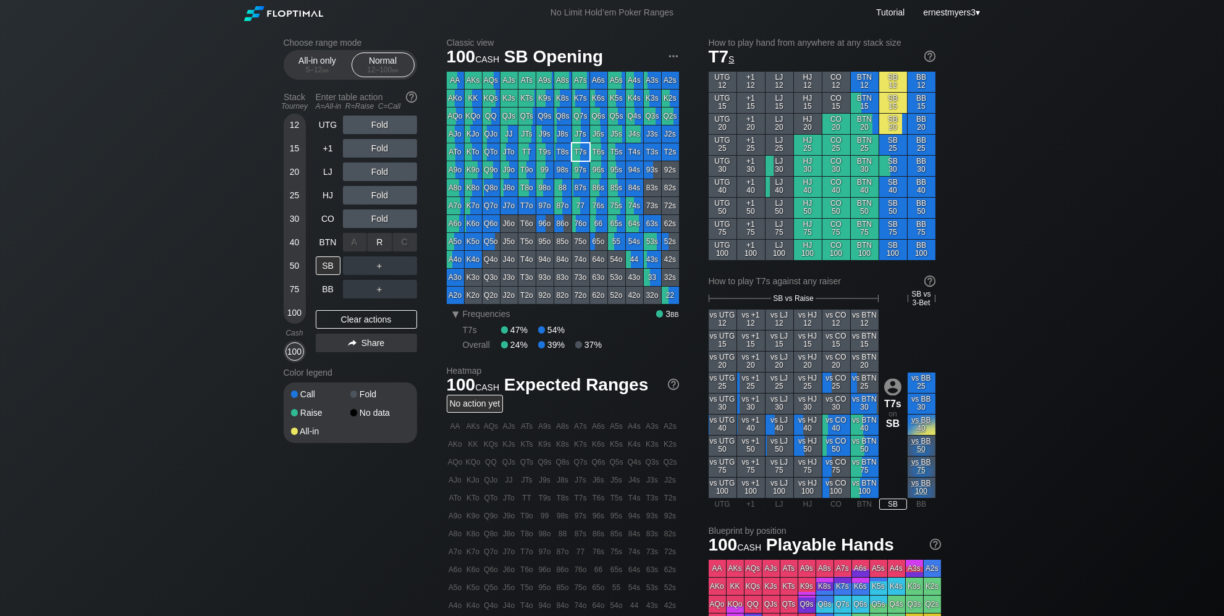
click at [365, 245] on div "A ✕" at bounding box center [355, 242] width 24 height 19
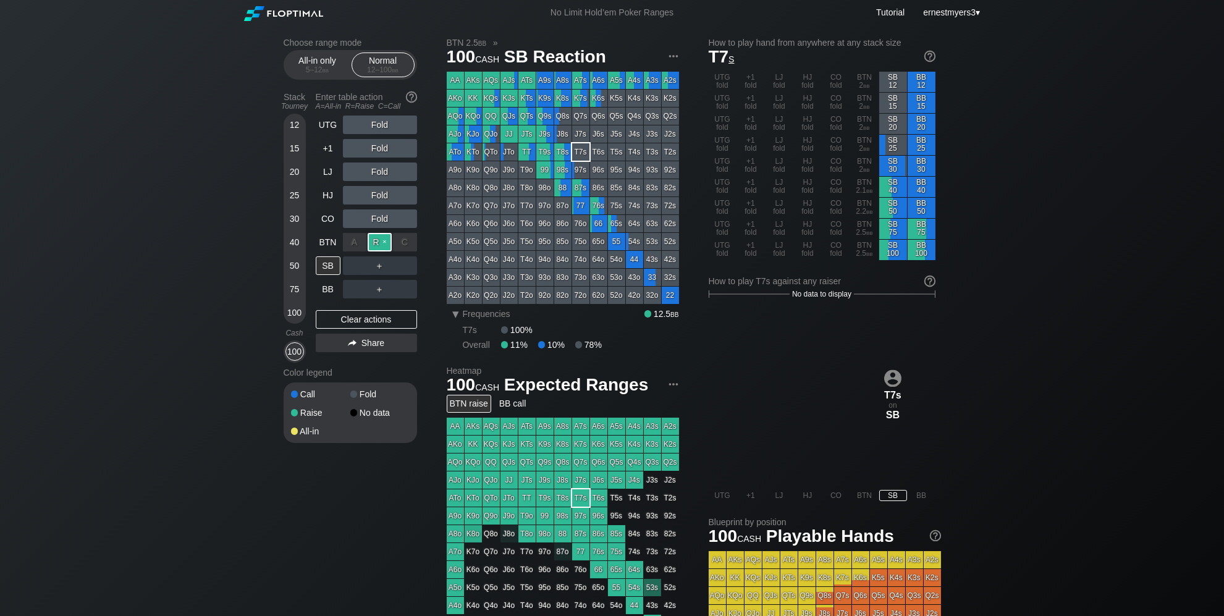
click at [377, 243] on div "R ✕" at bounding box center [380, 242] width 24 height 19
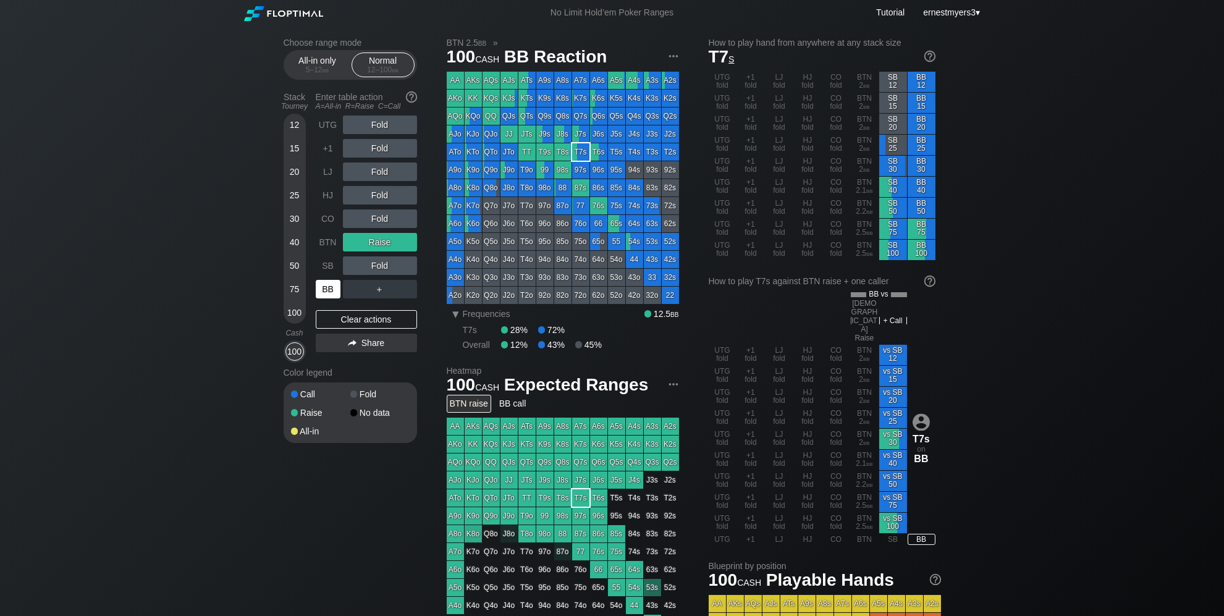
click at [330, 286] on div "BB" at bounding box center [328, 289] width 25 height 19
click at [403, 323] on div "Clear actions" at bounding box center [366, 319] width 101 height 19
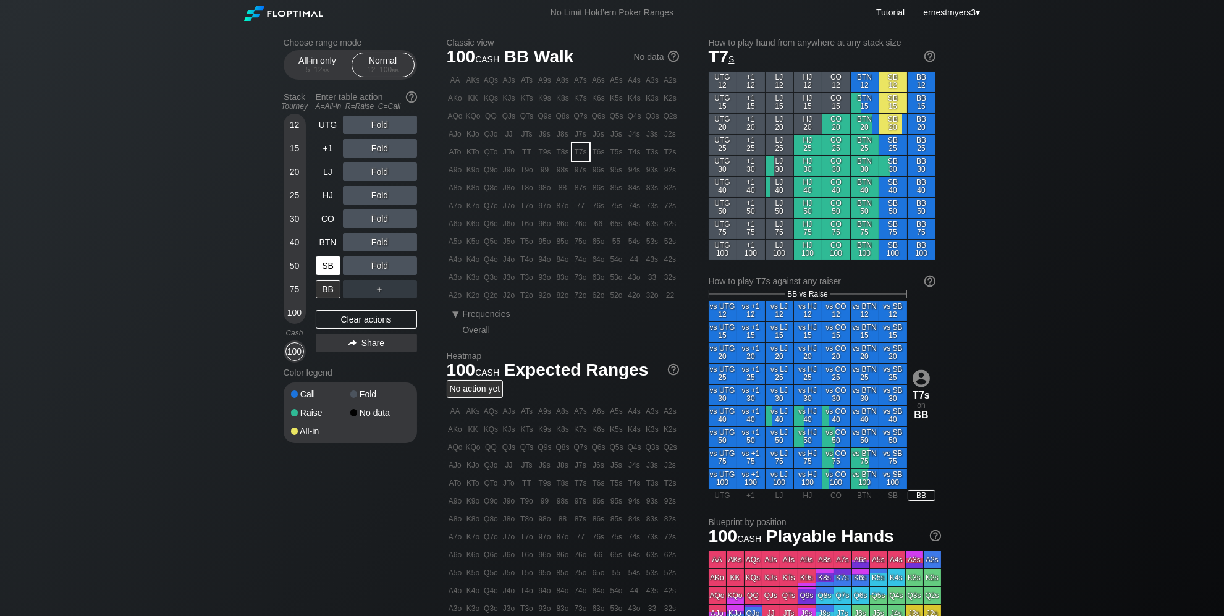
click at [329, 266] on div "SB" at bounding box center [328, 265] width 25 height 19
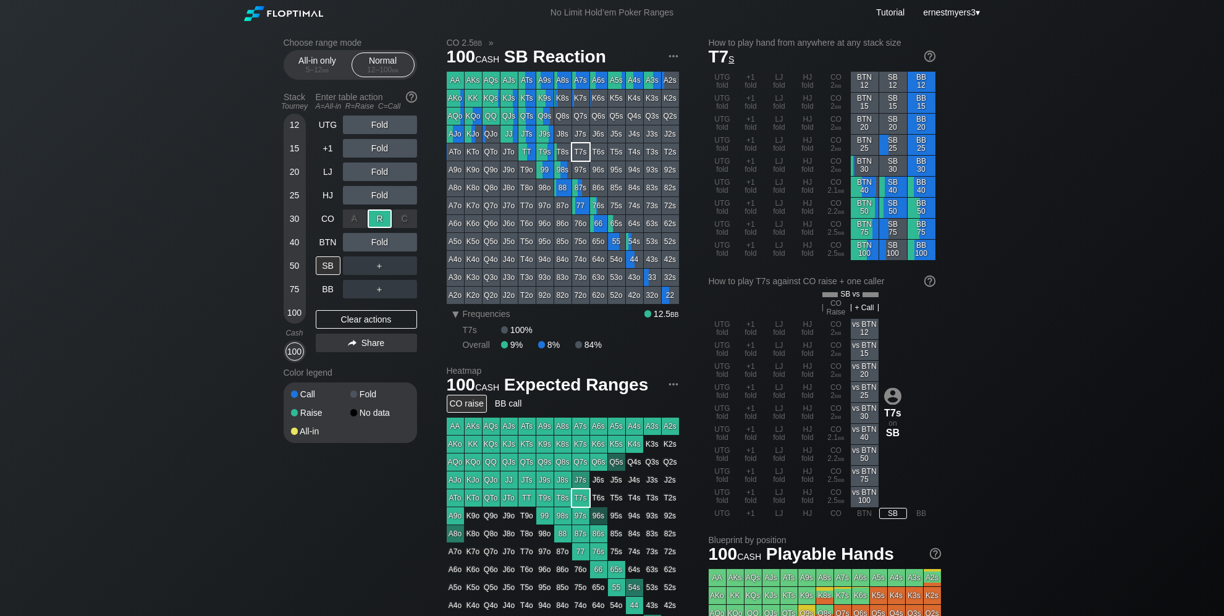
click at [383, 225] on div "R ✕" at bounding box center [380, 218] width 24 height 19
click at [352, 325] on div "Clear actions" at bounding box center [366, 319] width 101 height 19
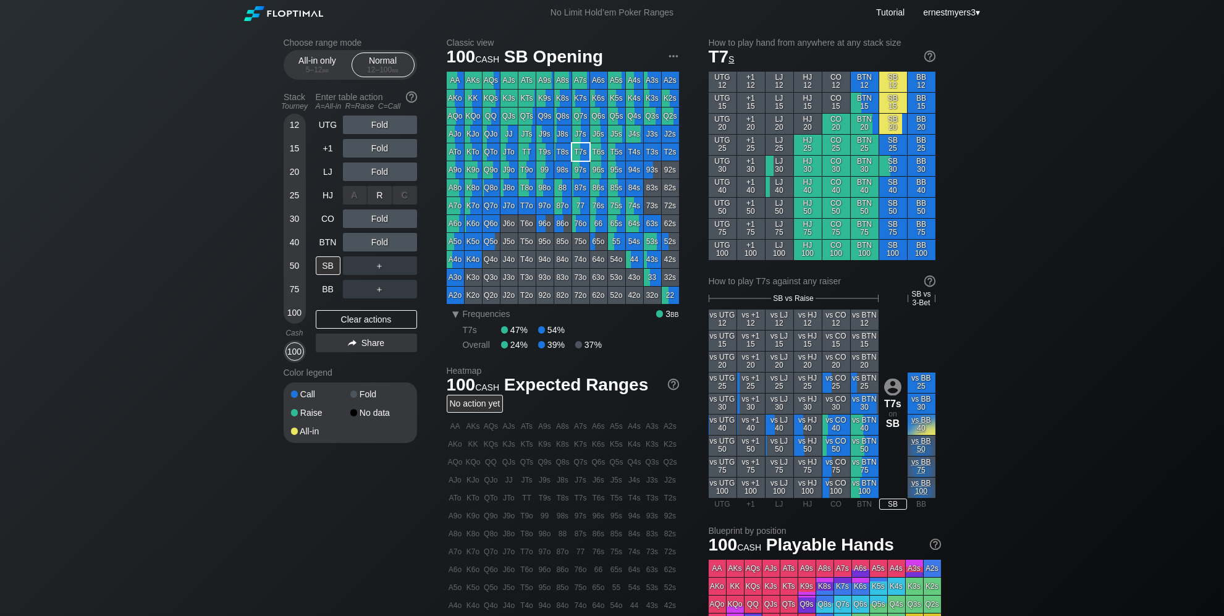
click at [374, 203] on div "R ✕" at bounding box center [380, 195] width 24 height 19
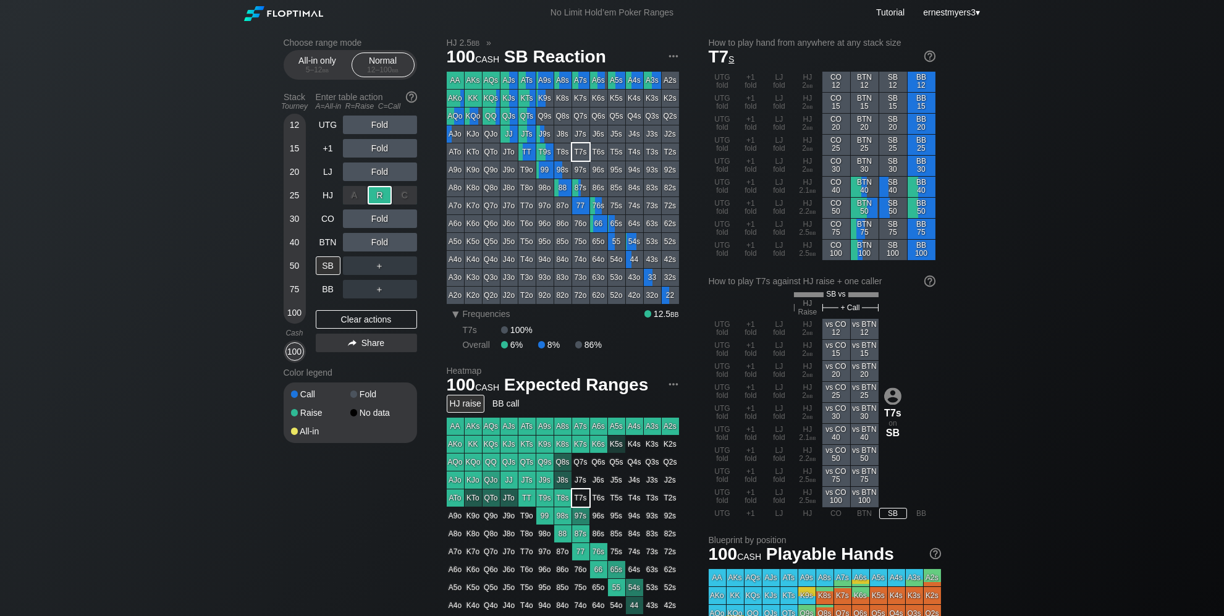
click at [374, 203] on div "R ✕" at bounding box center [380, 195] width 24 height 19
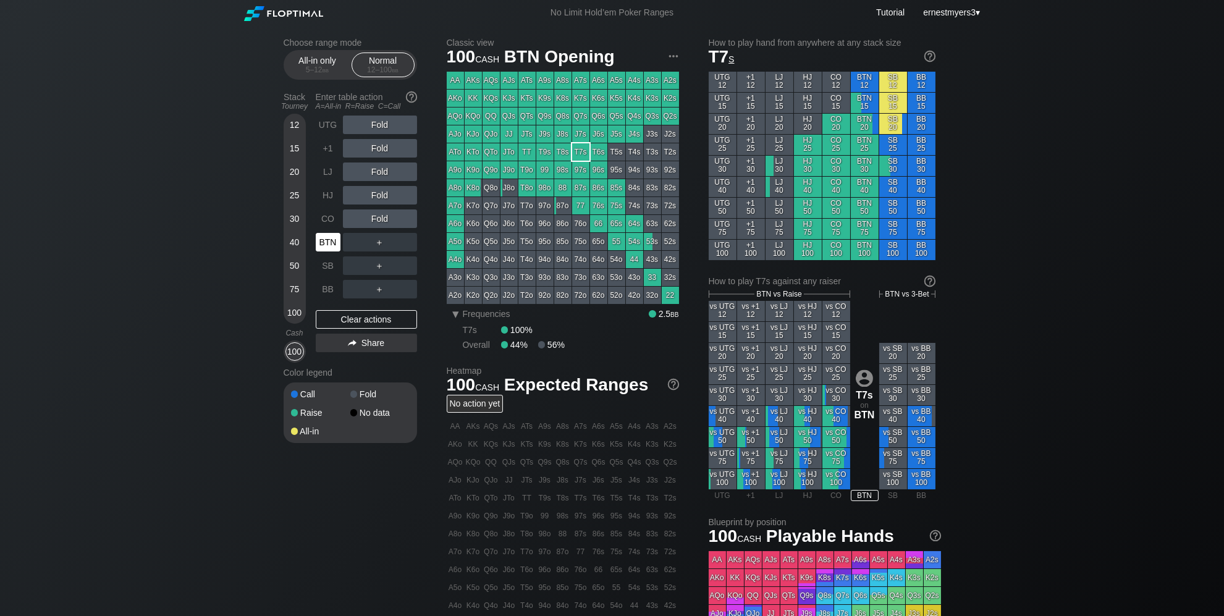
click at [332, 243] on div "BTN" at bounding box center [328, 242] width 25 height 19
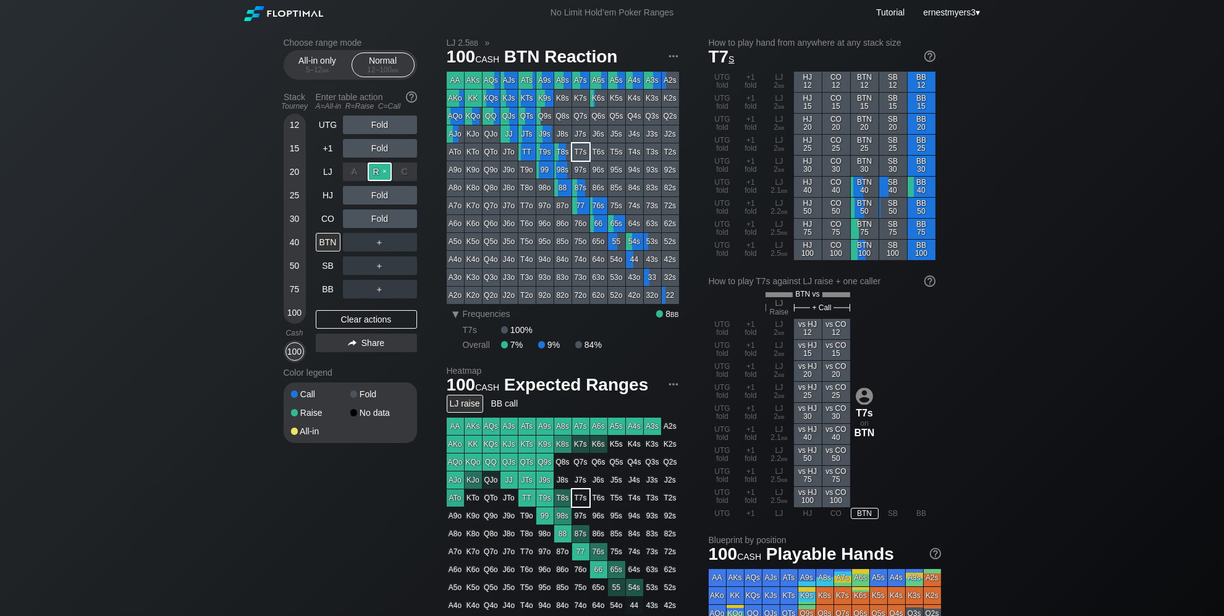
click at [368, 172] on div "R ✕" at bounding box center [380, 171] width 24 height 19
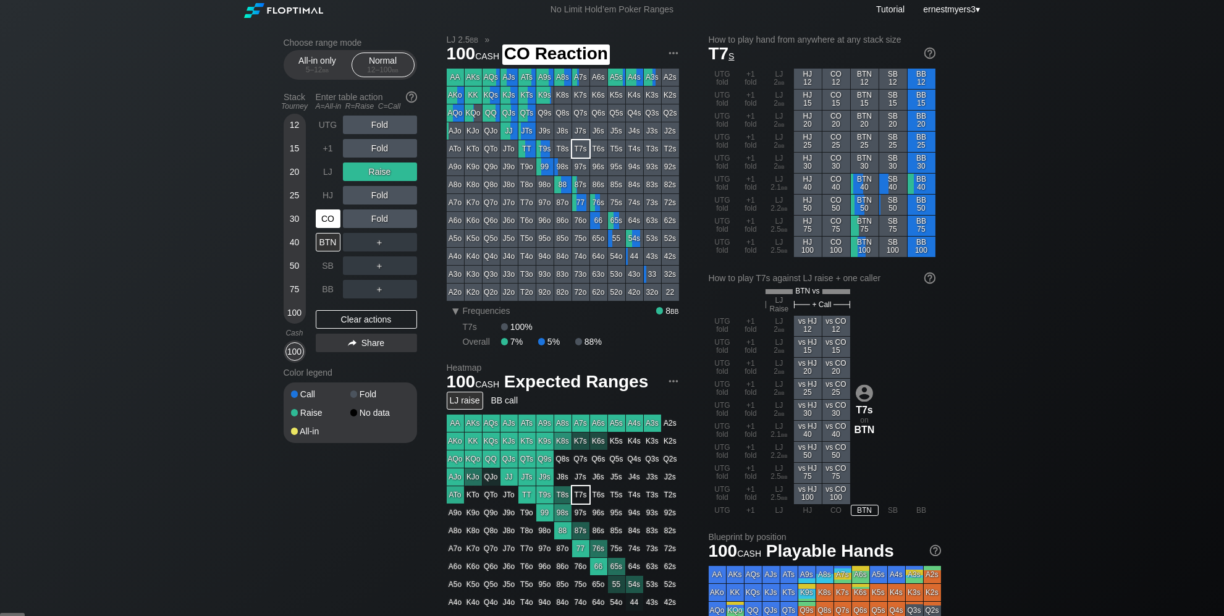
click at [328, 223] on div "CO" at bounding box center [328, 218] width 25 height 19
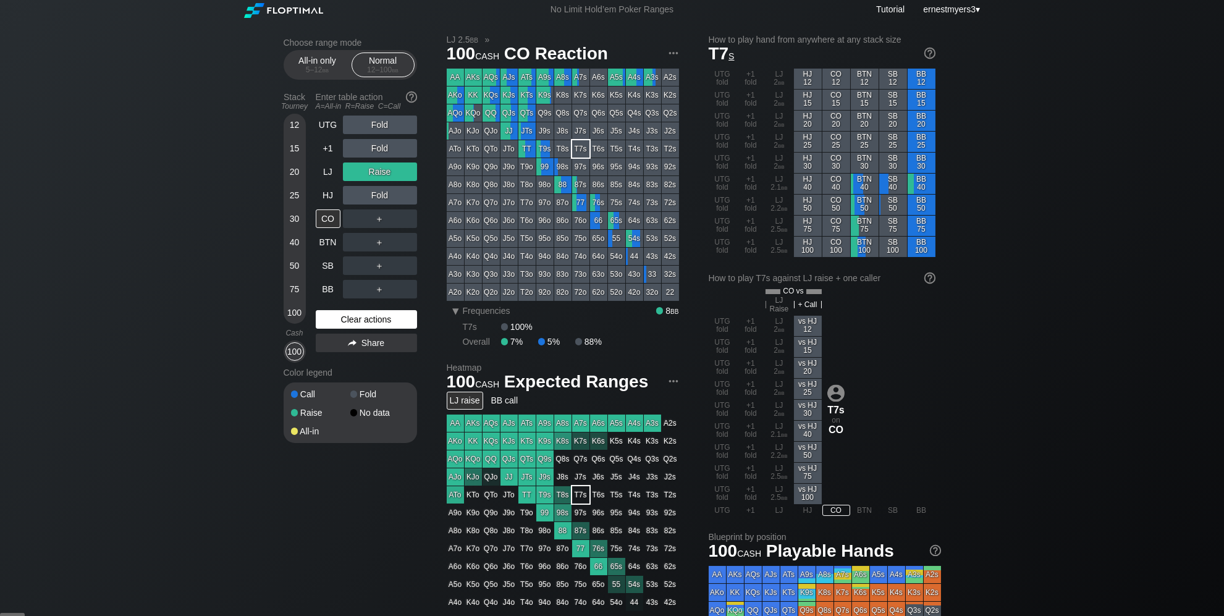
click at [344, 319] on div "Clear actions" at bounding box center [366, 319] width 101 height 19
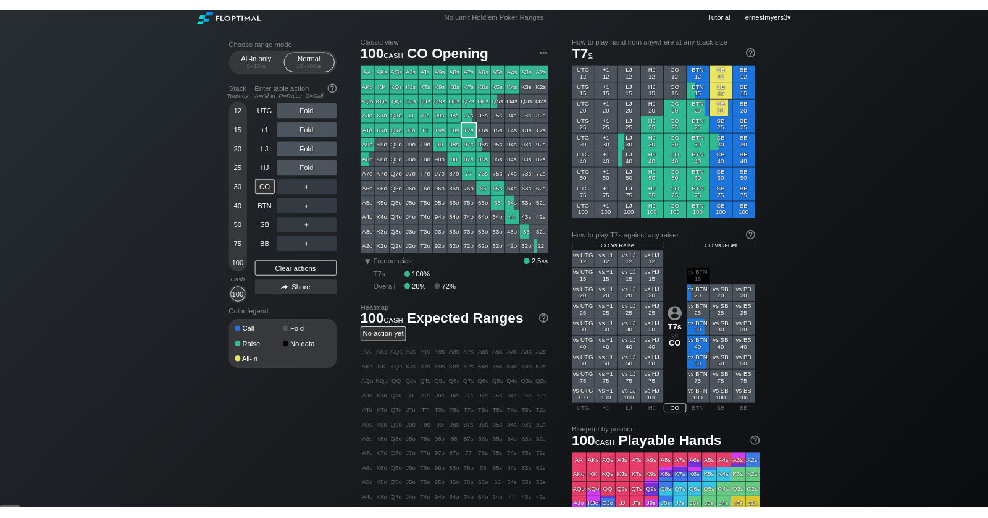
scroll to position [4, 0]
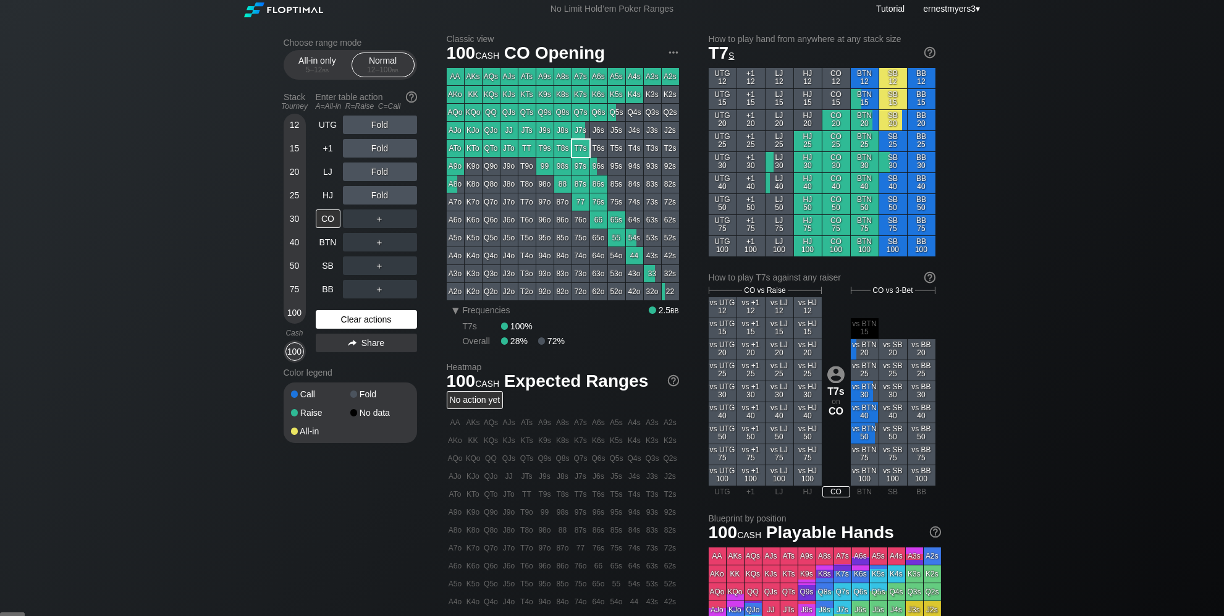
click at [339, 320] on div "Clear actions" at bounding box center [366, 319] width 101 height 19
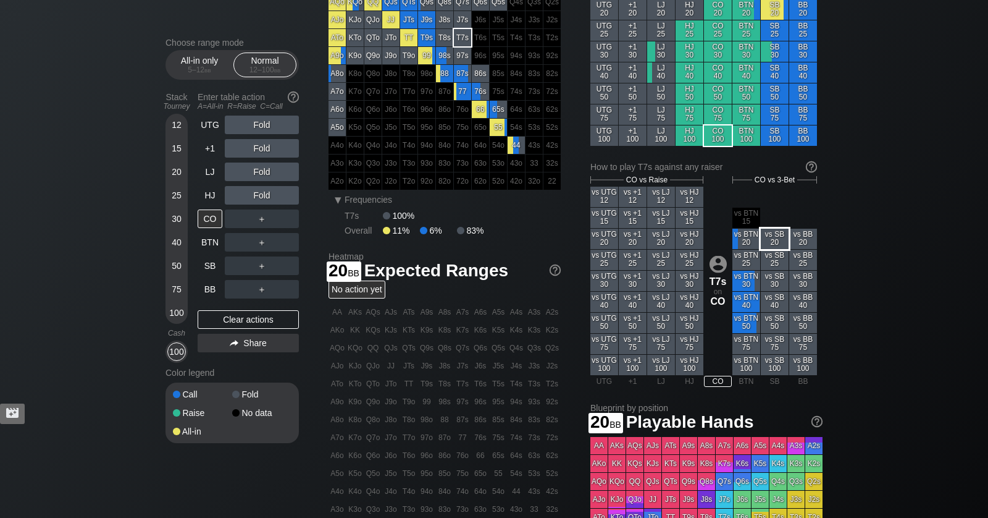
scroll to position [0, 0]
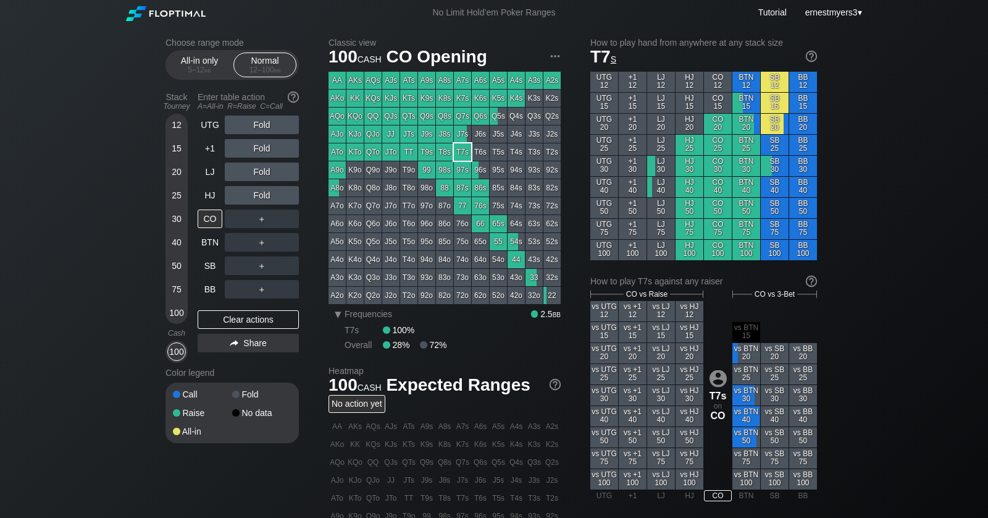
click at [130, 208] on div "Choose range mode All-in only 5 – 12 bb Normal 12 – 100 bb Stack Tourney Enter …" at bounding box center [494, 419] width 988 height 789
click at [269, 168] on div "R ✕" at bounding box center [262, 171] width 24 height 19
click at [266, 172] on div "R ✕" at bounding box center [262, 171] width 24 height 19
click at [261, 188] on div "R ✕" at bounding box center [262, 195] width 24 height 19
click at [263, 189] on div "R ✕" at bounding box center [262, 195] width 24 height 19
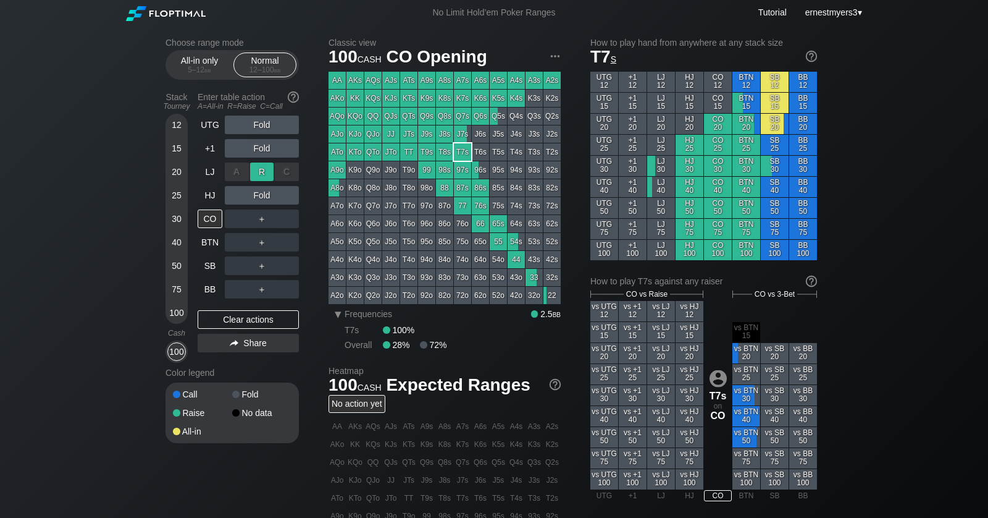
click at [266, 171] on div "R ✕" at bounding box center [262, 171] width 24 height 19
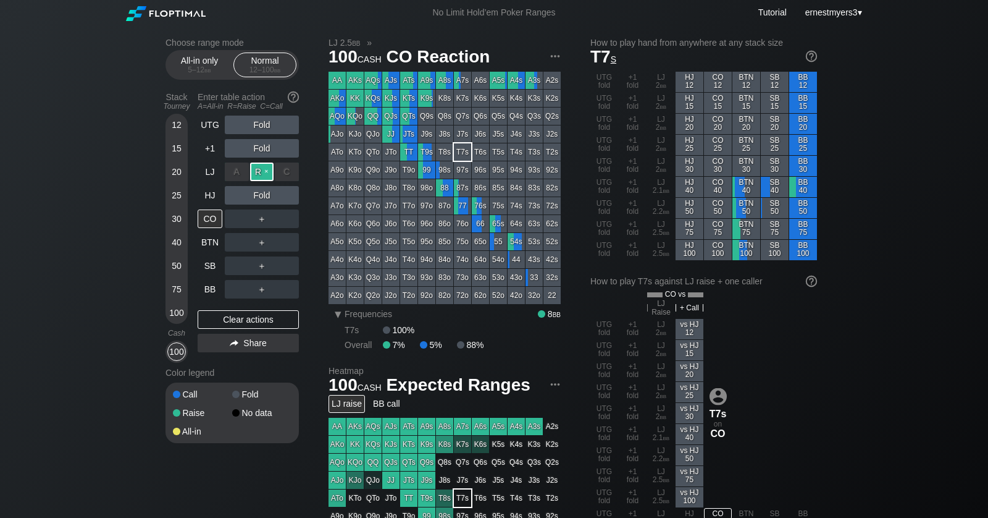
click at [268, 169] on div "R ✕" at bounding box center [262, 171] width 24 height 19
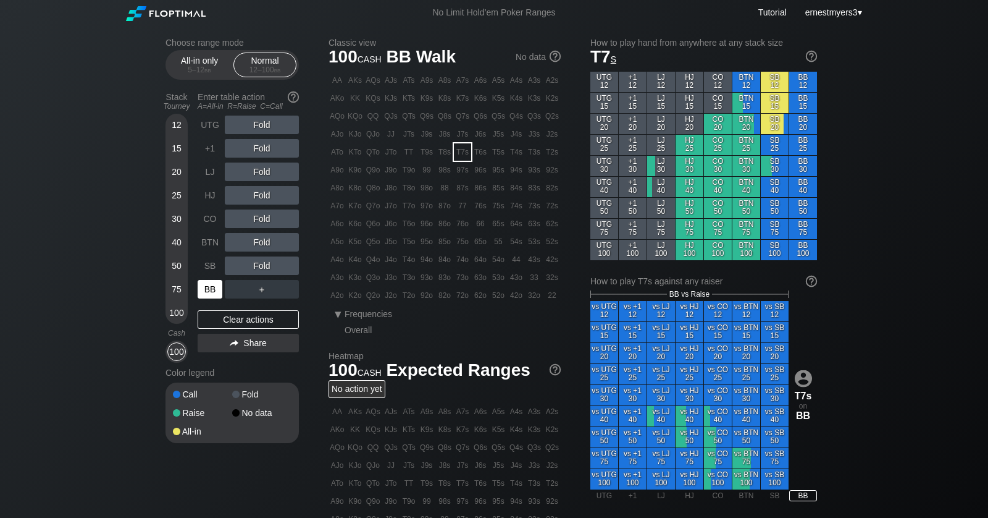
click at [206, 293] on div "BB" at bounding box center [210, 289] width 25 height 19
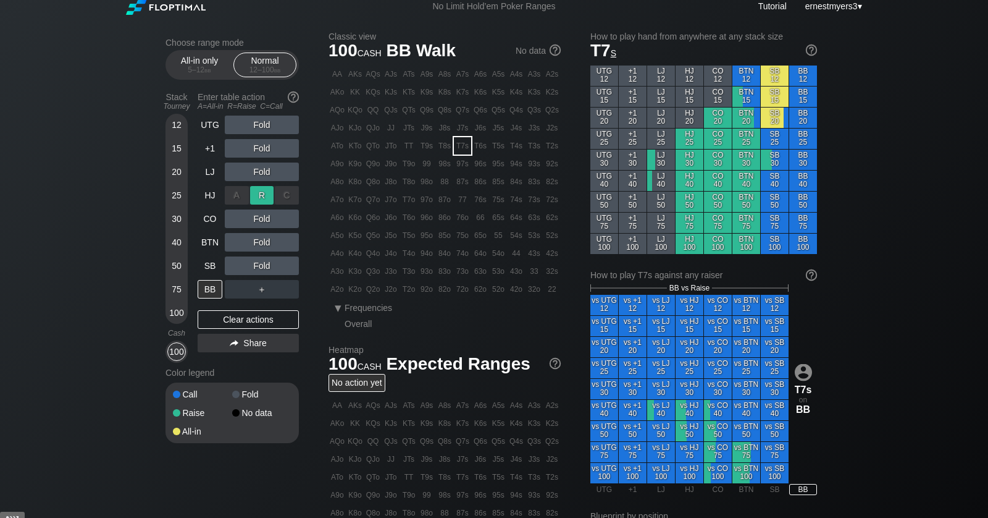
scroll to position [7, 0]
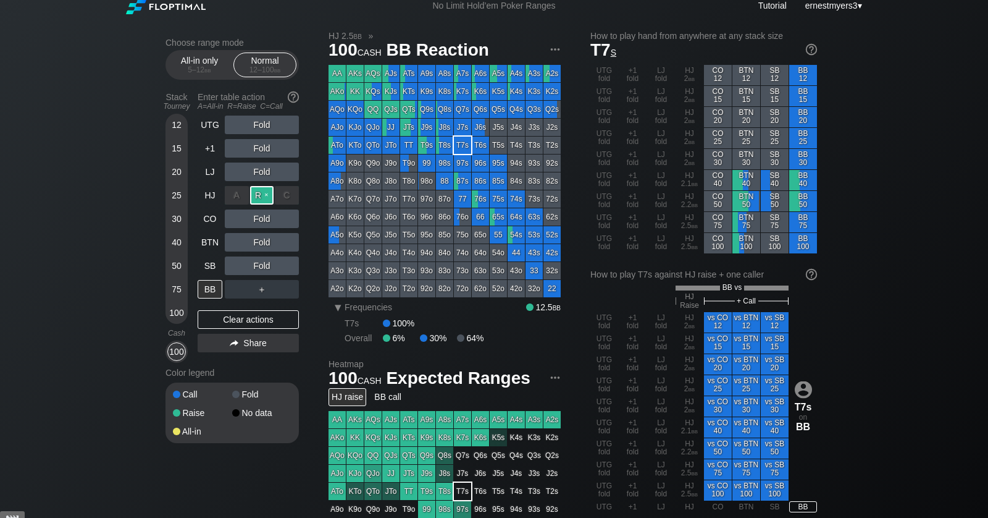
click at [259, 190] on div "R ✕" at bounding box center [262, 195] width 24 height 19
click at [285, 263] on div "C ✕" at bounding box center [287, 265] width 24 height 19
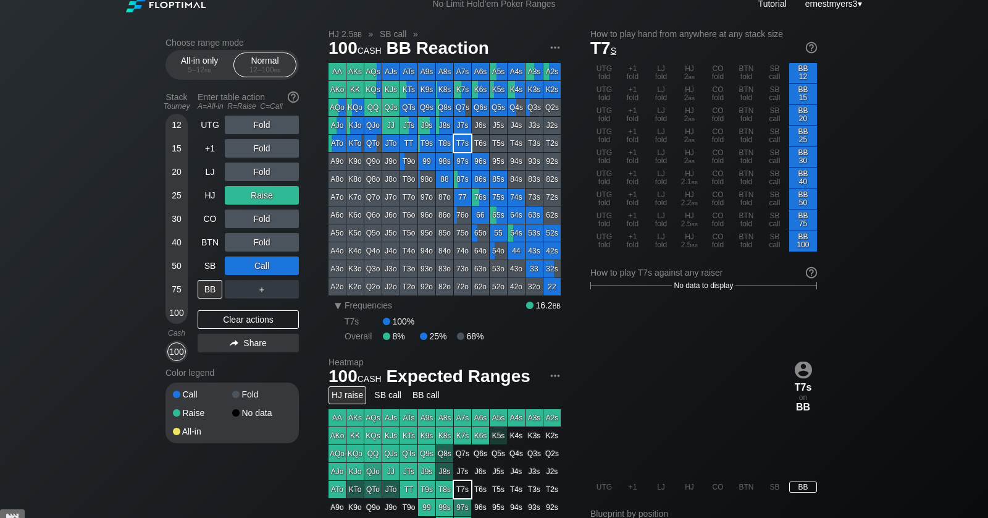
scroll to position [8, 0]
click at [237, 314] on div "Clear actions" at bounding box center [248, 319] width 101 height 19
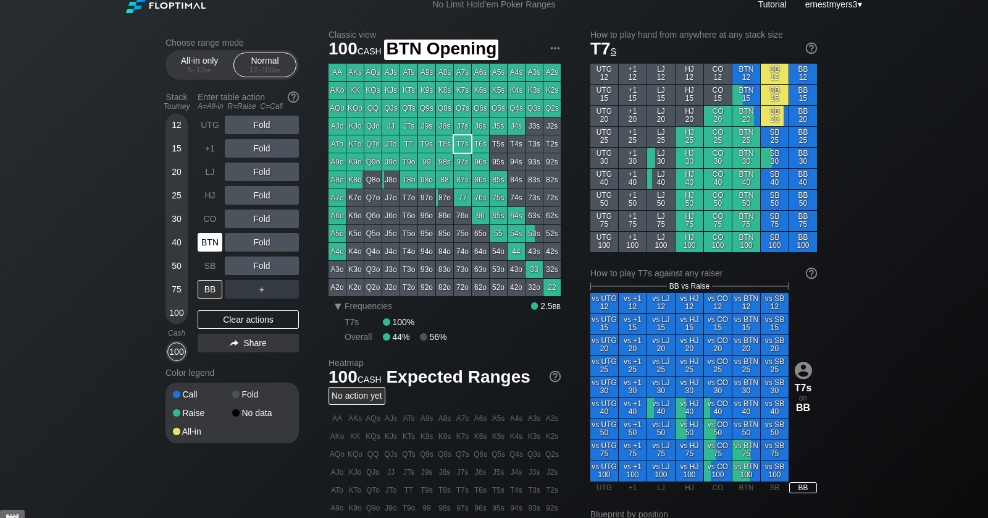
click at [215, 239] on div "BTN" at bounding box center [210, 242] width 25 height 19
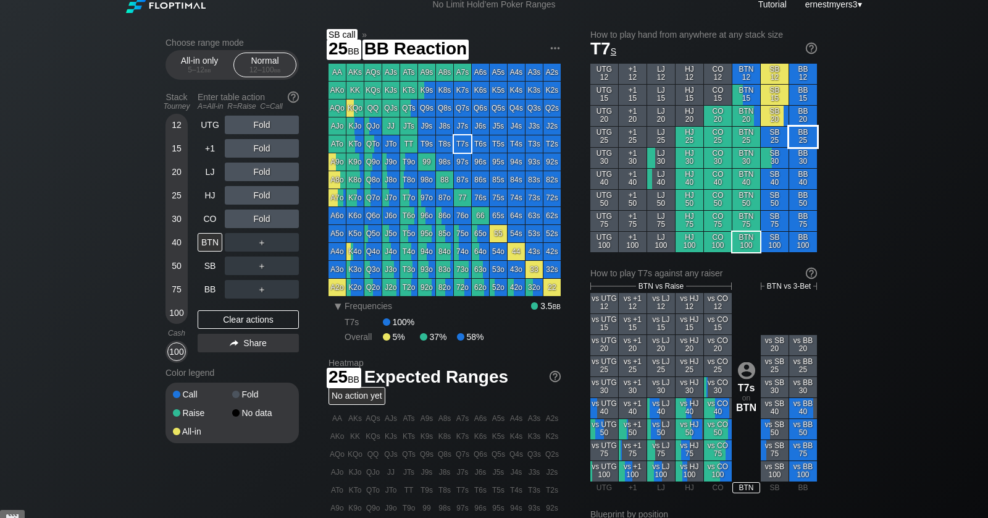
scroll to position [9, 0]
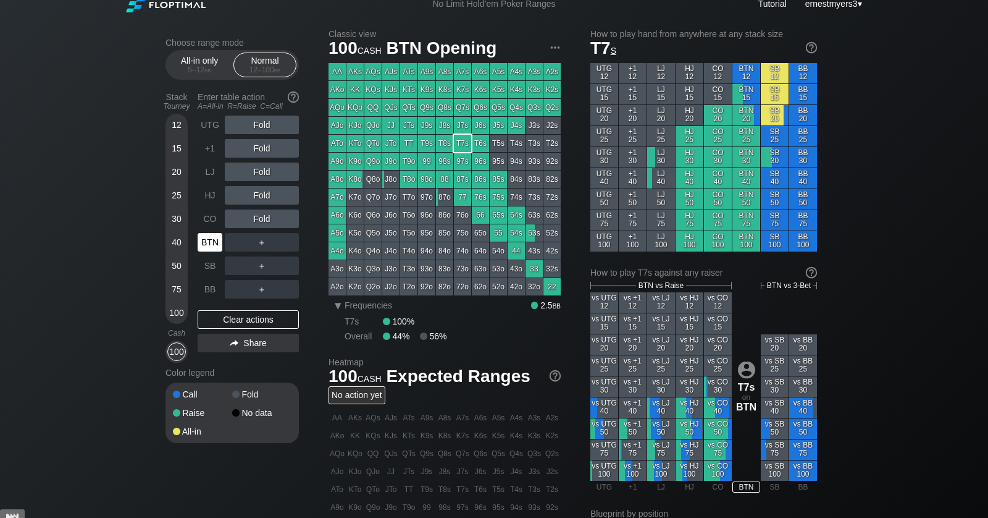
click at [213, 240] on div "BTN" at bounding box center [210, 242] width 25 height 19
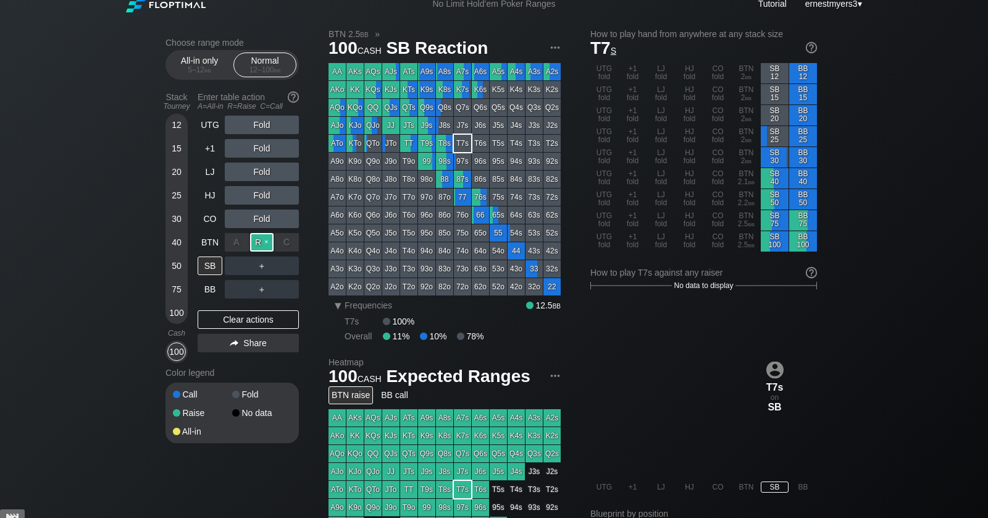
click at [261, 248] on div "R ✕" at bounding box center [262, 242] width 24 height 19
click at [256, 293] on div "R ✕" at bounding box center [262, 289] width 24 height 19
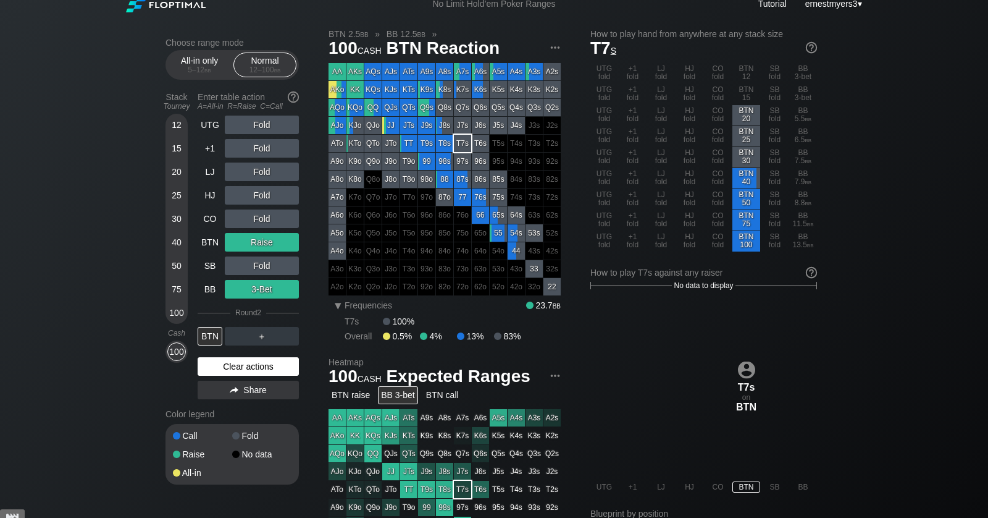
click at [246, 364] on div "Clear actions" at bounding box center [248, 366] width 101 height 19
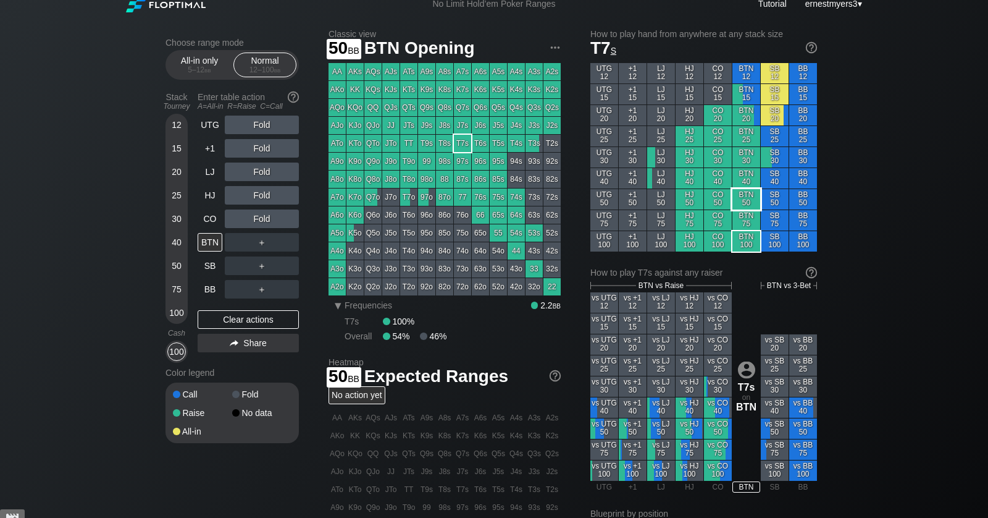
scroll to position [8, 0]
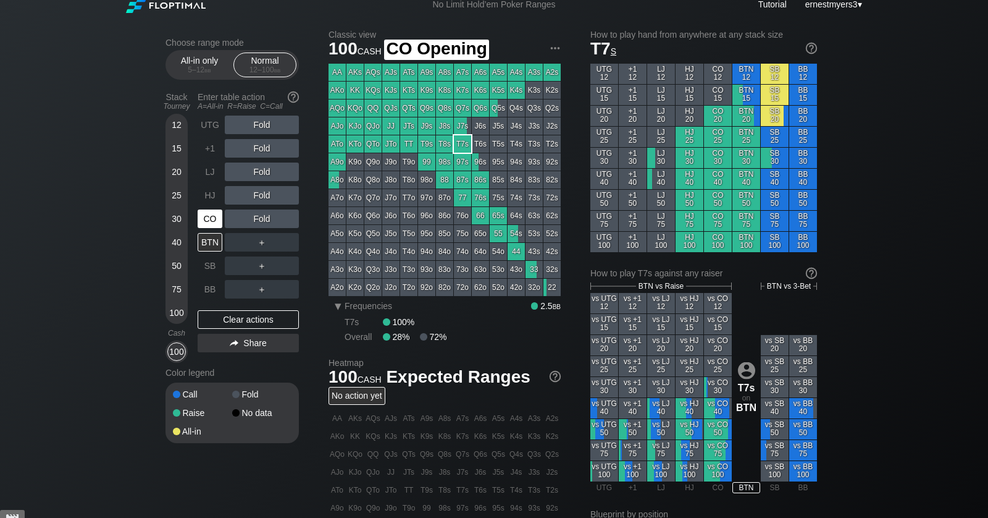
click at [206, 216] on div "CO" at bounding box center [210, 218] width 25 height 19
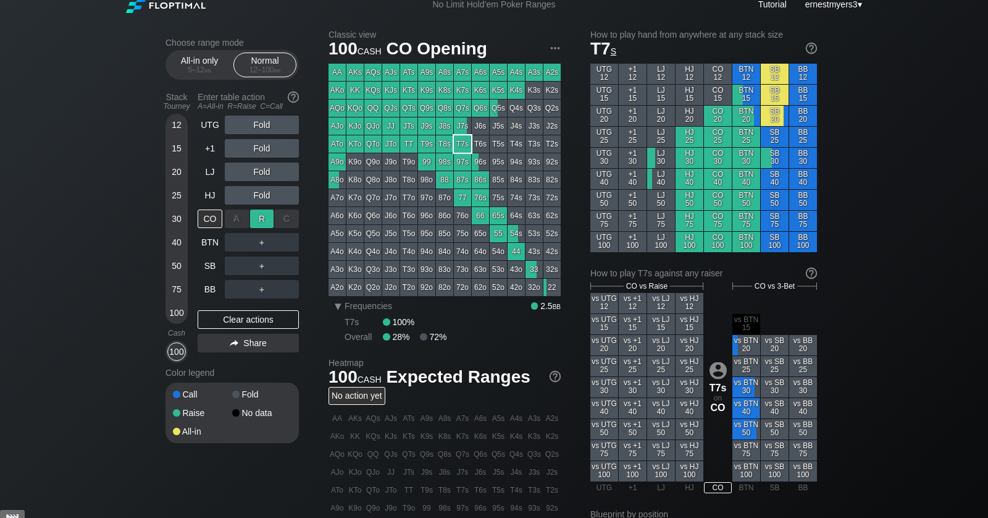
click at [258, 216] on div "R ✕" at bounding box center [262, 218] width 24 height 19
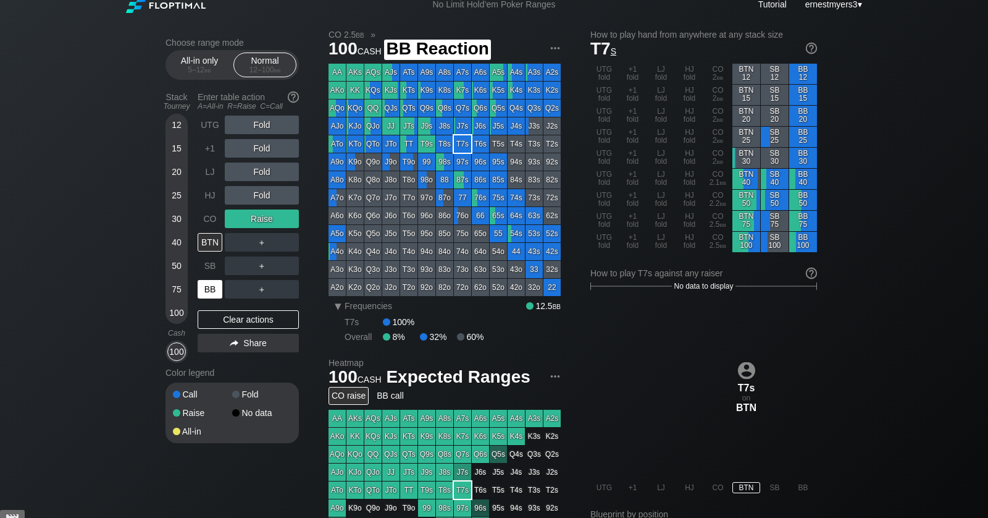
click at [203, 292] on div "BB" at bounding box center [210, 289] width 25 height 19
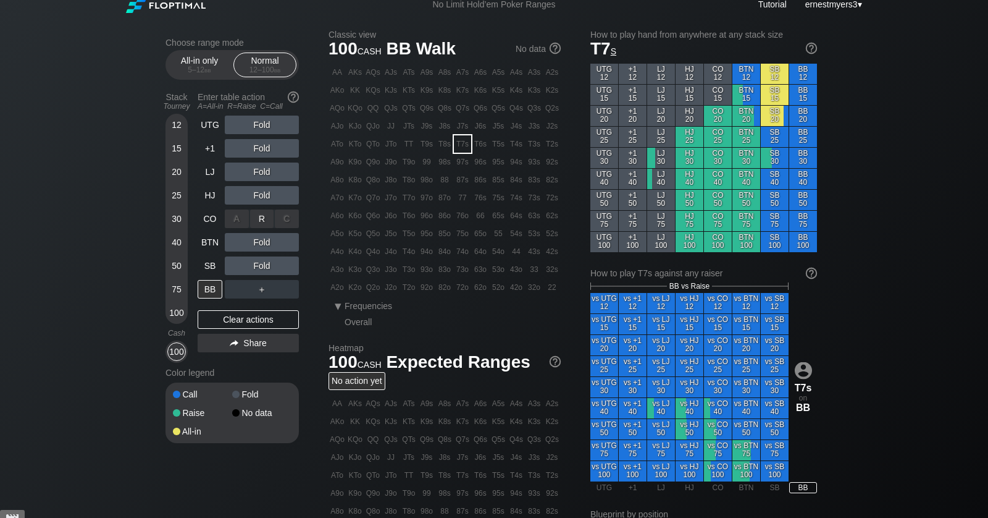
drag, startPoint x: 266, startPoint y: 213, endPoint x: 234, endPoint y: 207, distance: 32.6
click at [263, 213] on div "R ✕" at bounding box center [262, 218] width 24 height 19
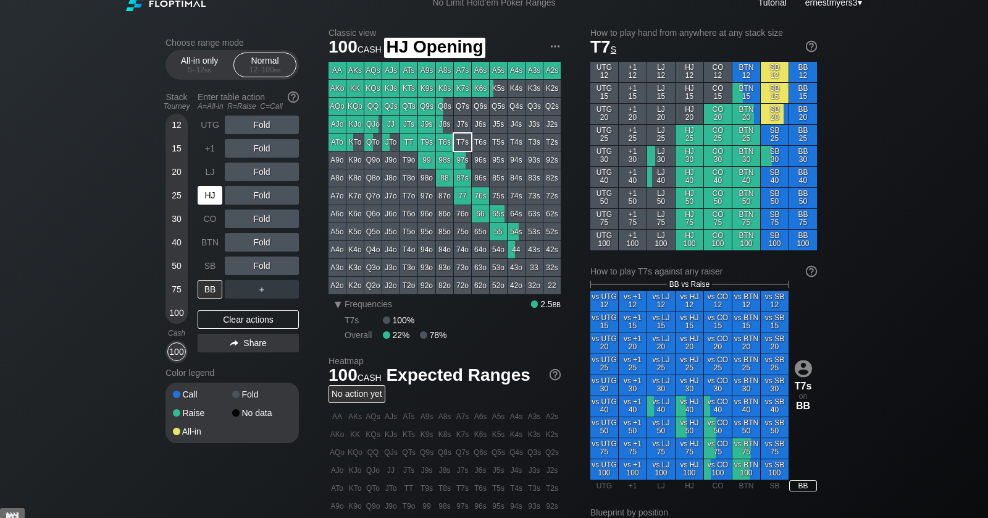
click at [205, 193] on div "HJ" at bounding box center [210, 195] width 25 height 19
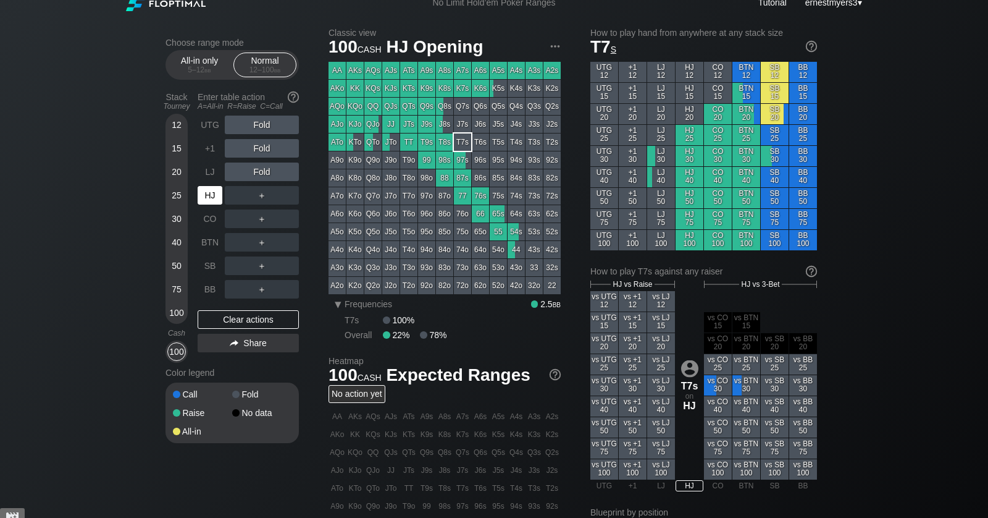
scroll to position [12, 0]
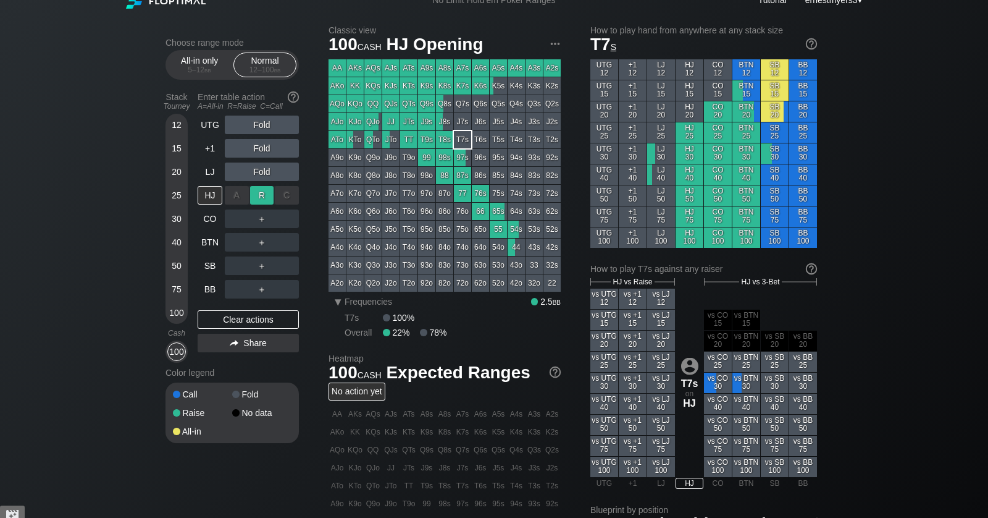
click at [261, 196] on div "R ✕" at bounding box center [262, 195] width 24 height 19
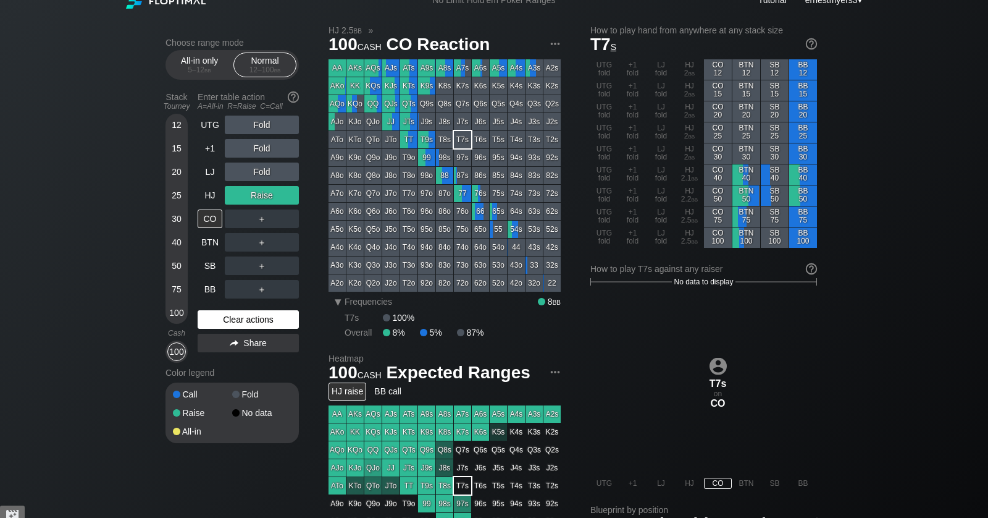
click at [237, 321] on div "Clear actions" at bounding box center [248, 319] width 101 height 19
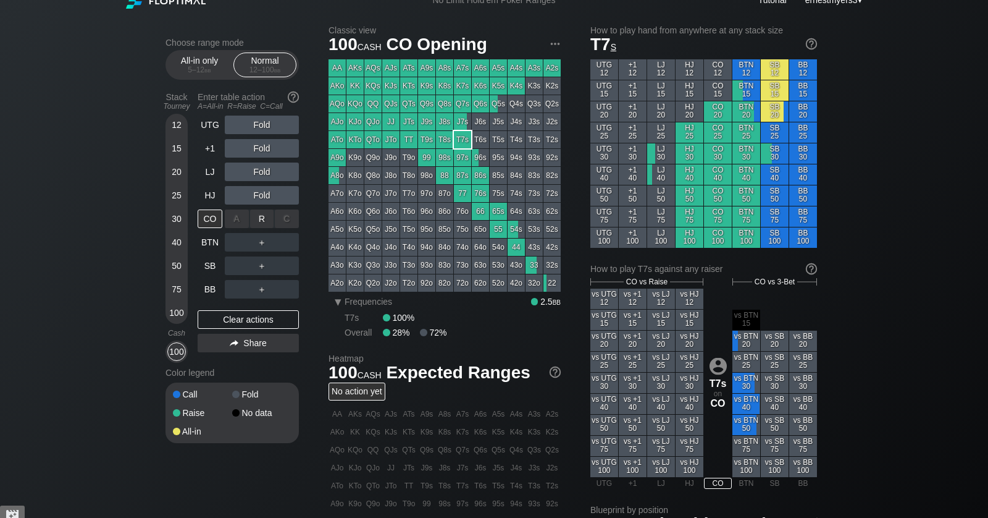
drag, startPoint x: 273, startPoint y: 227, endPoint x: 255, endPoint y: 228, distance: 18.0
click at [269, 225] on div "R ✕" at bounding box center [262, 218] width 24 height 19
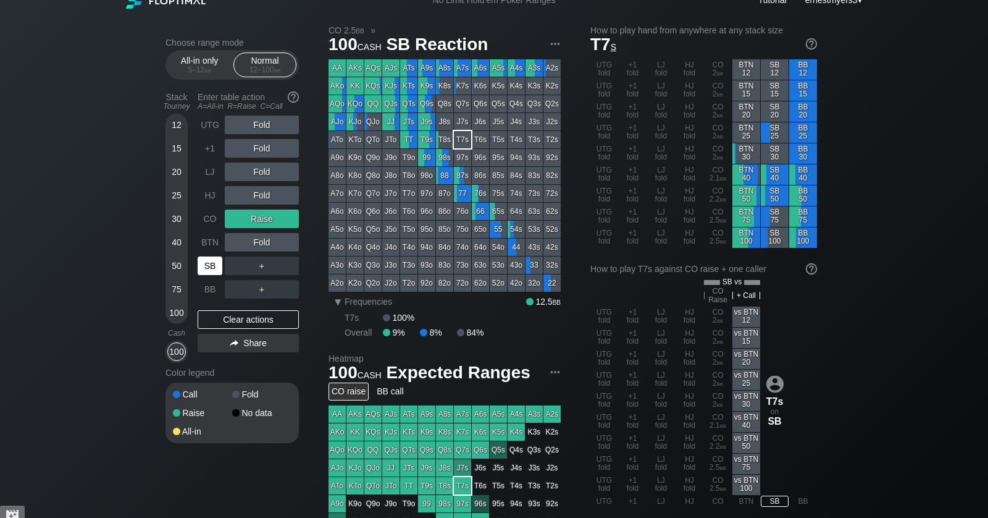
click at [216, 266] on div "SB" at bounding box center [210, 265] width 25 height 19
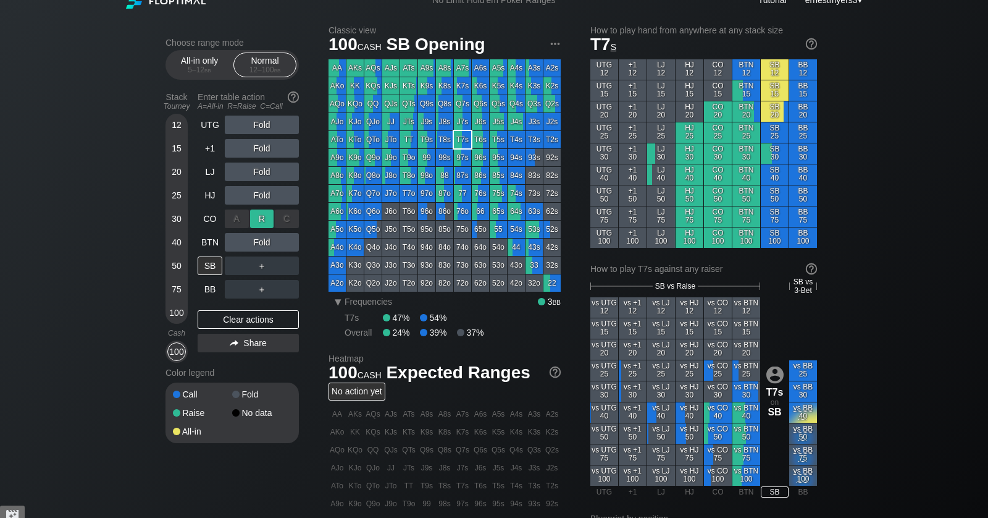
click at [269, 216] on div "R ✕" at bounding box center [262, 218] width 24 height 19
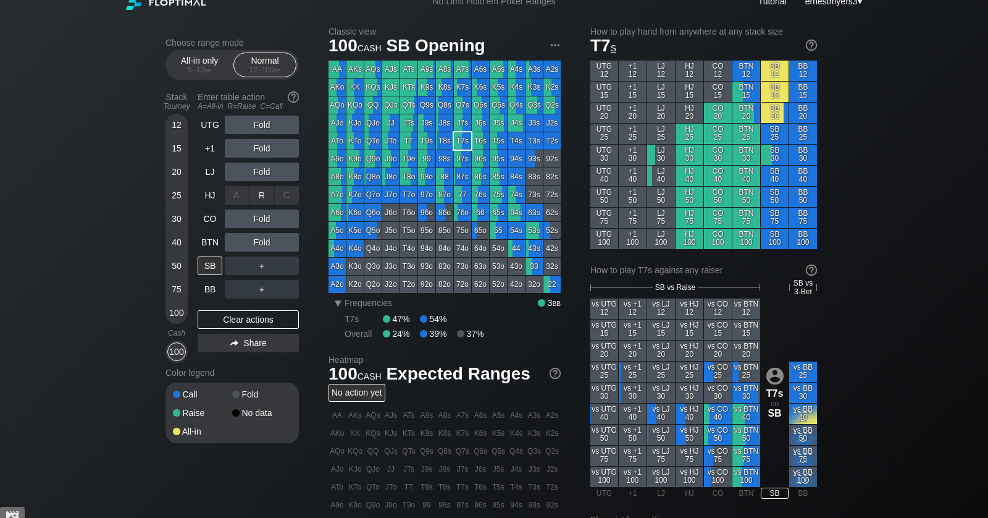
click at [248, 199] on div "A ✕" at bounding box center [237, 195] width 24 height 19
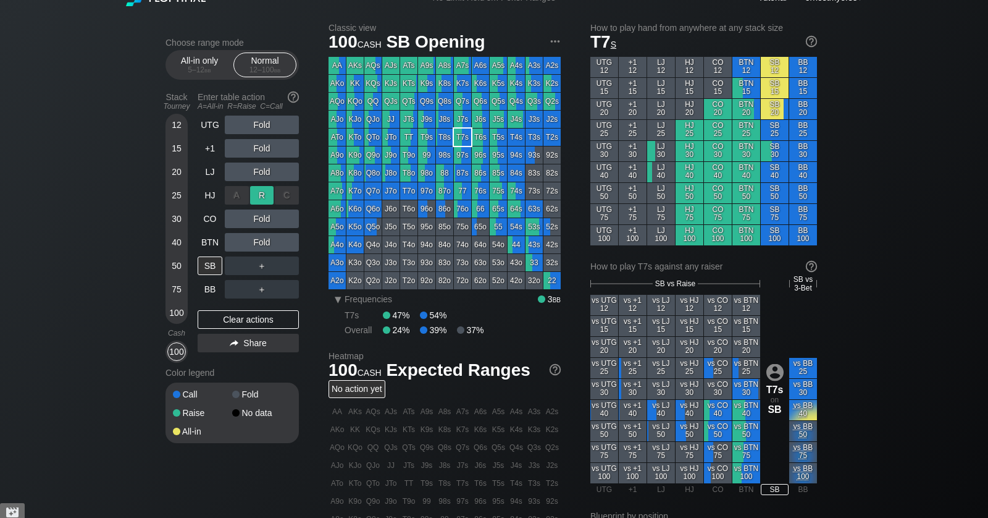
scroll to position [19, 0]
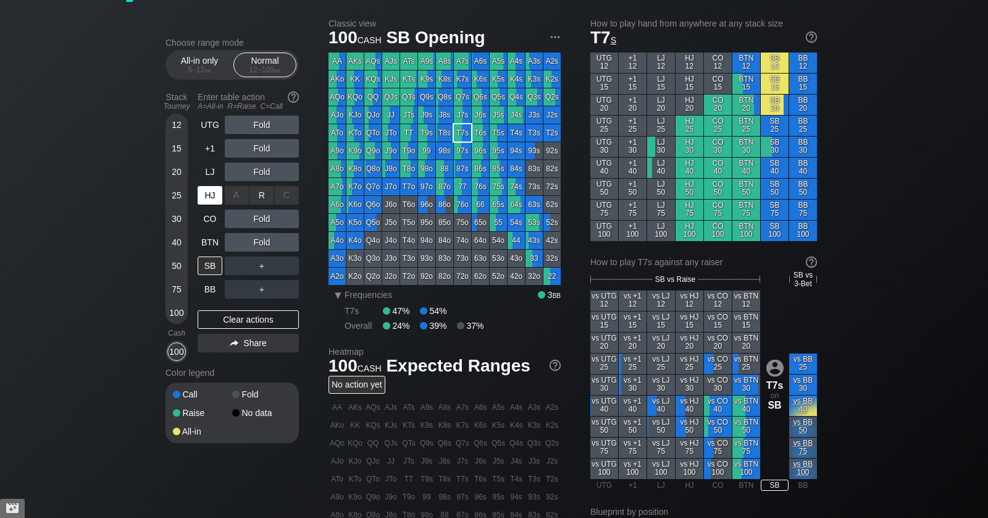
click at [218, 193] on div "HJ" at bounding box center [210, 195] width 25 height 19
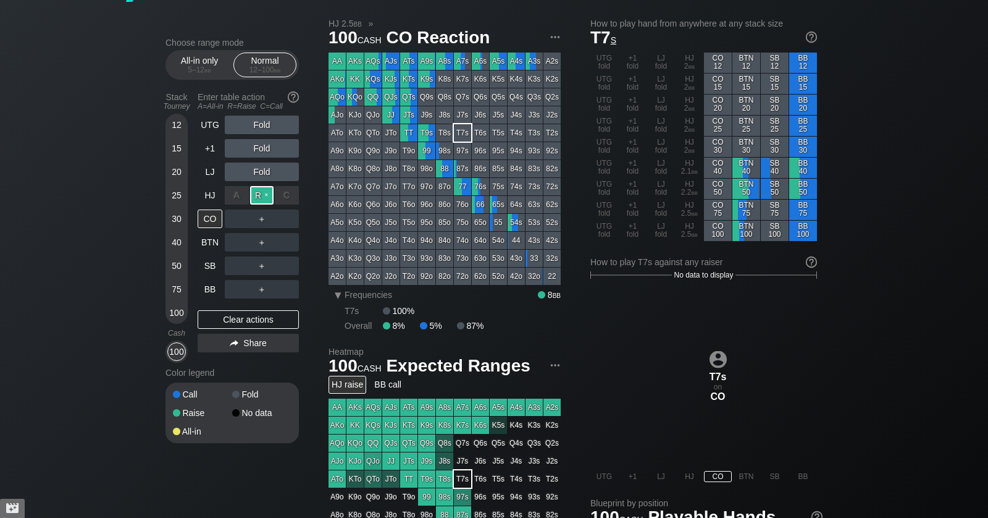
click at [253, 195] on div "R ✕" at bounding box center [262, 195] width 24 height 19
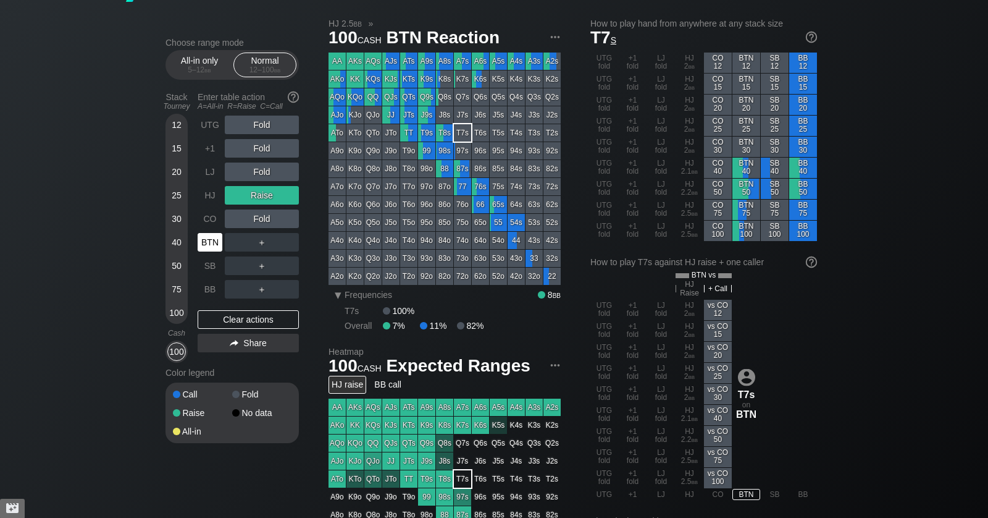
click at [209, 245] on div "BTN" at bounding box center [210, 242] width 25 height 19
click at [256, 310] on div "Clear actions" at bounding box center [248, 319] width 101 height 19
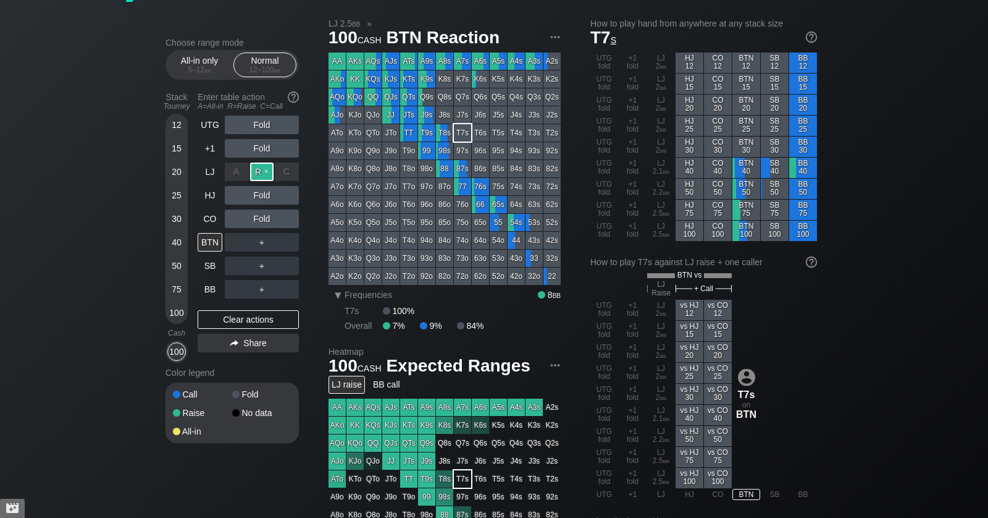
click at [258, 173] on div "R ✕" at bounding box center [262, 171] width 24 height 19
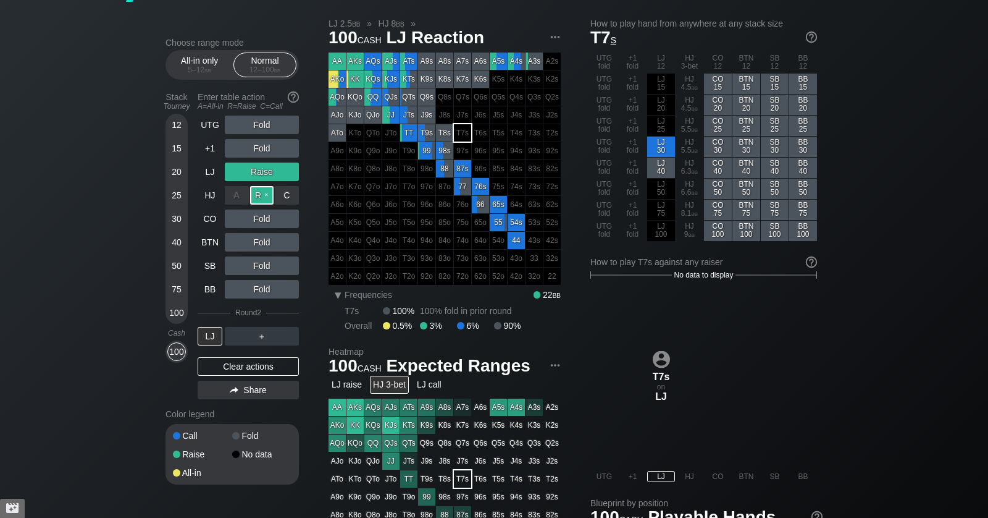
click at [258, 192] on div "R ✕" at bounding box center [262, 195] width 24 height 19
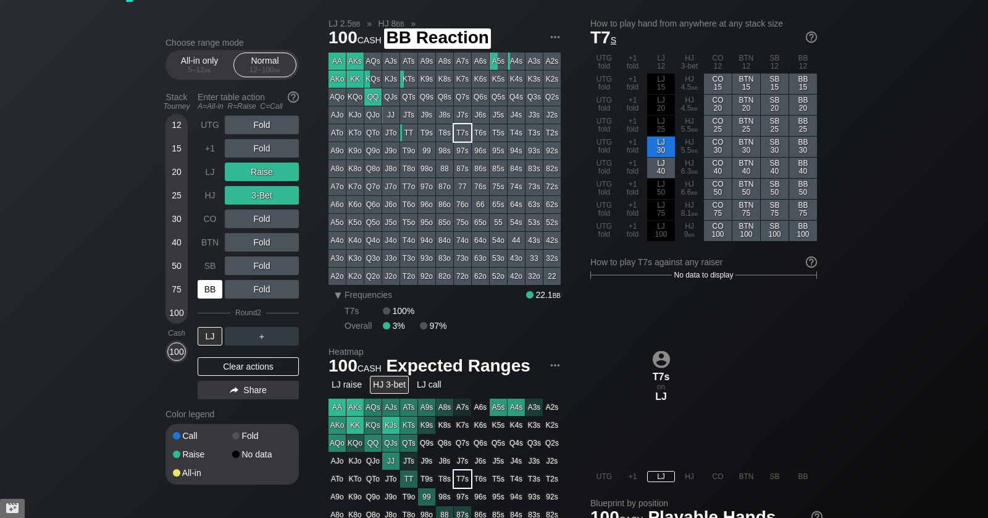
click at [211, 298] on div "BB" at bounding box center [211, 288] width 27 height 23
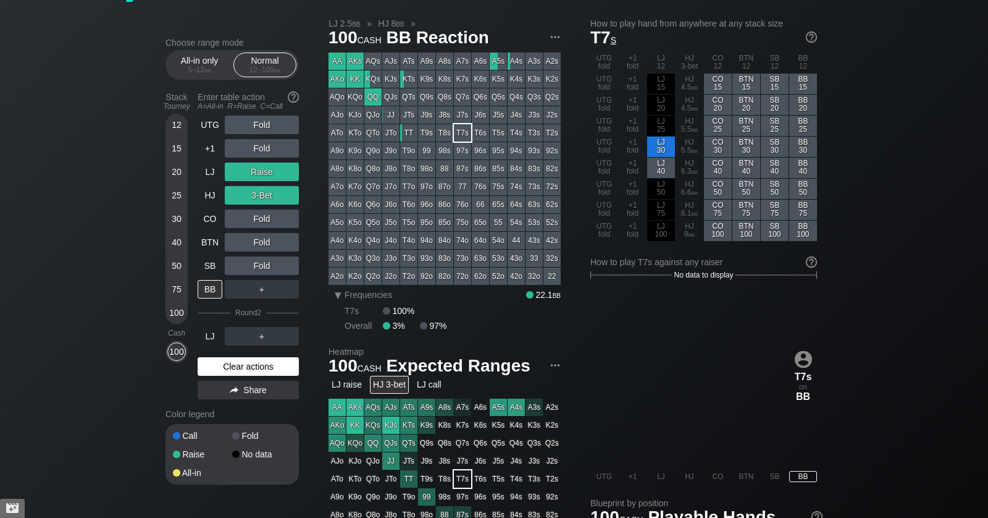
click at [223, 363] on div "Clear actions" at bounding box center [248, 366] width 101 height 19
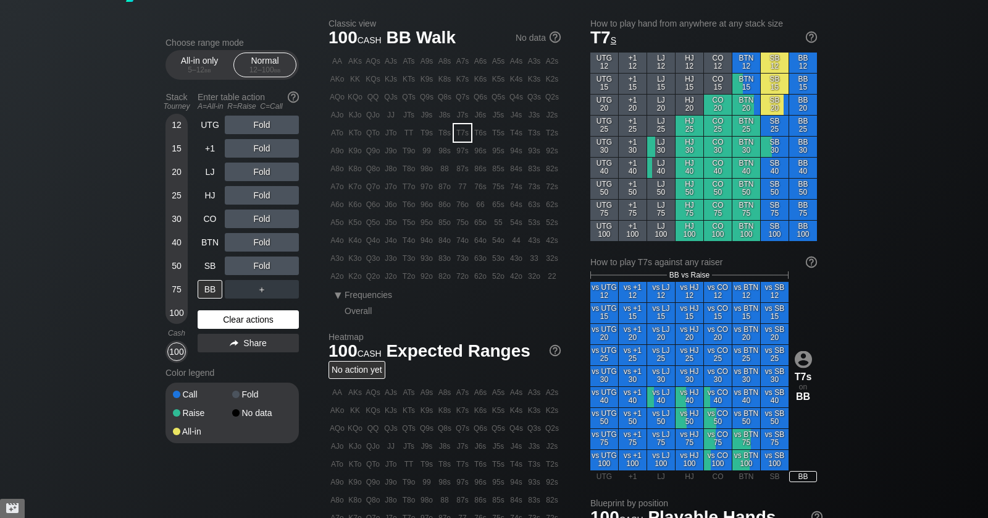
click at [223, 363] on div "Color legend" at bounding box center [232, 373] width 133 height 20
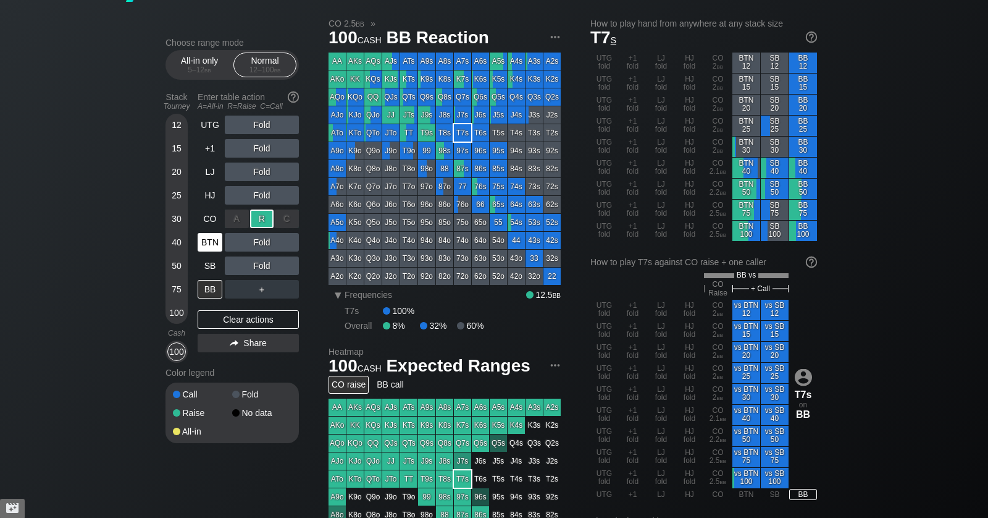
drag, startPoint x: 261, startPoint y: 219, endPoint x: 200, endPoint y: 239, distance: 64.9
click at [261, 219] on div "R ✕" at bounding box center [262, 218] width 24 height 19
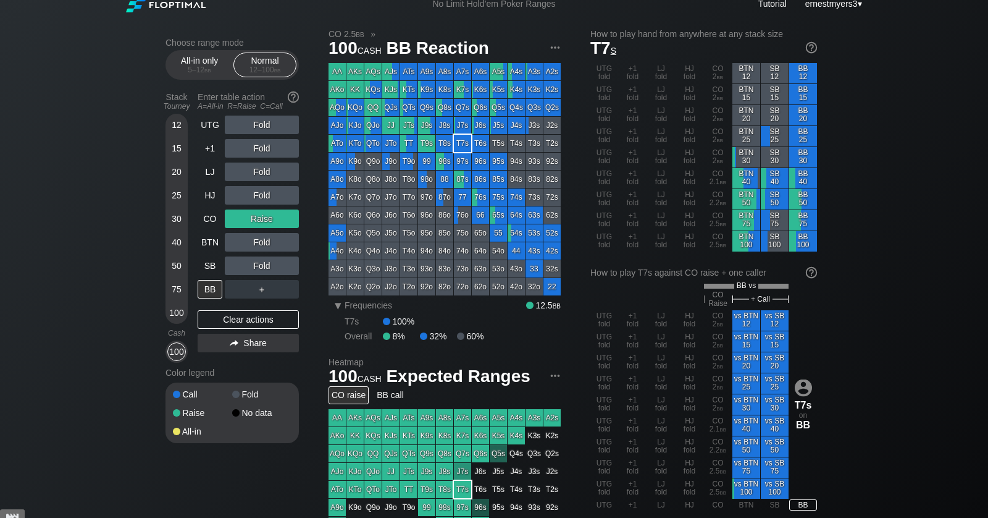
scroll to position [8, 0]
click at [266, 216] on div "R ✕" at bounding box center [262, 218] width 24 height 19
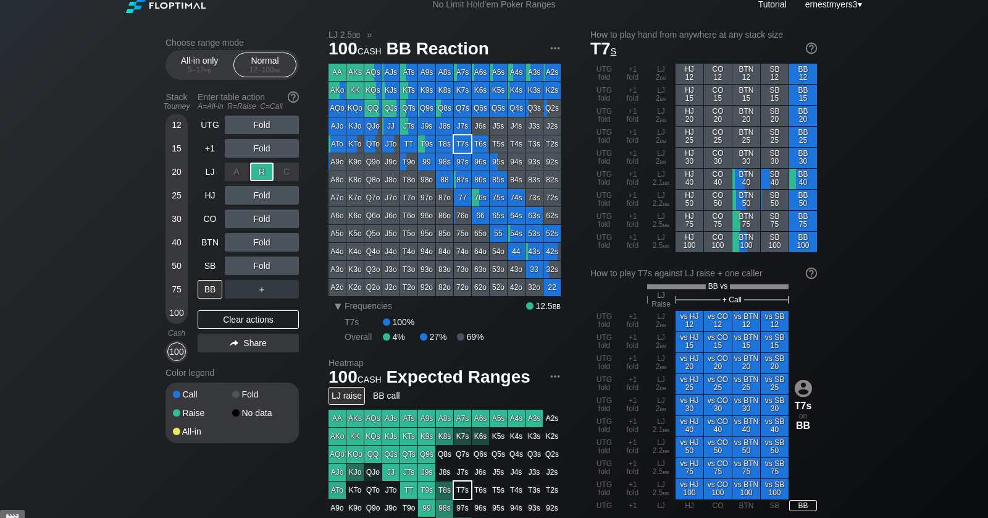
drag, startPoint x: 258, startPoint y: 169, endPoint x: 235, endPoint y: 183, distance: 26.4
click at [257, 169] on div "R ✕" at bounding box center [262, 171] width 24 height 19
click at [267, 169] on div "R ✕" at bounding box center [262, 171] width 24 height 19
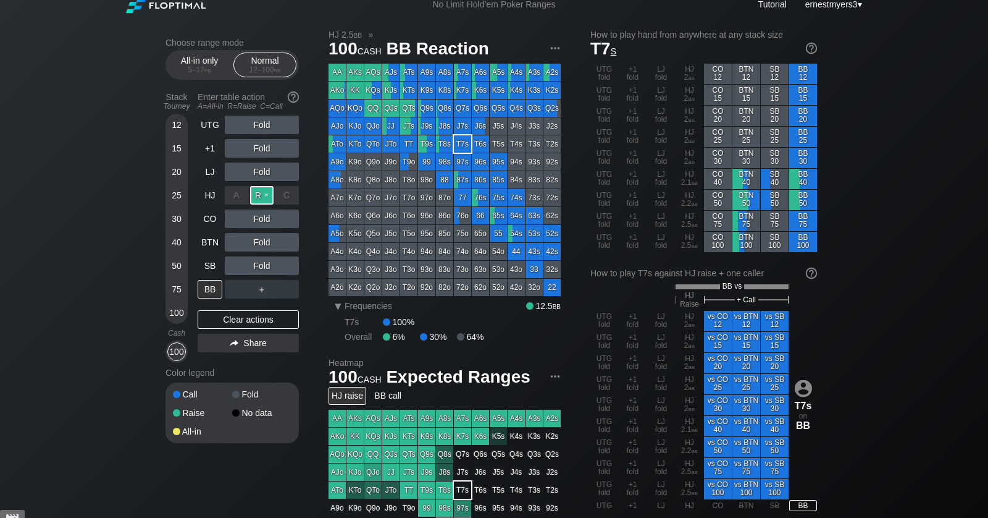
click at [259, 195] on div "R ✕" at bounding box center [262, 195] width 24 height 19
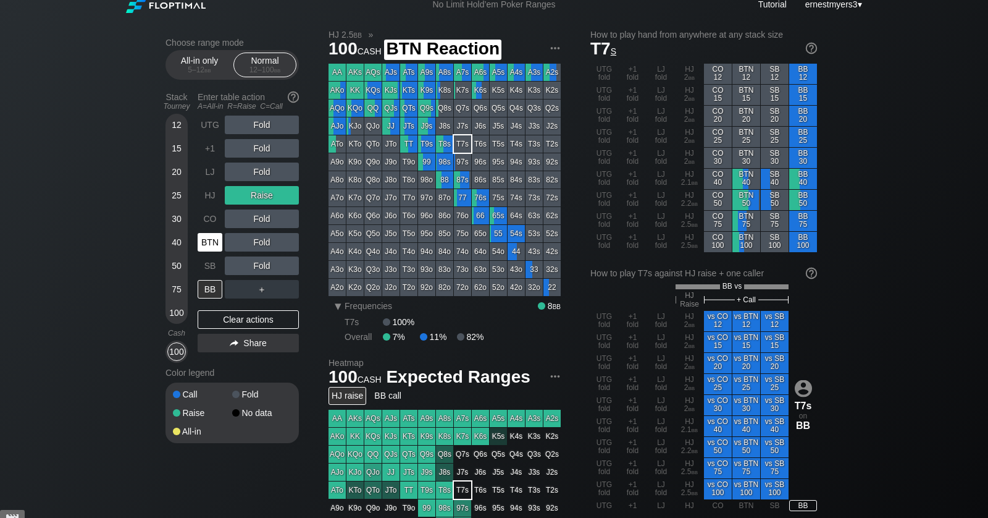
click at [211, 238] on div "BTN" at bounding box center [210, 242] width 25 height 19
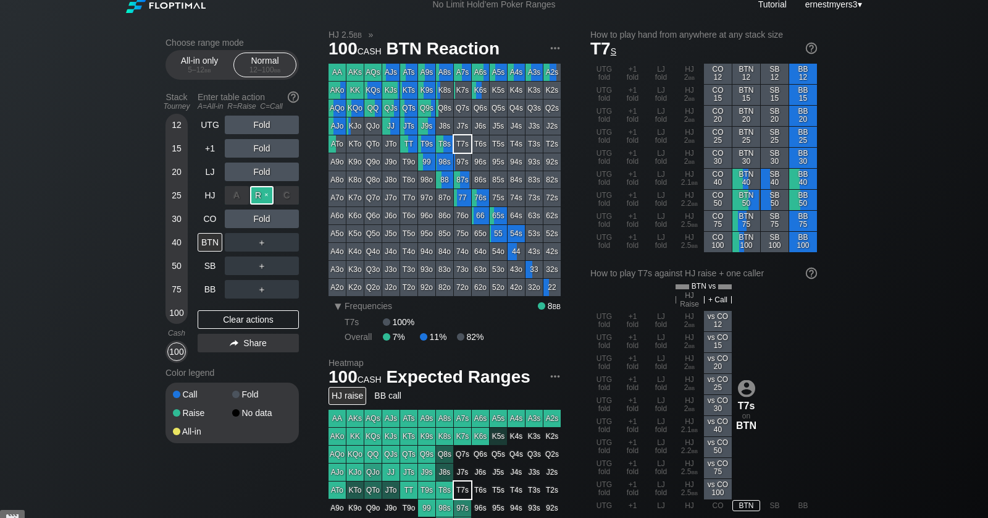
click at [266, 193] on div "R ✕" at bounding box center [262, 195] width 24 height 19
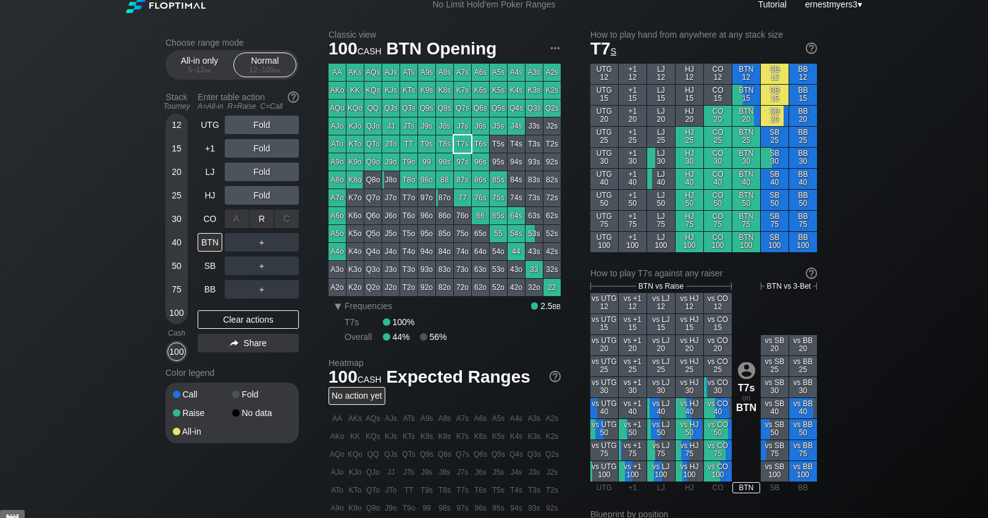
click at [263, 217] on div "R ✕" at bounding box center [262, 218] width 24 height 19
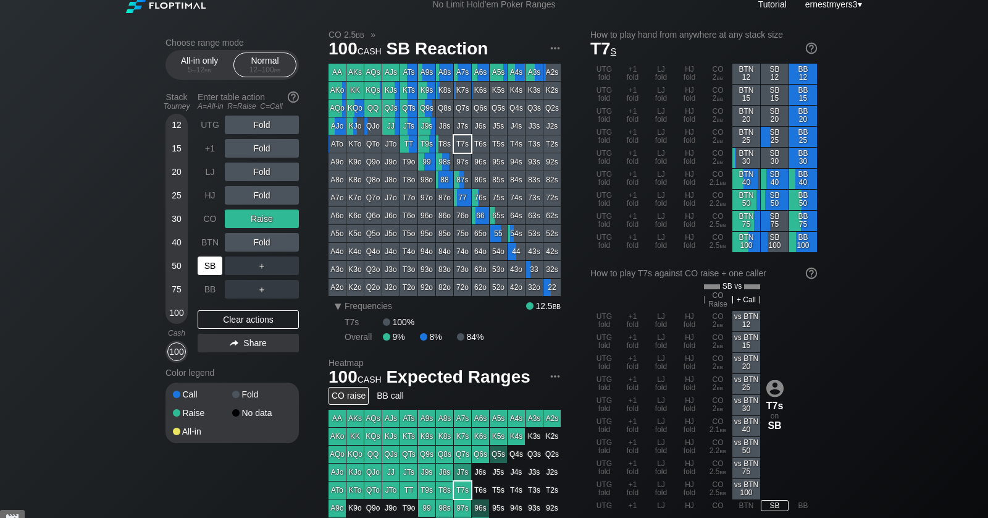
click at [211, 271] on div "SB" at bounding box center [210, 265] width 25 height 19
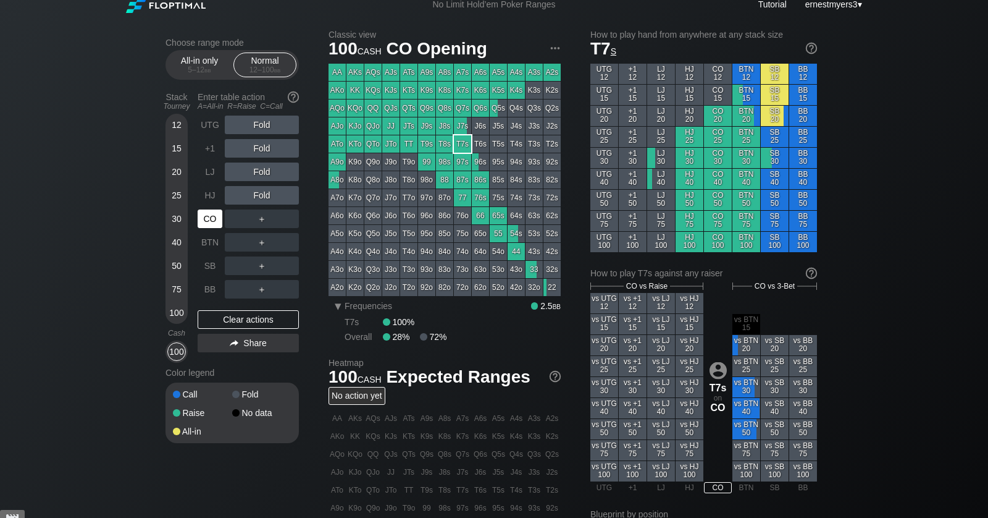
drag, startPoint x: 214, startPoint y: 214, endPoint x: 933, endPoint y: 290, distance: 723.1
click at [216, 214] on div "CO" at bounding box center [210, 218] width 25 height 19
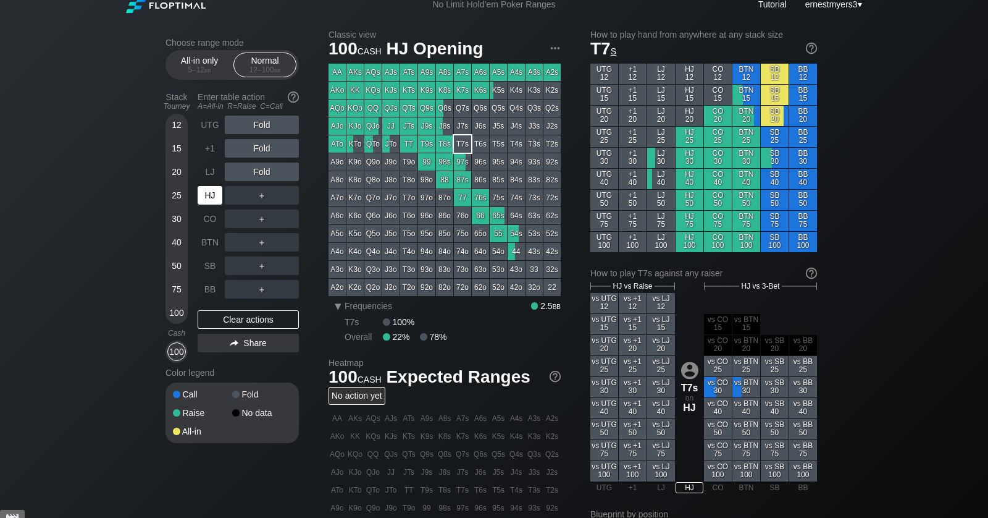
click at [208, 202] on div "HJ" at bounding box center [210, 195] width 25 height 19
drag, startPoint x: 266, startPoint y: 320, endPoint x: 234, endPoint y: 316, distance: 31.7
click at [266, 319] on div "Clear actions" at bounding box center [248, 319] width 101 height 19
click at [261, 319] on div "Clear actions" at bounding box center [248, 319] width 101 height 19
